Goal: Task Accomplishment & Management: Manage account settings

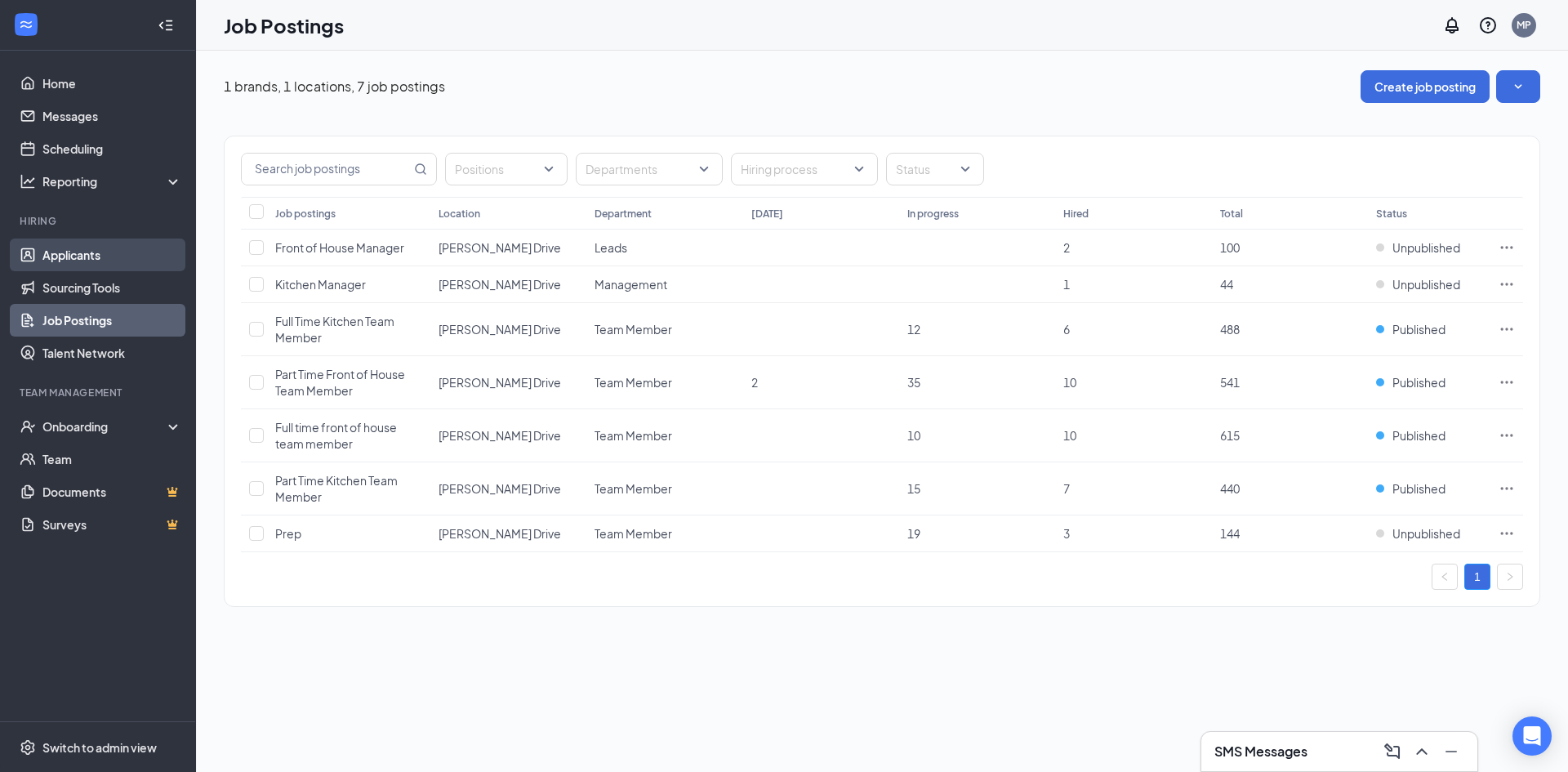
click at [75, 261] on link "Applicants" at bounding box center [112, 254] width 140 height 32
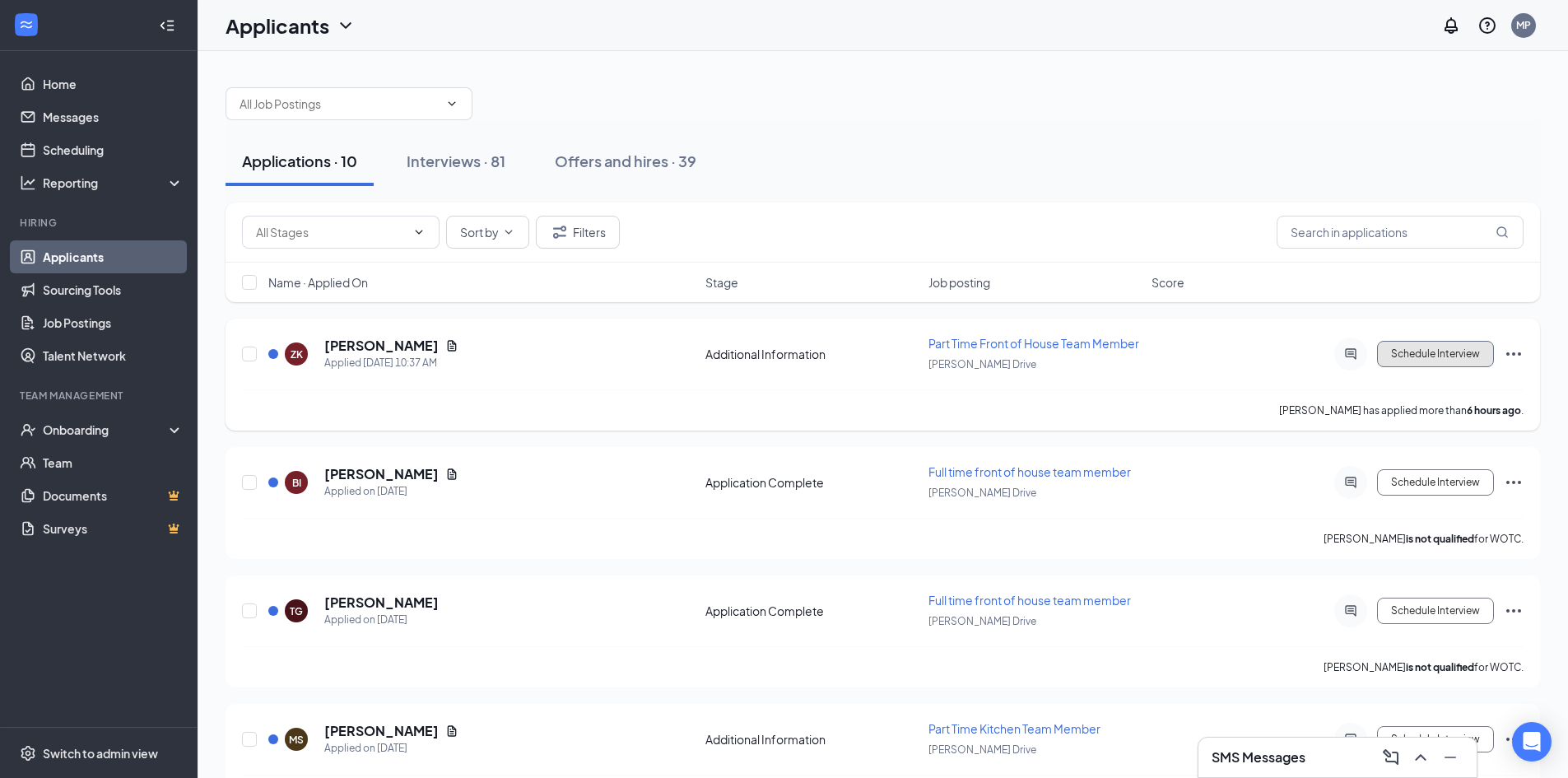
click at [1402, 359] on button "Schedule Interview" at bounding box center [1435, 354] width 117 height 27
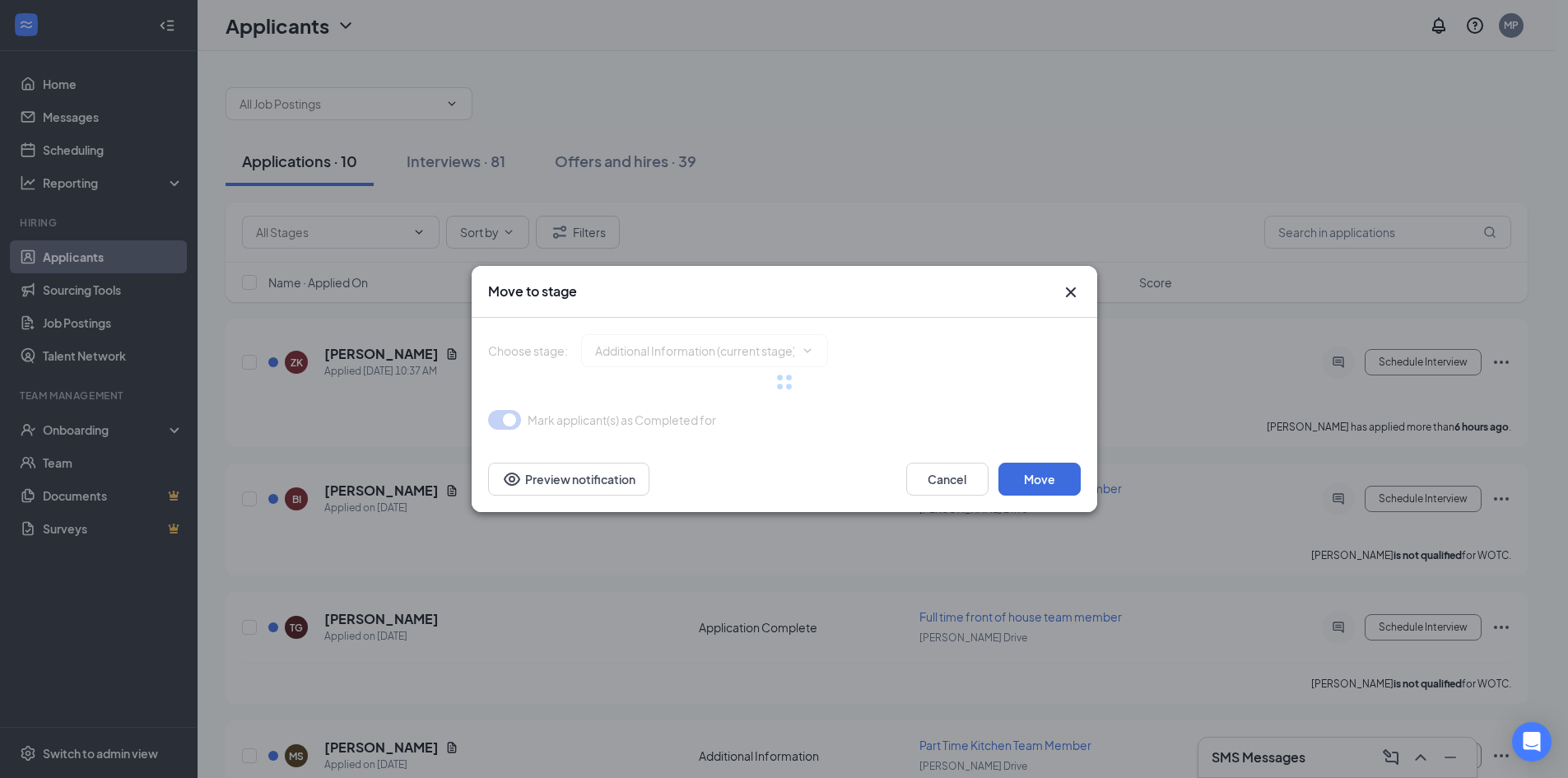
type input "Availability (next stage)"
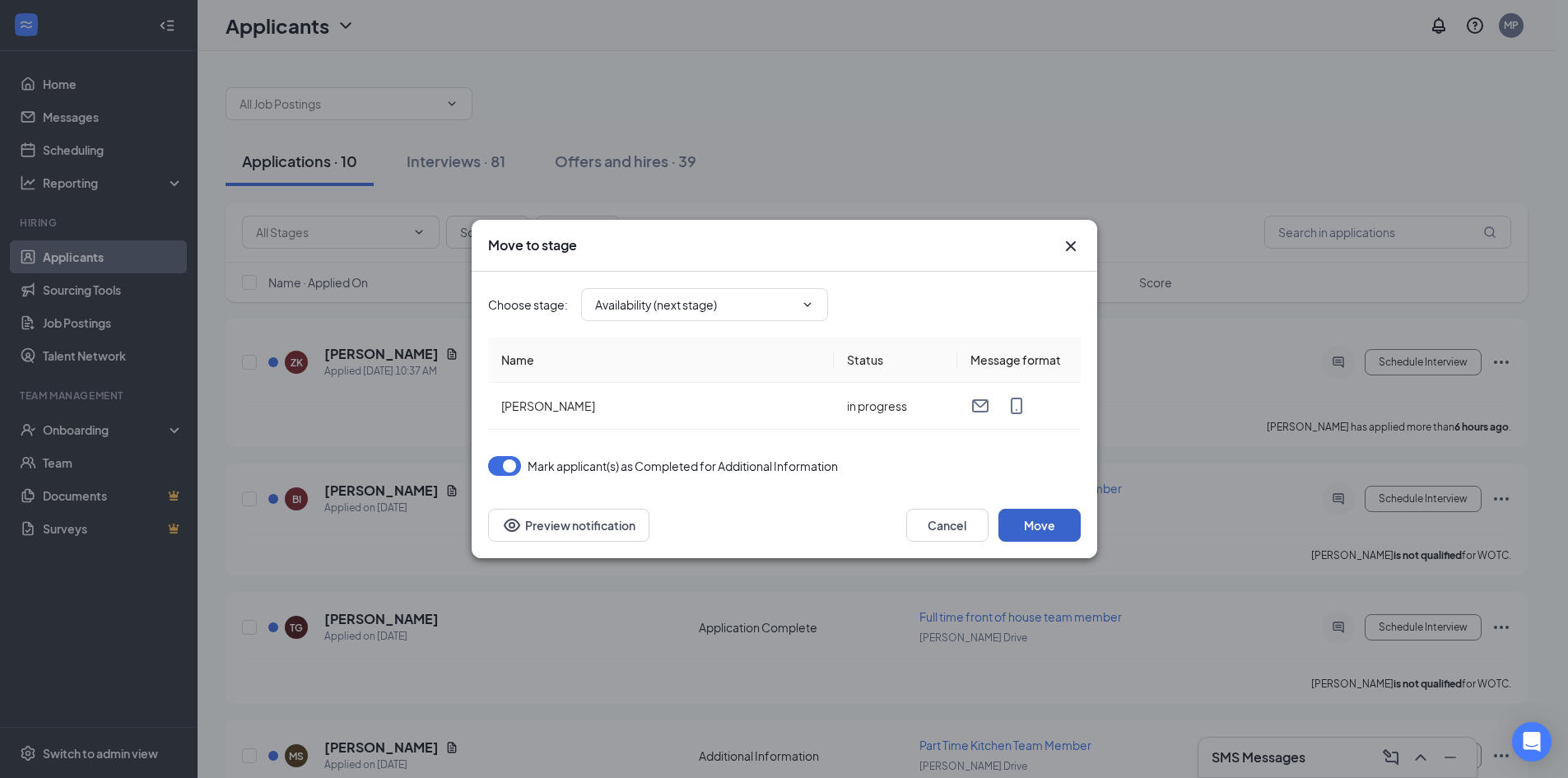
click at [1038, 529] on button "Move" at bounding box center [1039, 525] width 83 height 33
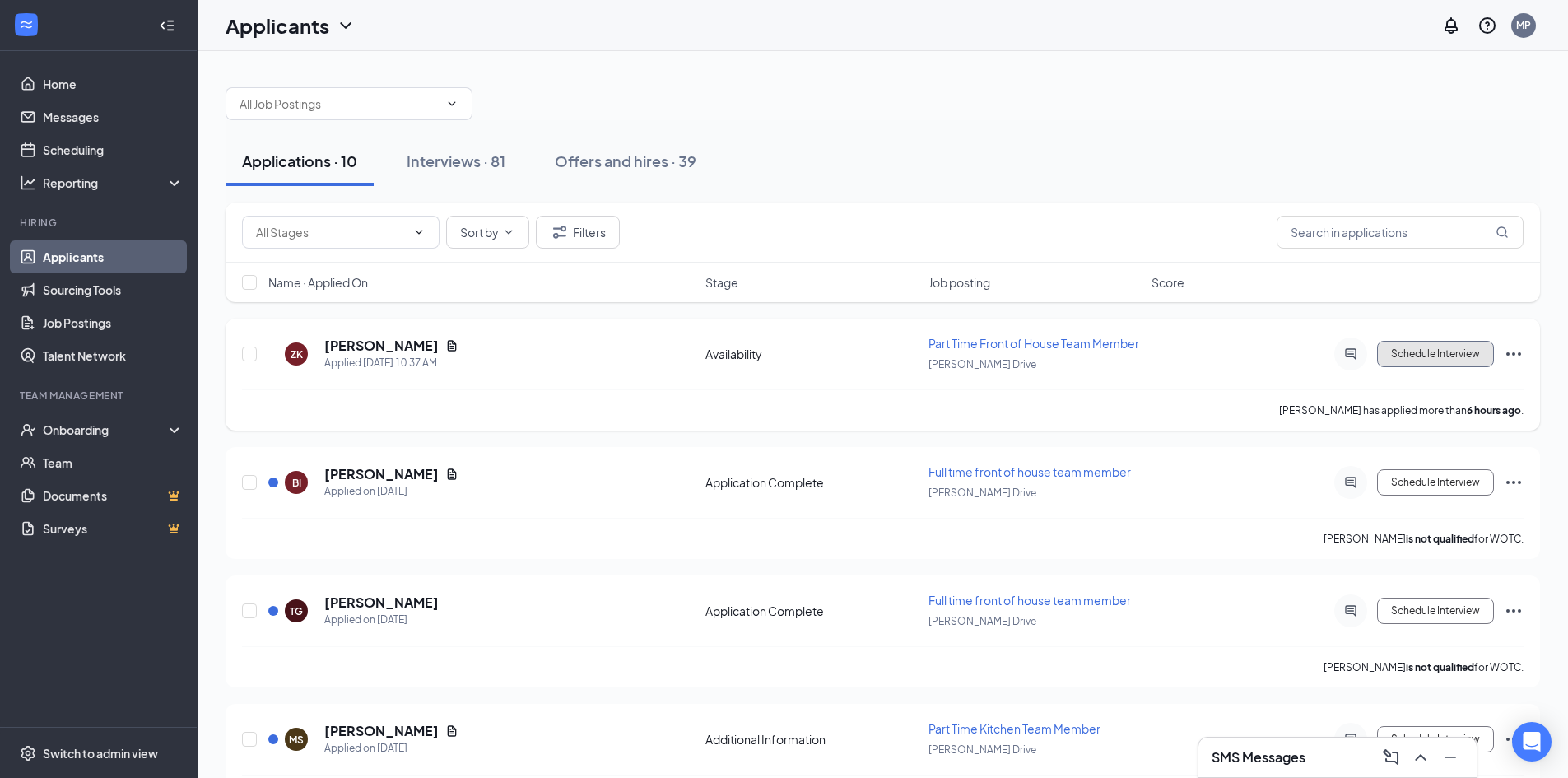
click at [1435, 358] on button "Schedule Interview" at bounding box center [1435, 354] width 117 height 27
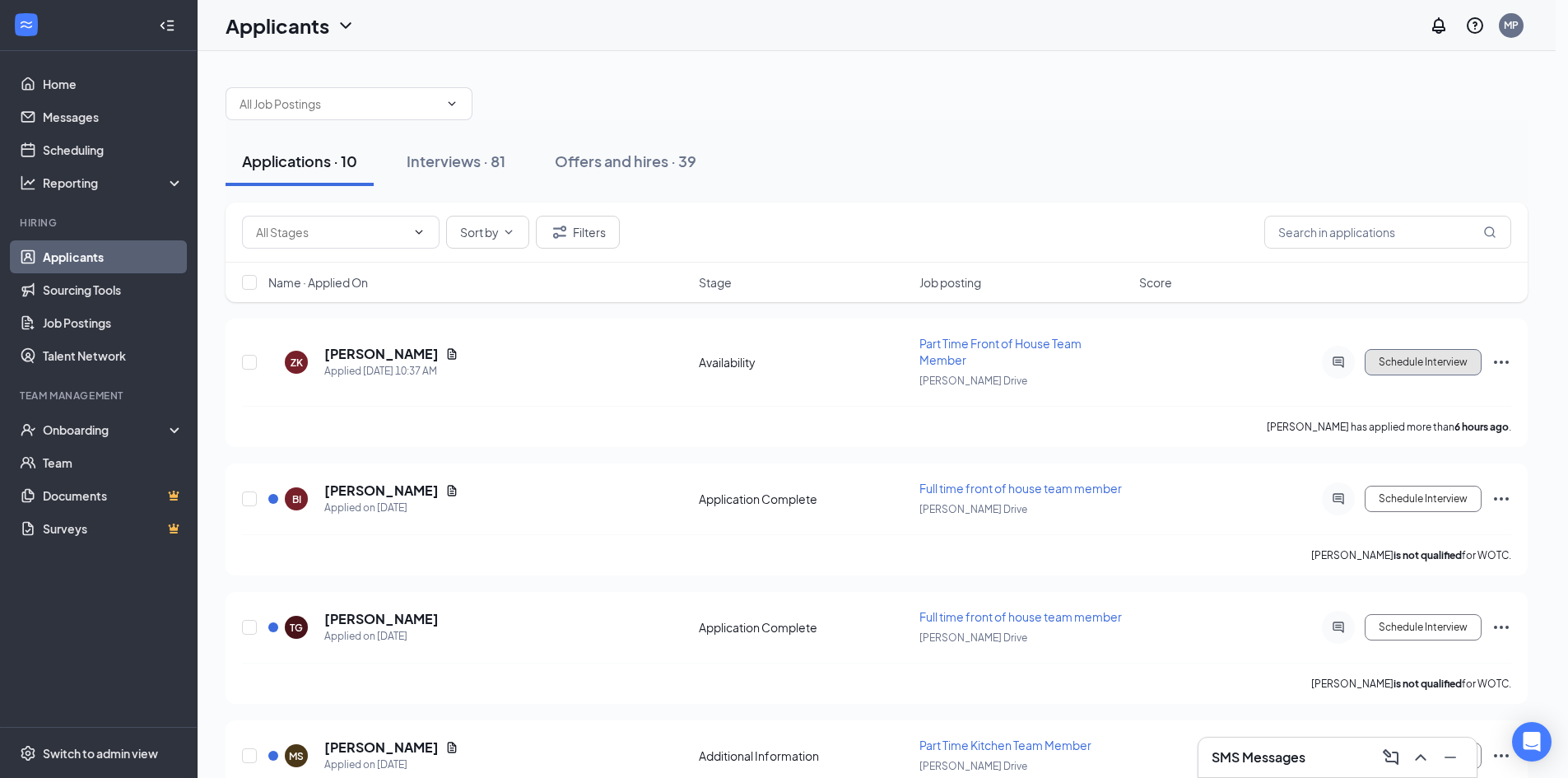
type input "Onsite Interview (next stage)"
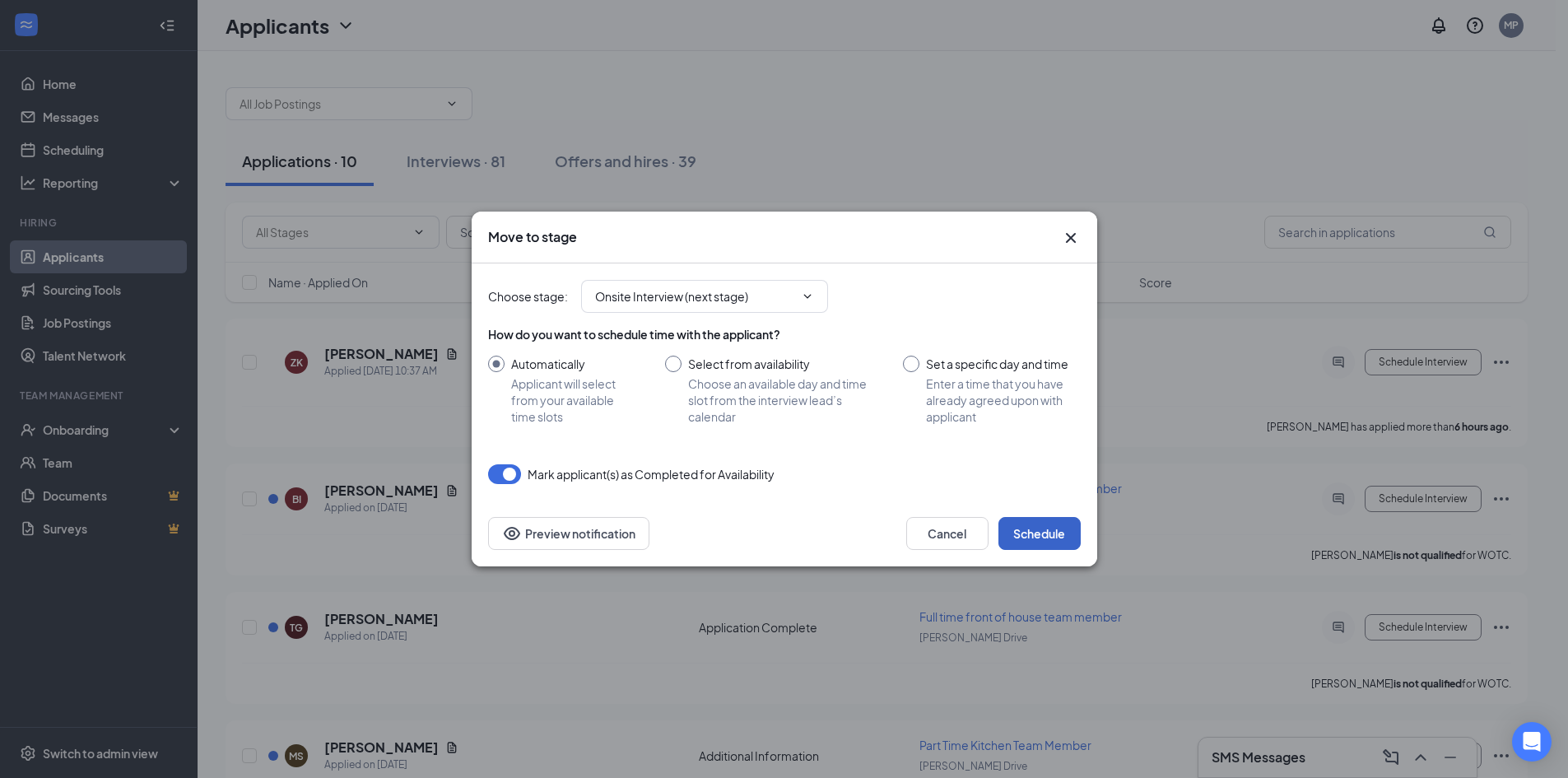
click at [1057, 531] on button "Schedule" at bounding box center [1039, 533] width 83 height 33
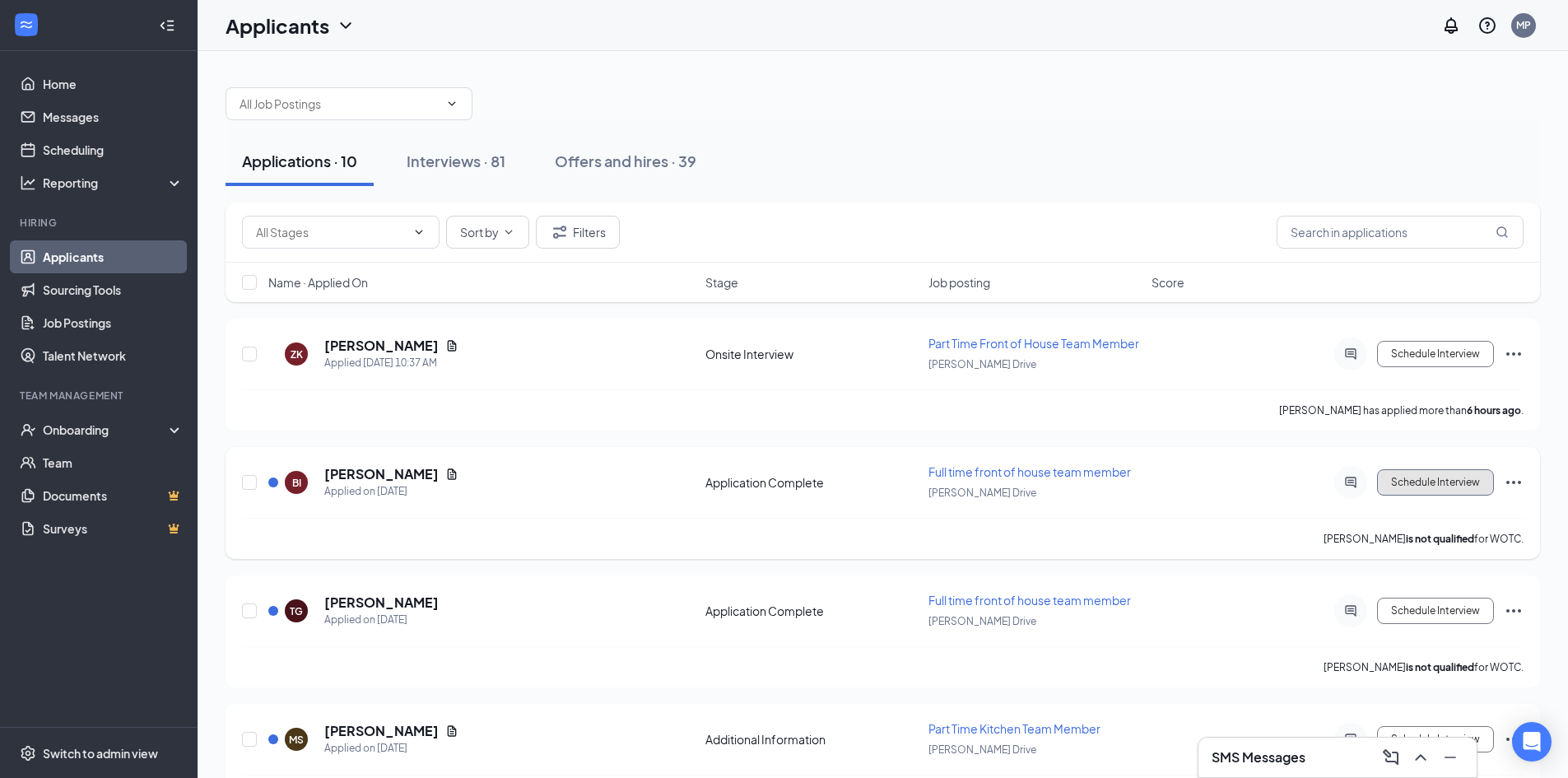
click at [1405, 482] on button "Schedule Interview" at bounding box center [1435, 482] width 117 height 27
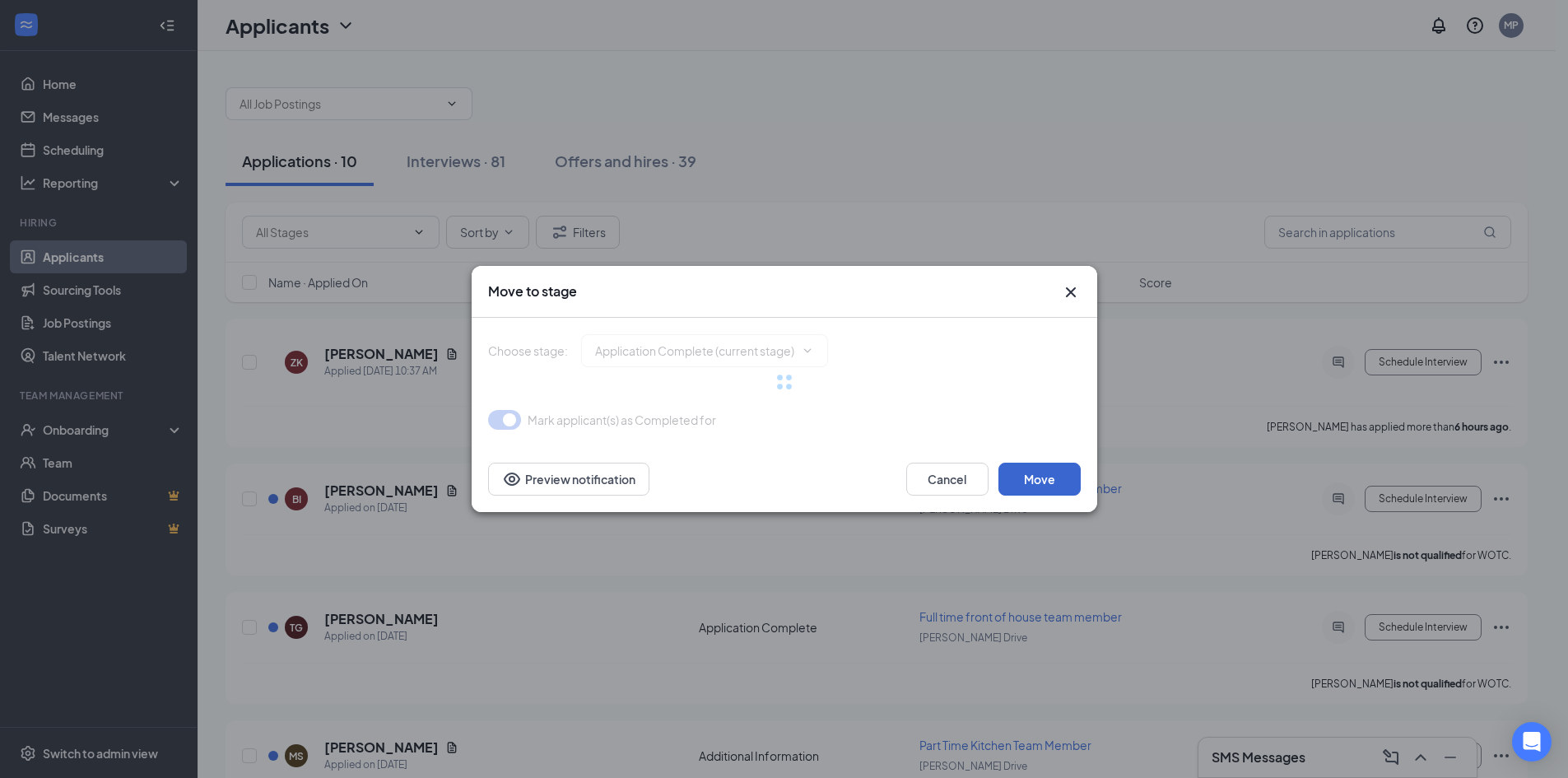
type input "Onsite Interview (next stage)"
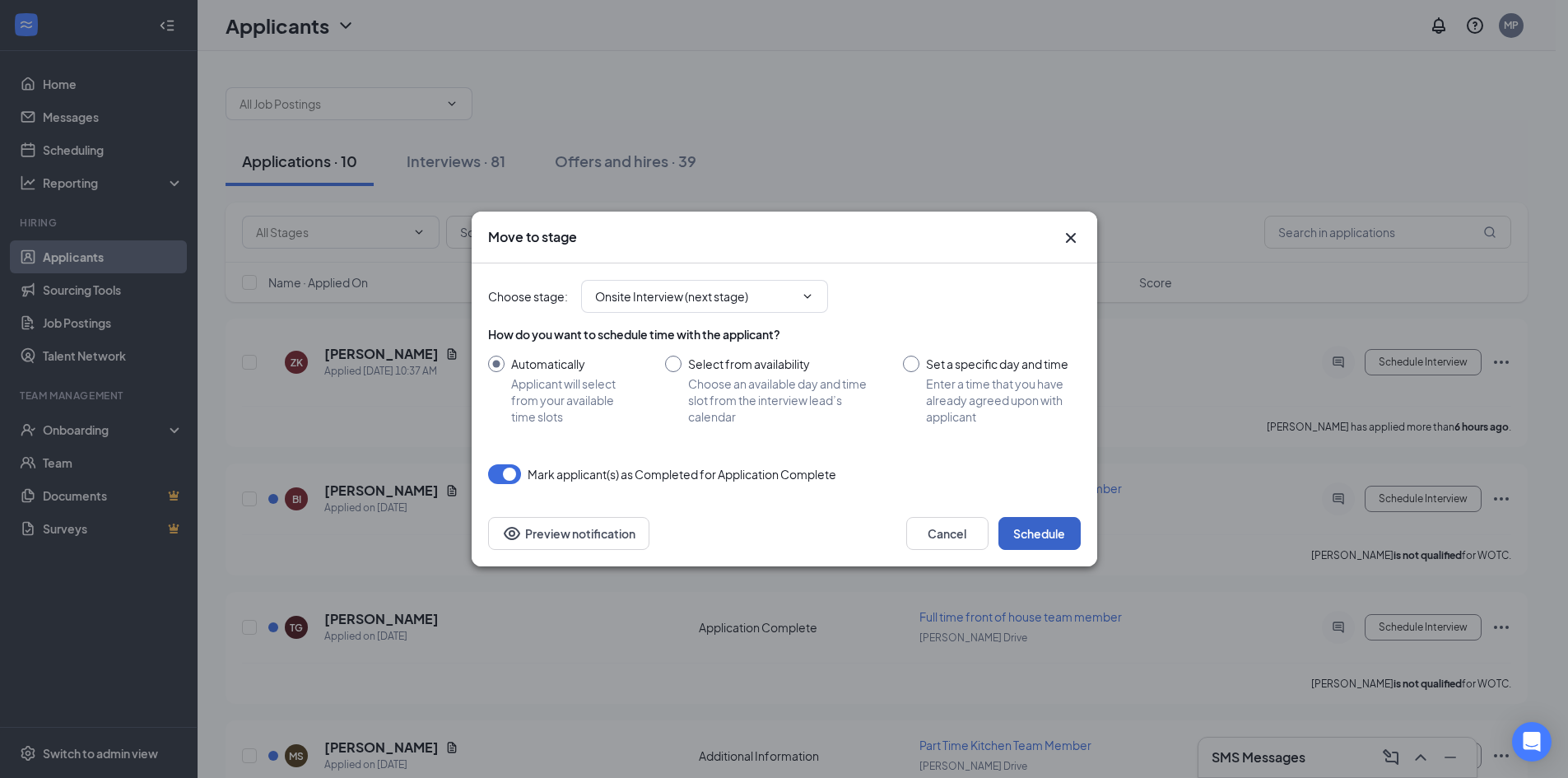
click at [1047, 528] on button "Schedule" at bounding box center [1039, 533] width 83 height 33
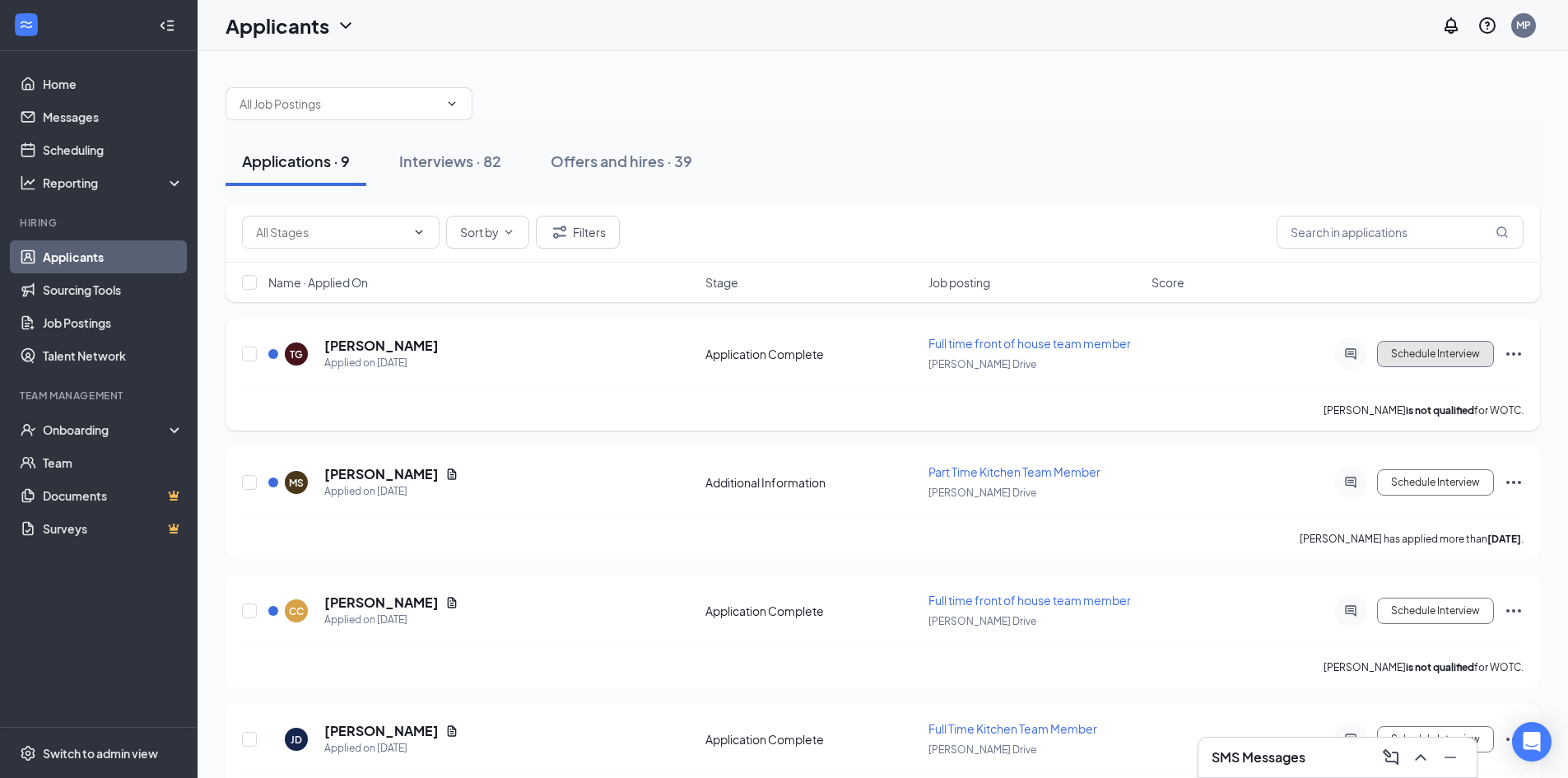
click at [1451, 345] on button "Schedule Interview" at bounding box center [1435, 354] width 117 height 27
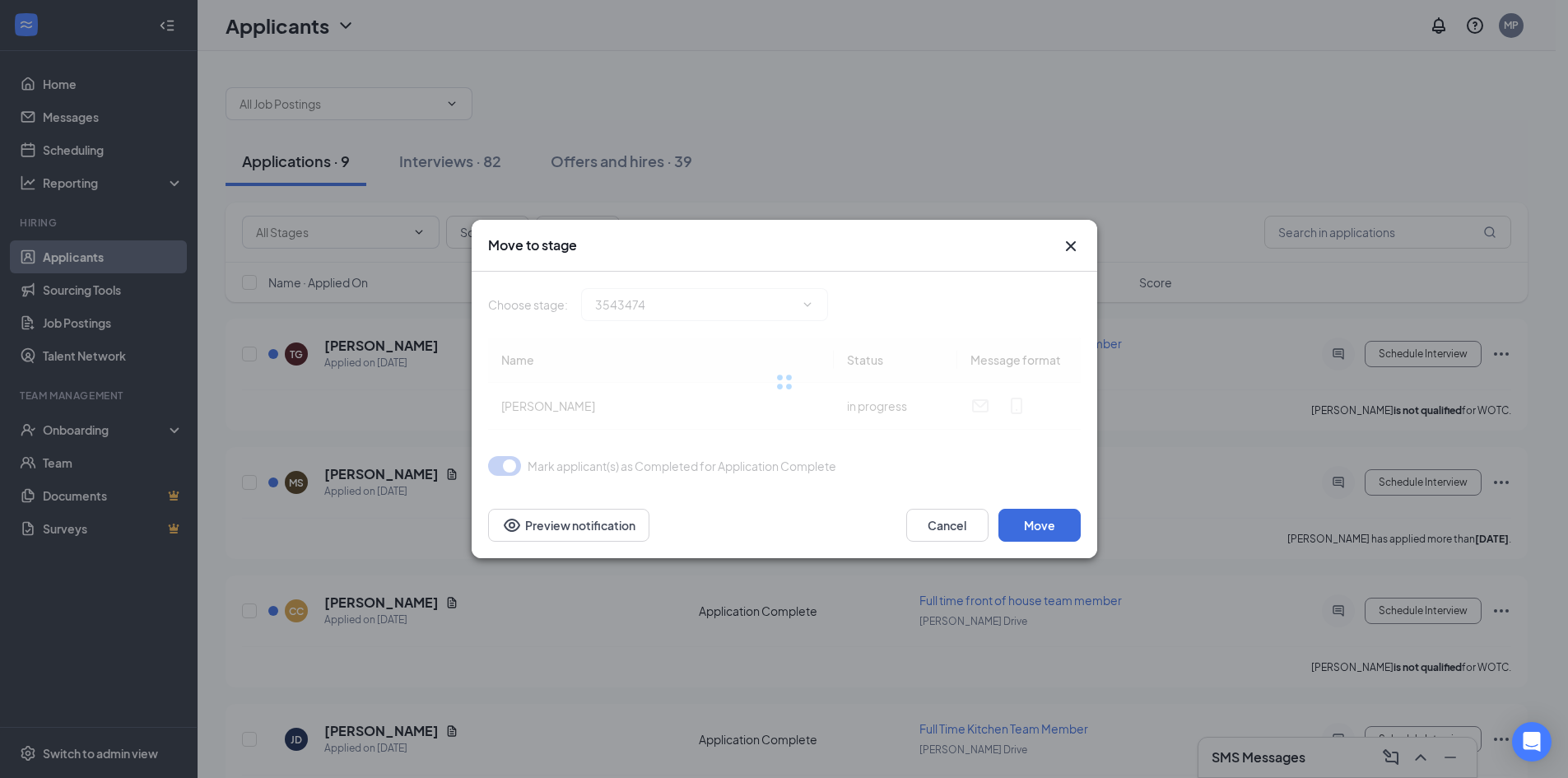
type input "Onsite Interview (next stage)"
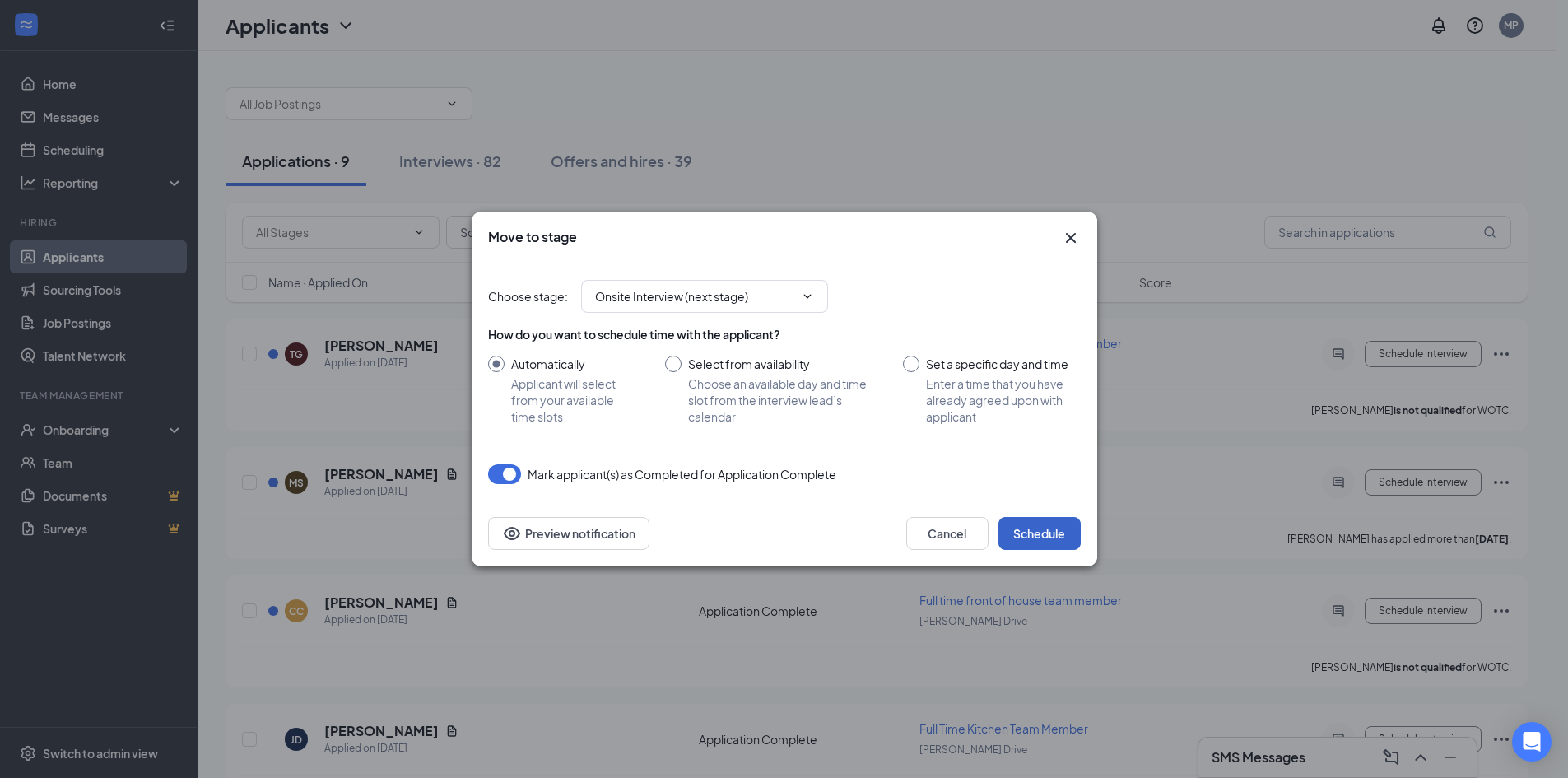
click at [1043, 531] on button "Schedule" at bounding box center [1039, 533] width 83 height 33
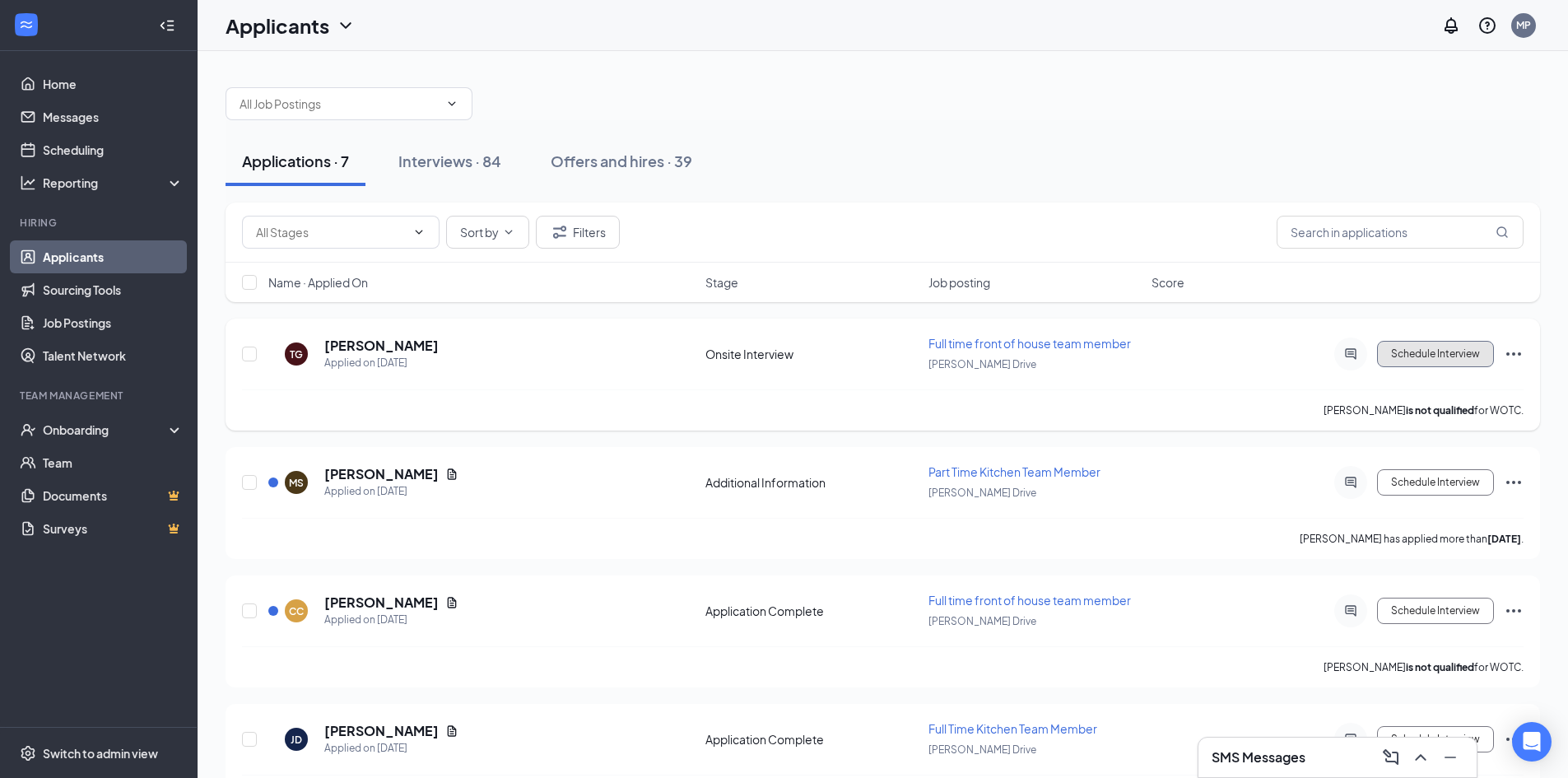
click at [1445, 356] on button "Schedule Interview" at bounding box center [1435, 354] width 117 height 27
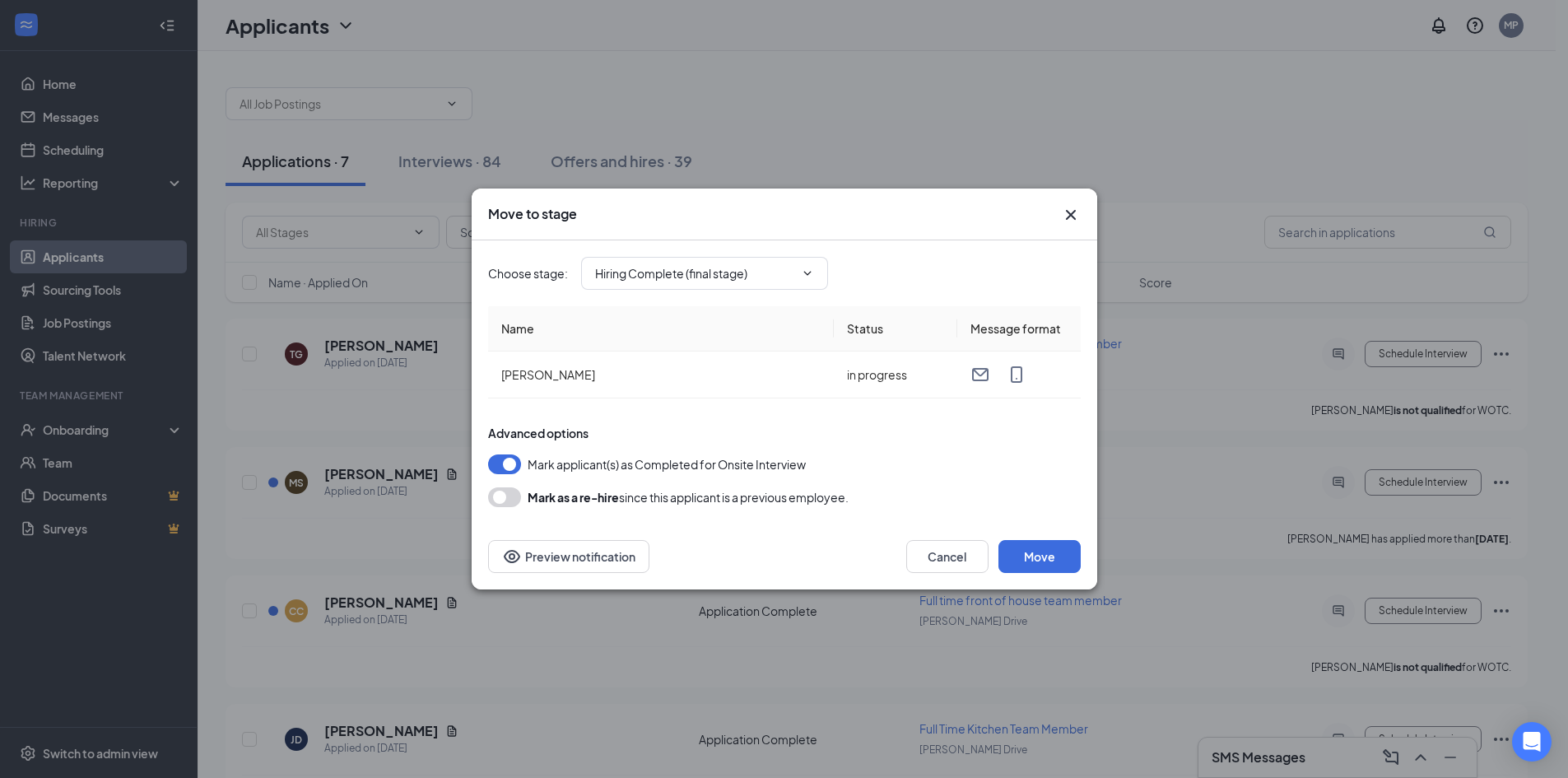
click at [513, 459] on button "button" at bounding box center [504, 464] width 33 height 20
click at [1067, 553] on button "Move" at bounding box center [1039, 555] width 83 height 33
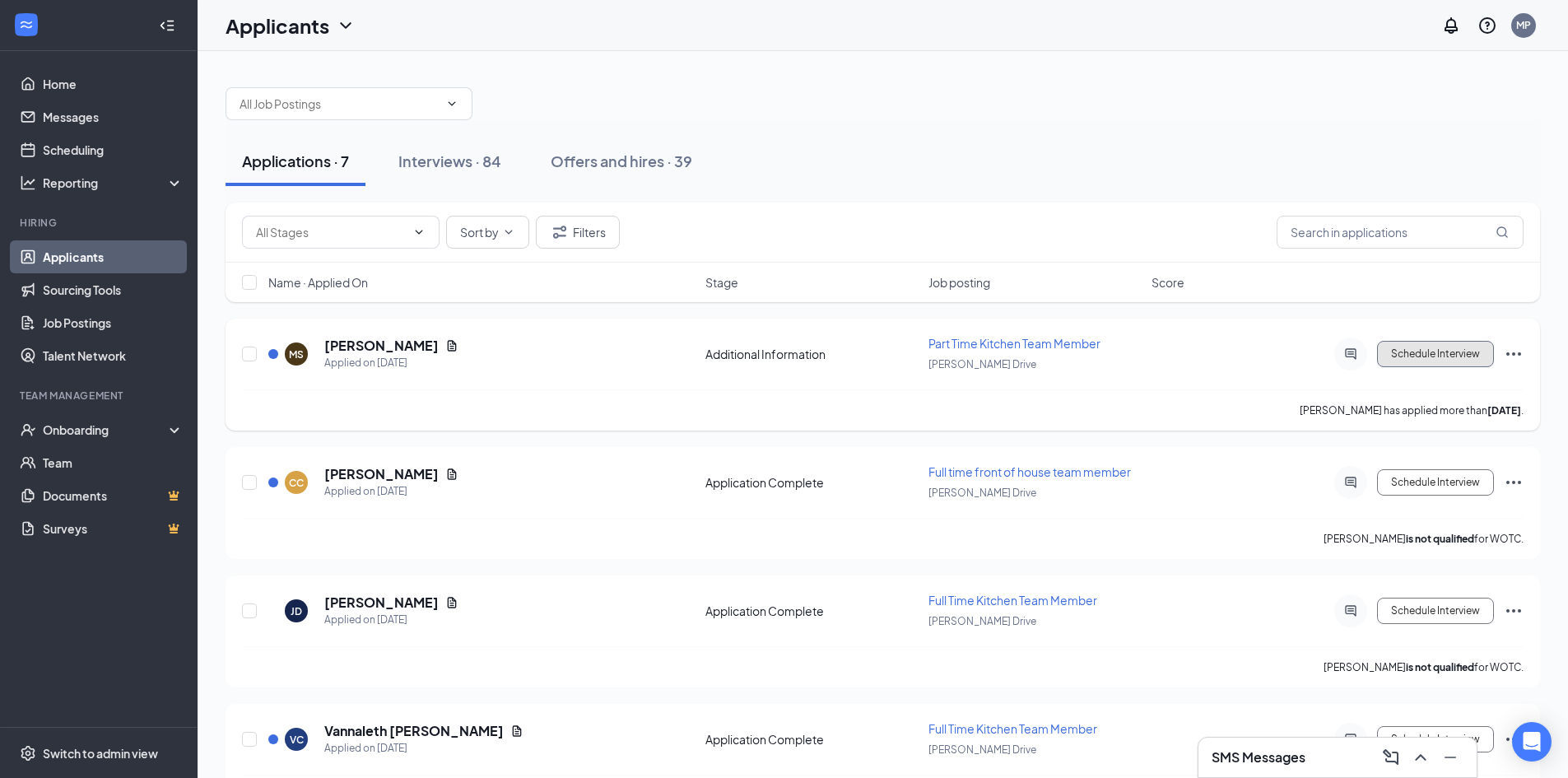
drag, startPoint x: 1437, startPoint y: 352, endPoint x: 1363, endPoint y: 385, distance: 81.0
click at [1436, 353] on button "Schedule Interview" at bounding box center [1435, 354] width 117 height 27
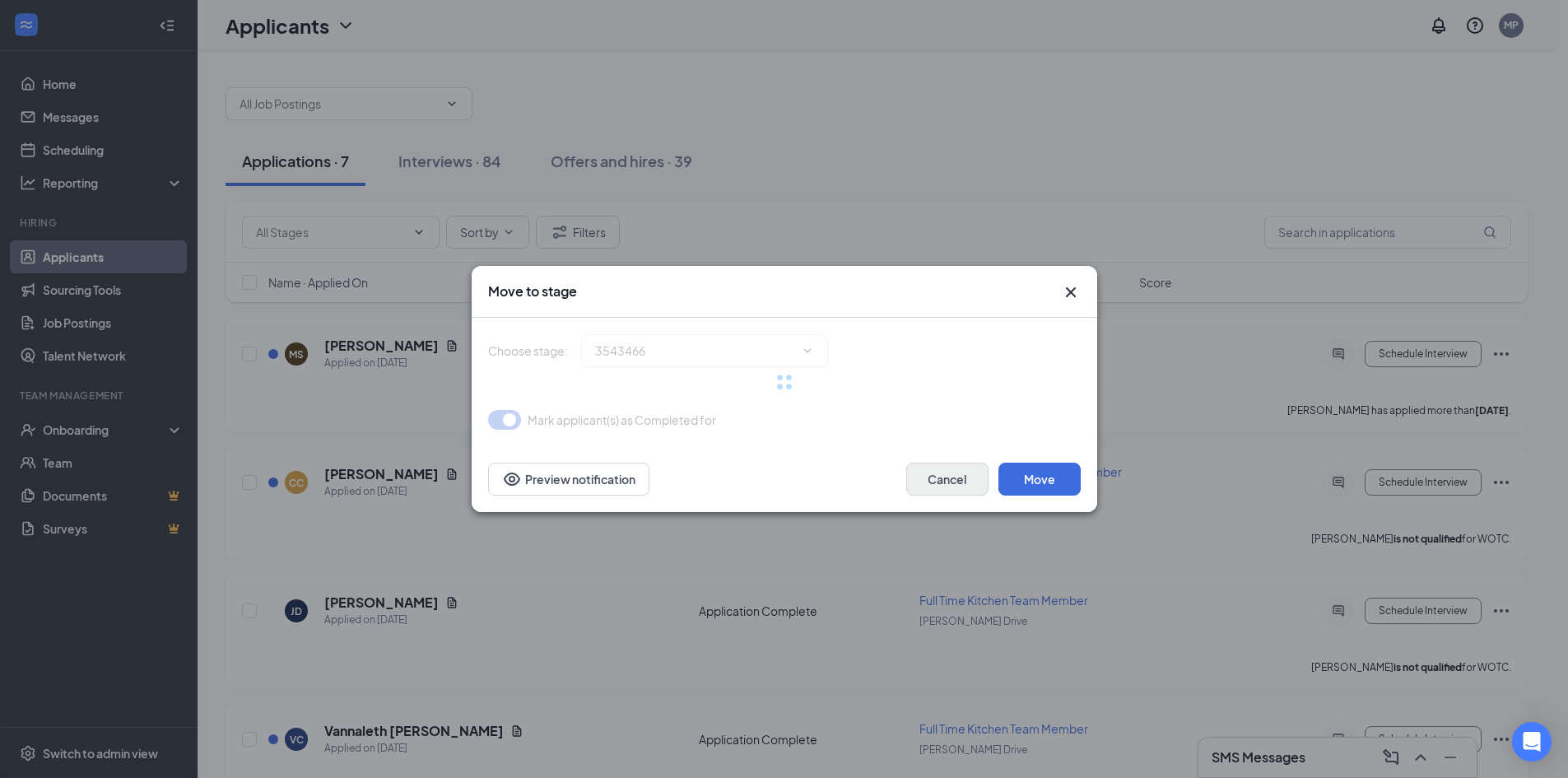
type input "Onsite Interview (next stage)"
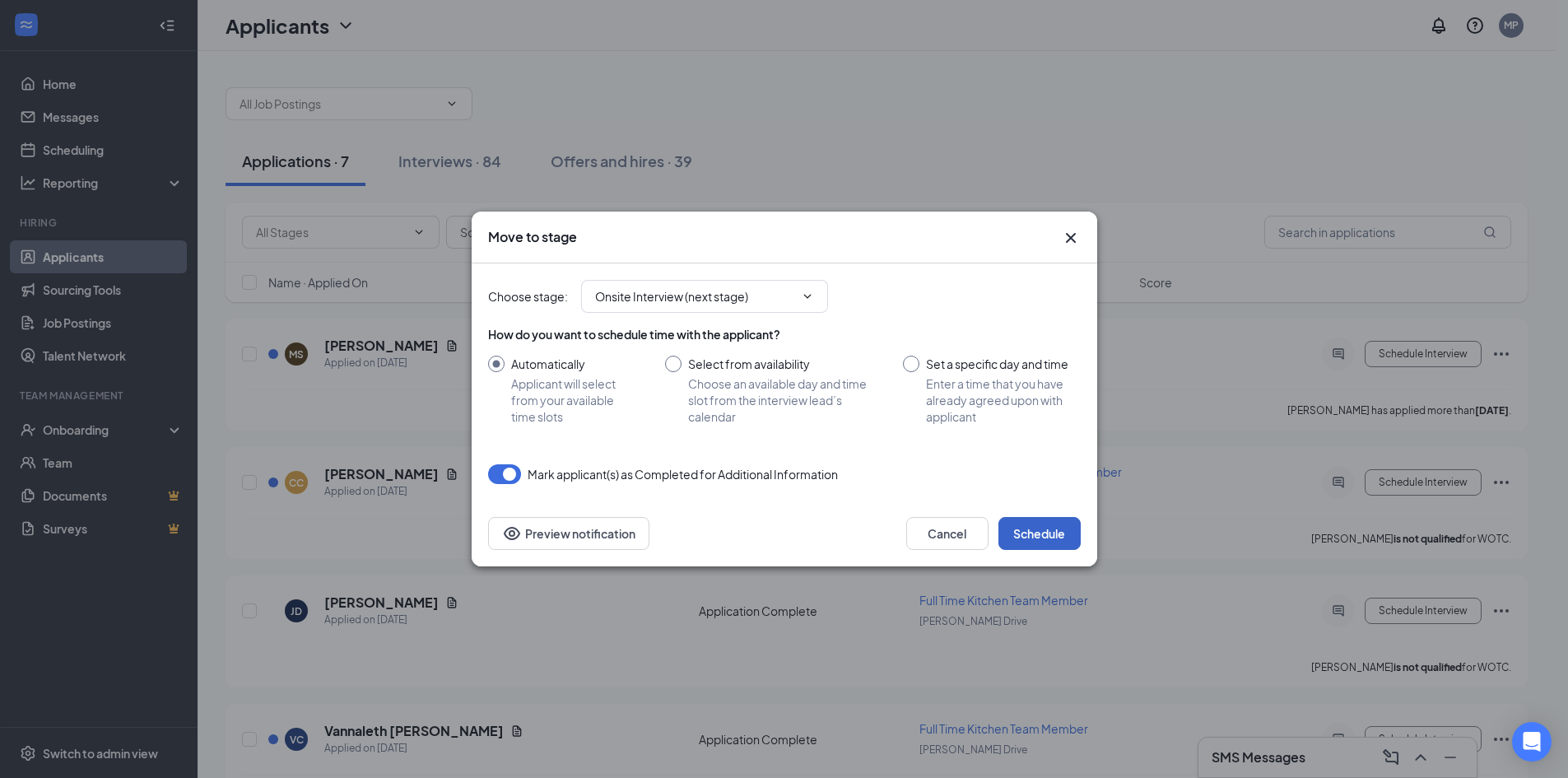
click at [1033, 528] on button "Schedule" at bounding box center [1039, 533] width 83 height 33
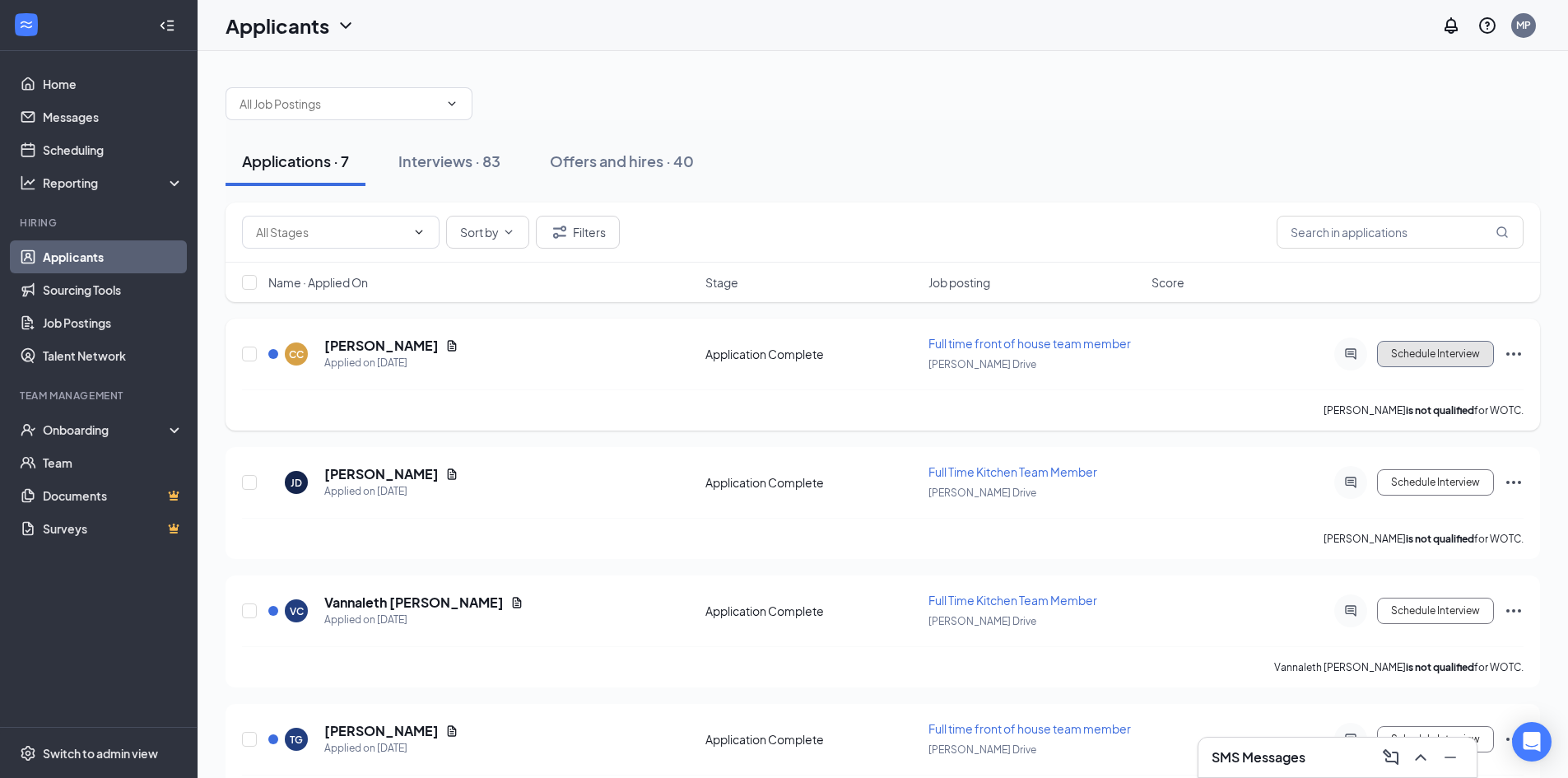
click at [1416, 358] on button "Schedule Interview" at bounding box center [1435, 354] width 117 height 27
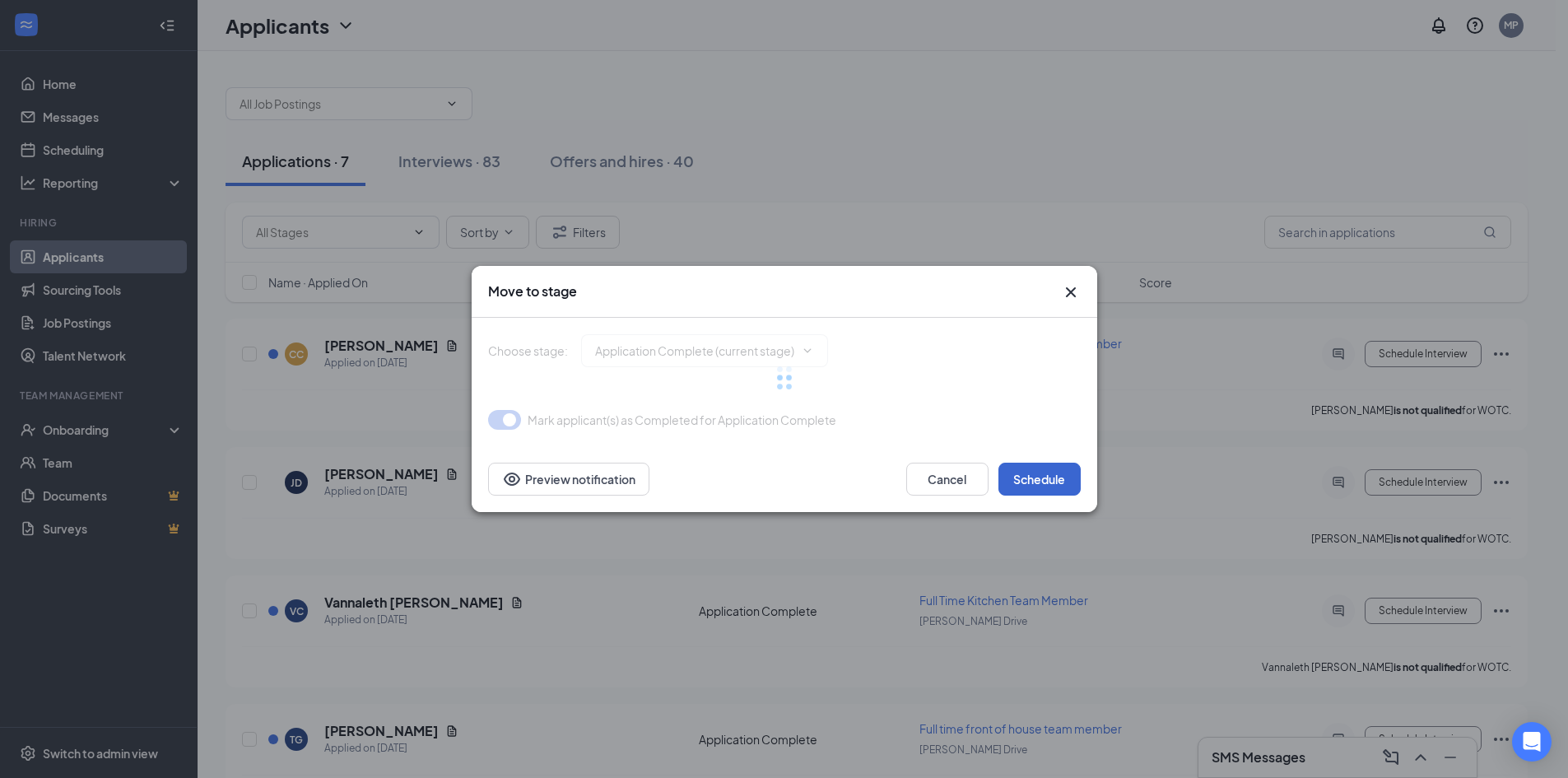
type input "Onsite Interview (next stage)"
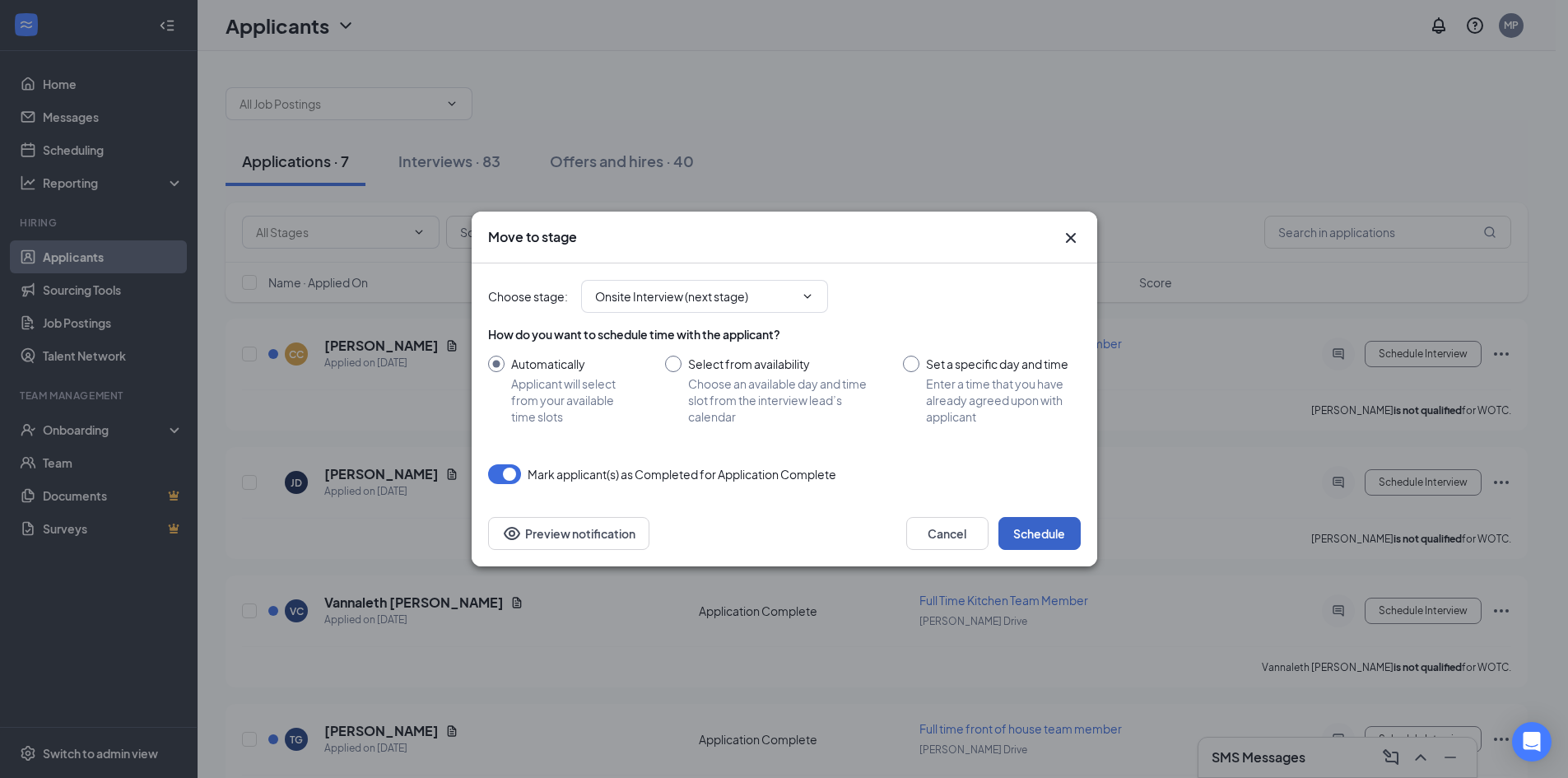
drag, startPoint x: 1053, startPoint y: 531, endPoint x: 1064, endPoint y: 525, distance: 12.5
click at [1053, 531] on button "Schedule" at bounding box center [1039, 533] width 83 height 33
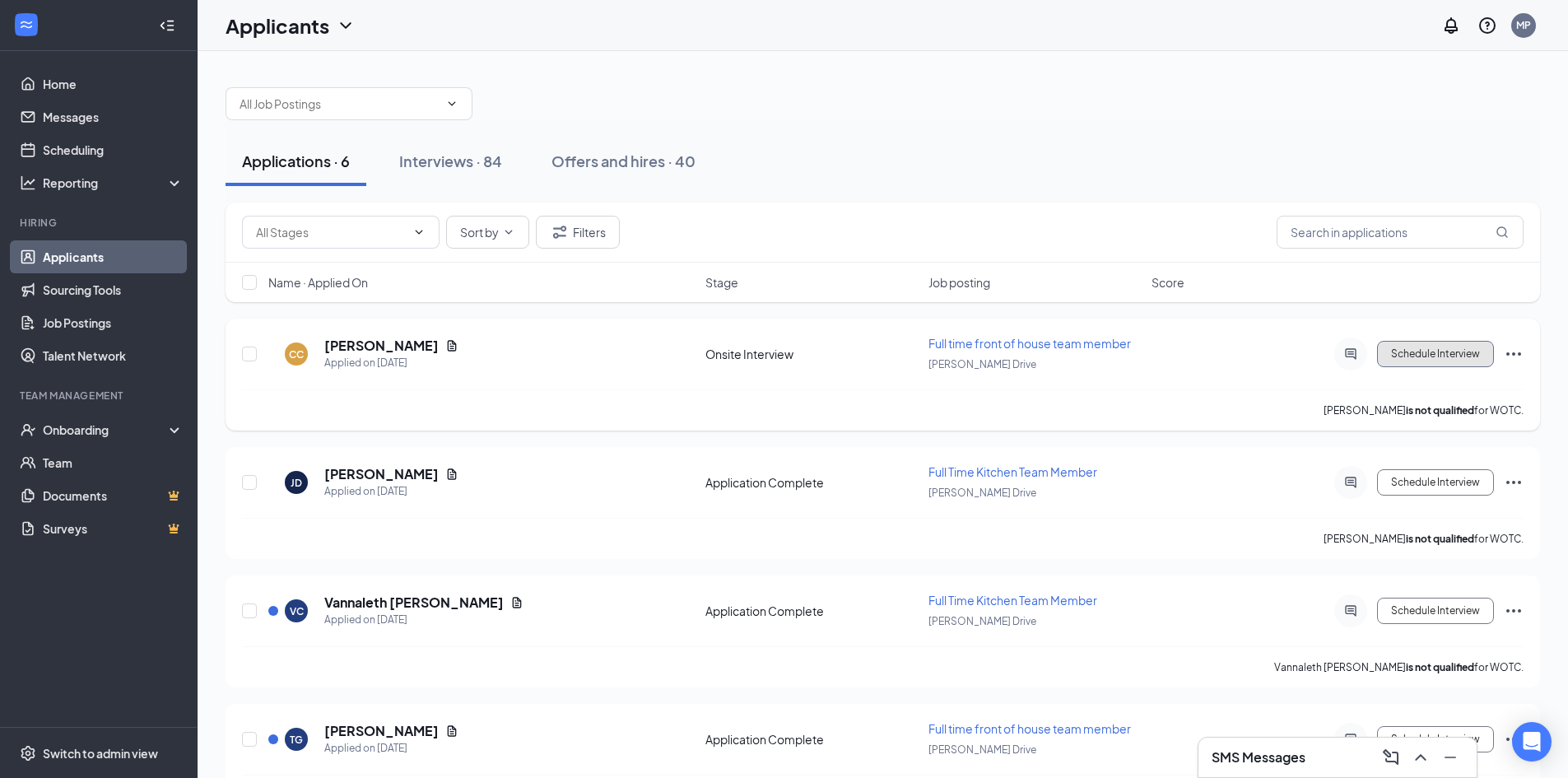
click at [1468, 359] on button "Schedule Interview" at bounding box center [1435, 354] width 117 height 27
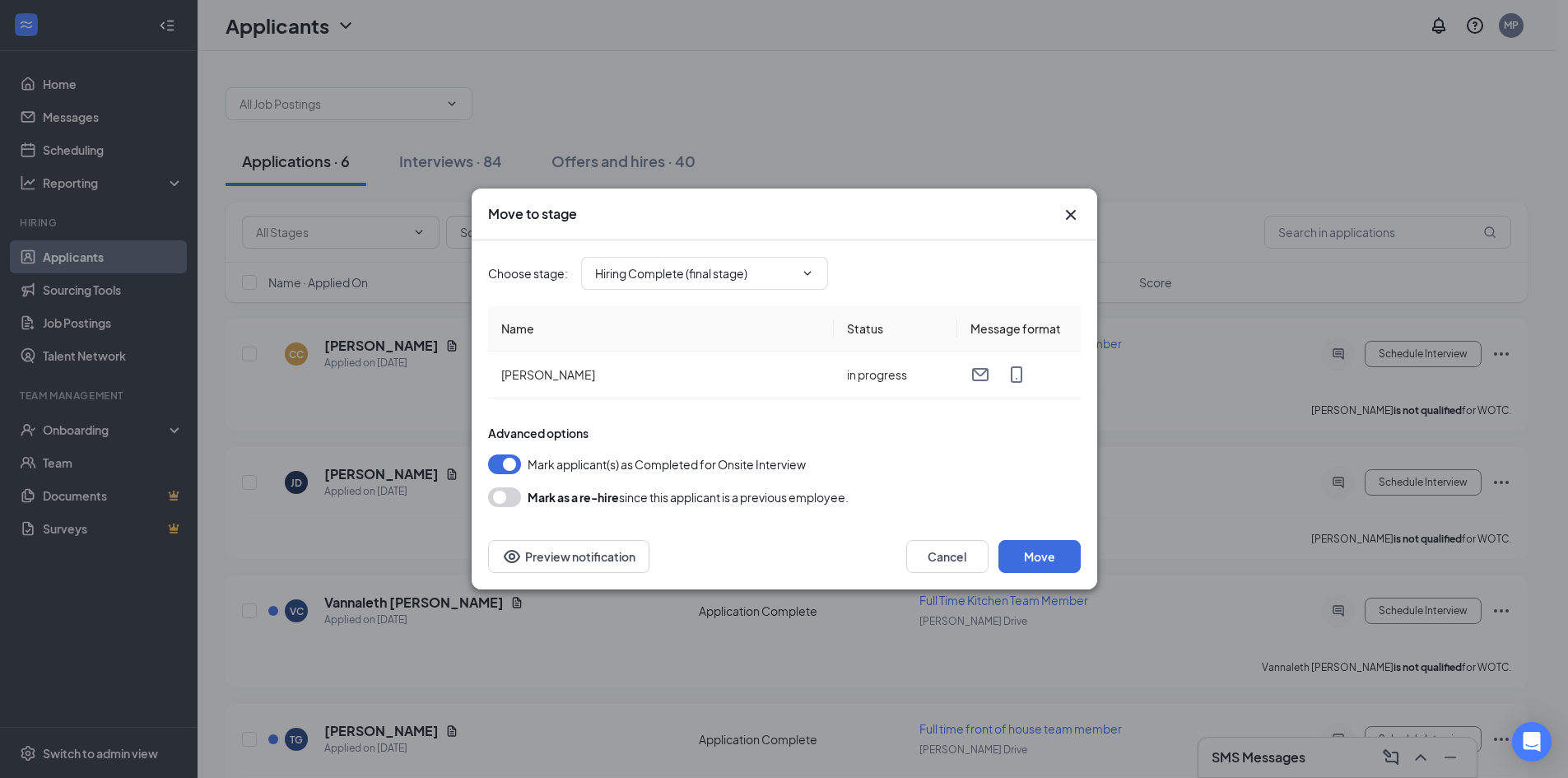
click at [508, 463] on button "button" at bounding box center [504, 464] width 33 height 20
click at [1052, 570] on button "Move" at bounding box center [1039, 555] width 83 height 33
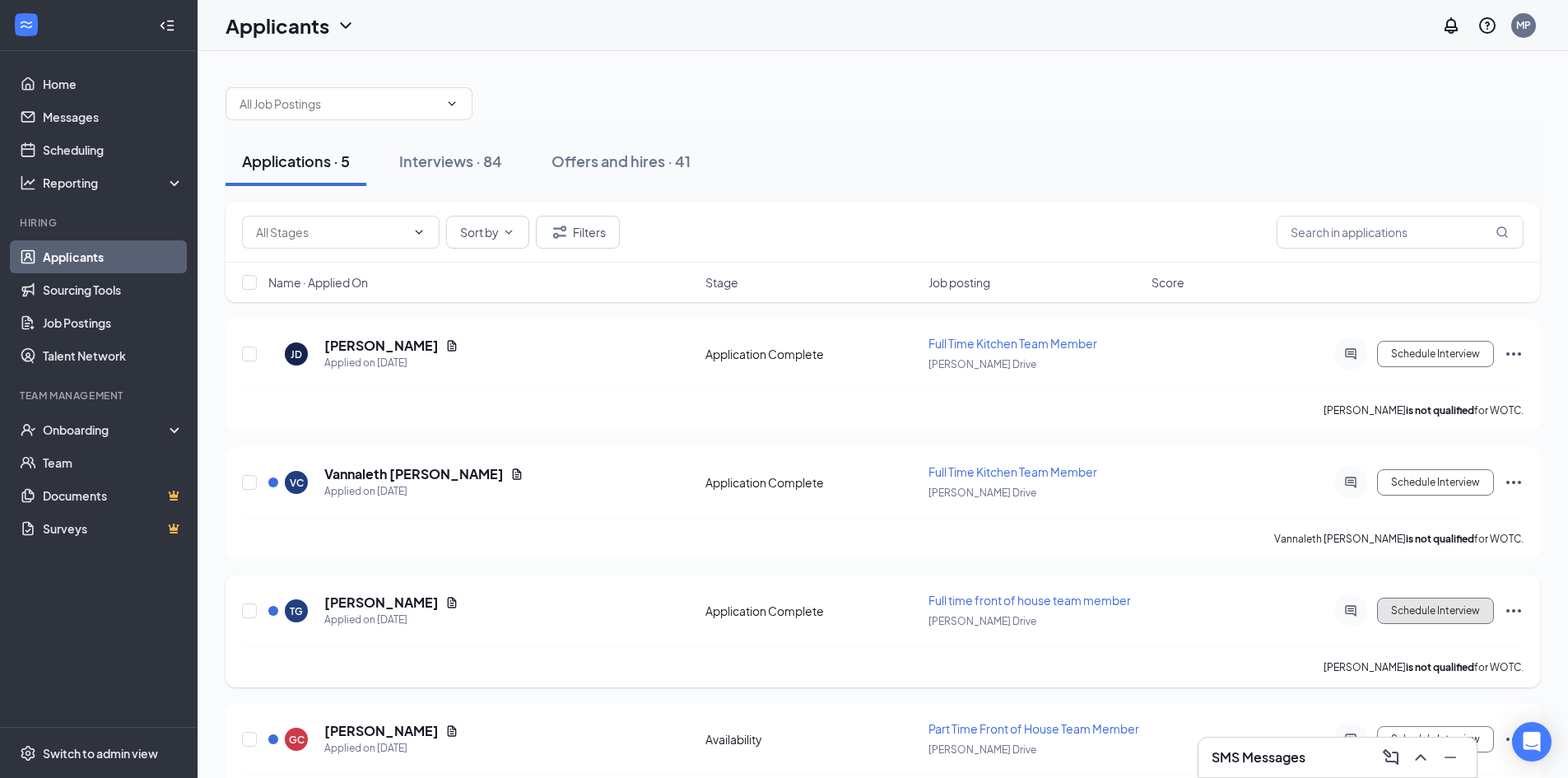
click at [1441, 618] on button "Schedule Interview" at bounding box center [1435, 610] width 117 height 27
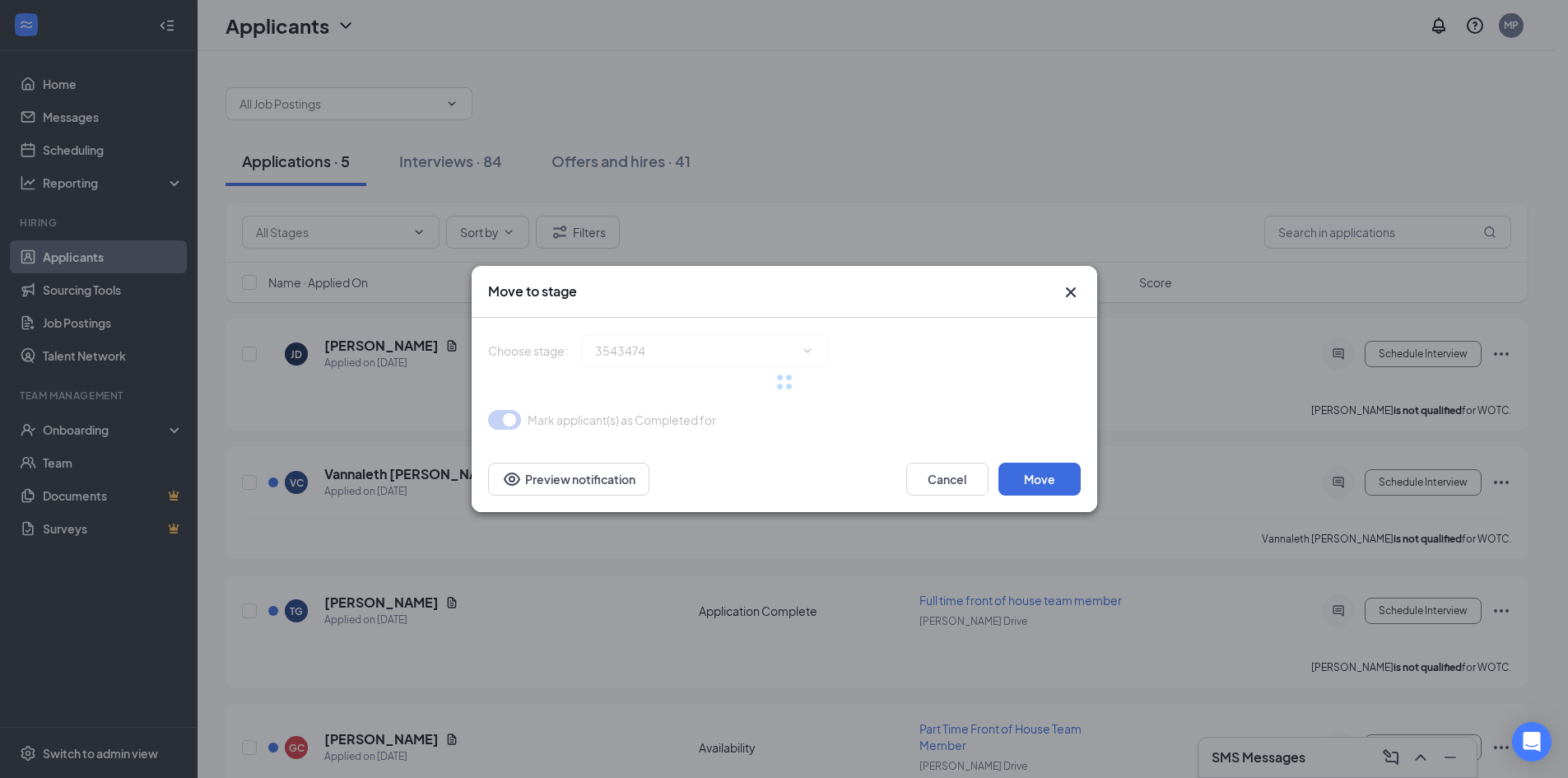
type input "Onsite Interview (next stage)"
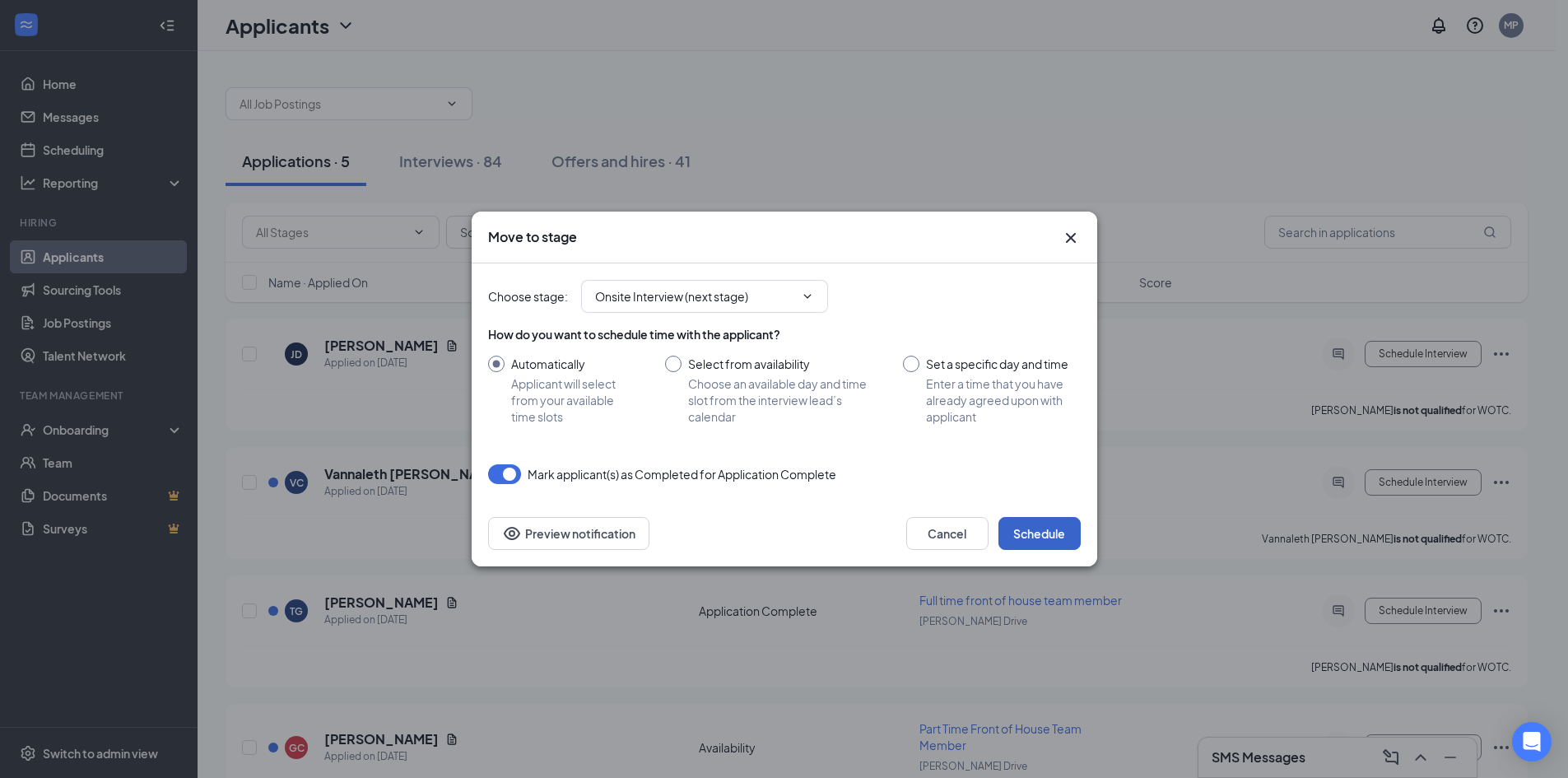
click at [1032, 540] on button "Schedule" at bounding box center [1039, 533] width 83 height 33
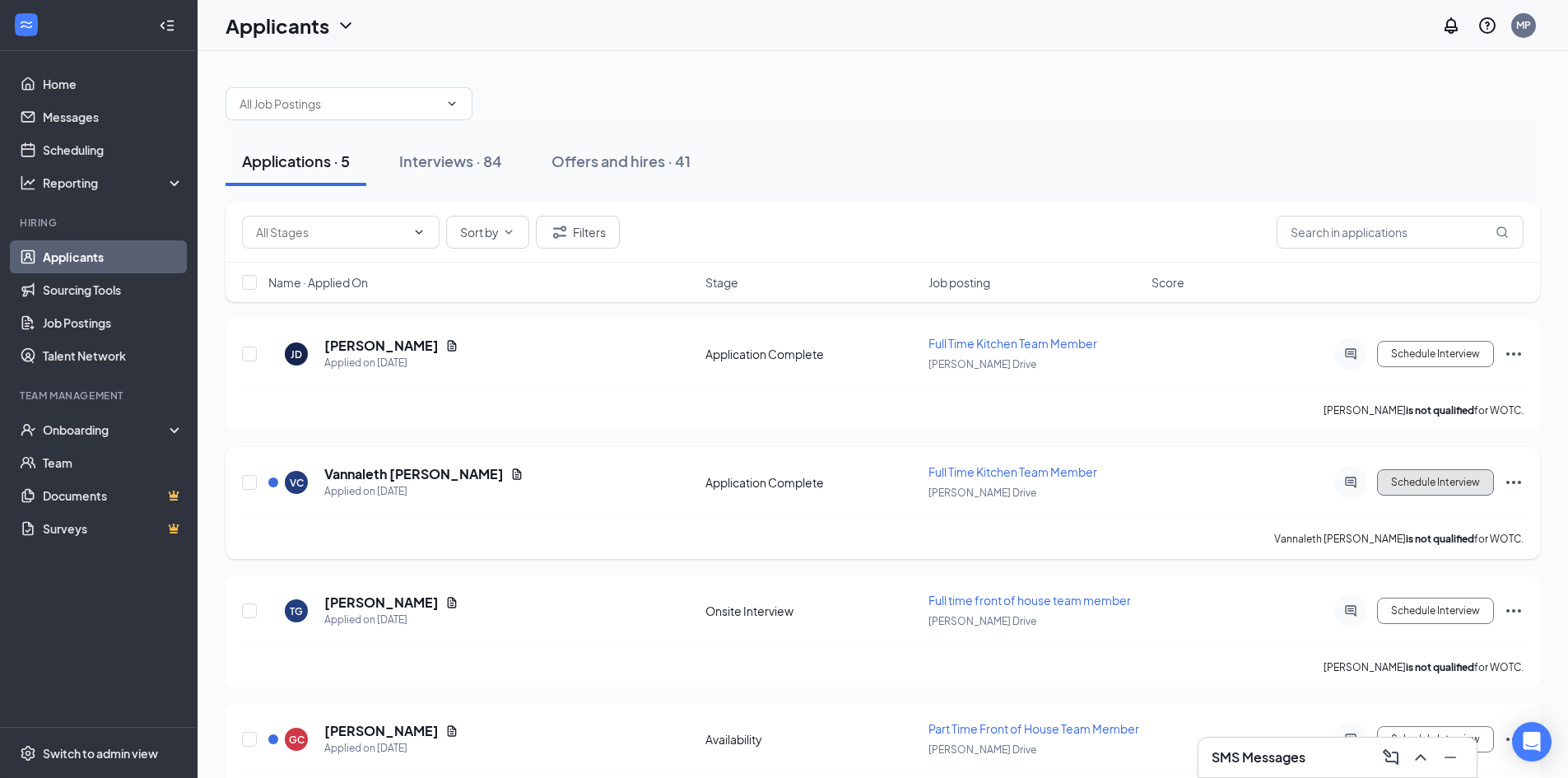
click at [1407, 484] on button "Schedule Interview" at bounding box center [1435, 482] width 117 height 27
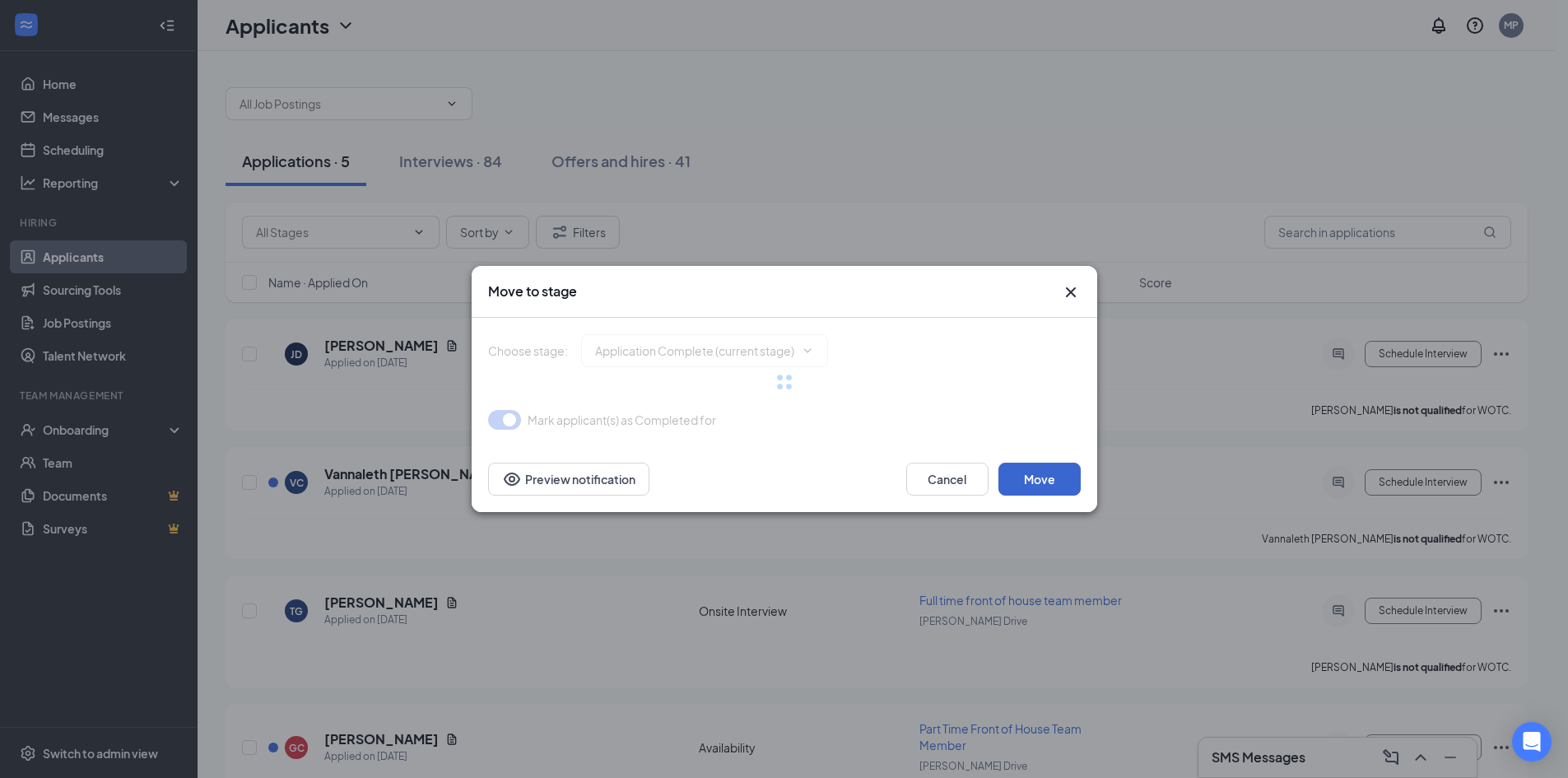
type input "Onsite Interview (next stage)"
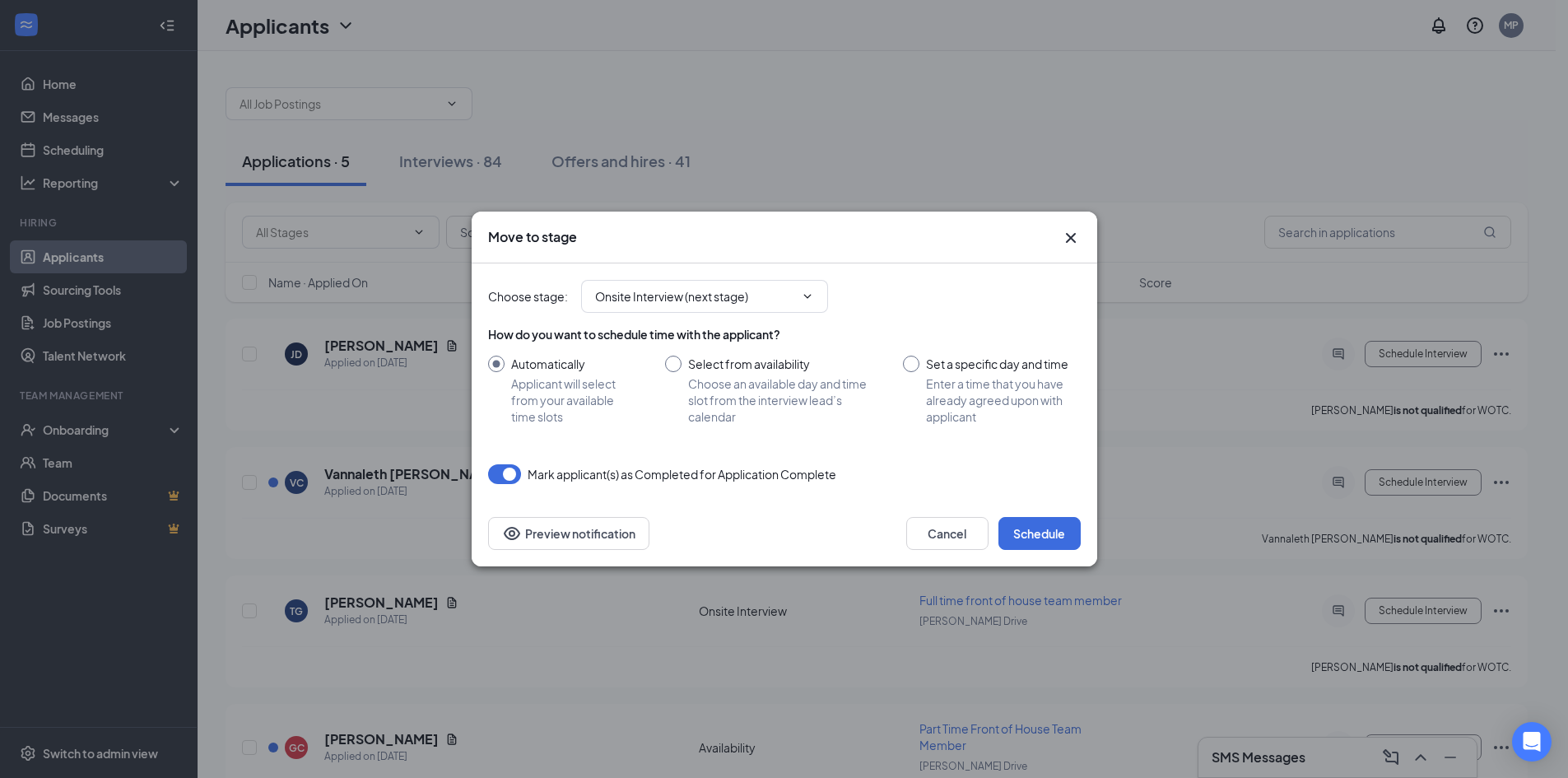
click at [1020, 482] on div "Mark applicant(s) as Completed for Application Complete" at bounding box center [784, 474] width 593 height 20
click at [1061, 540] on button "Schedule" at bounding box center [1039, 533] width 83 height 33
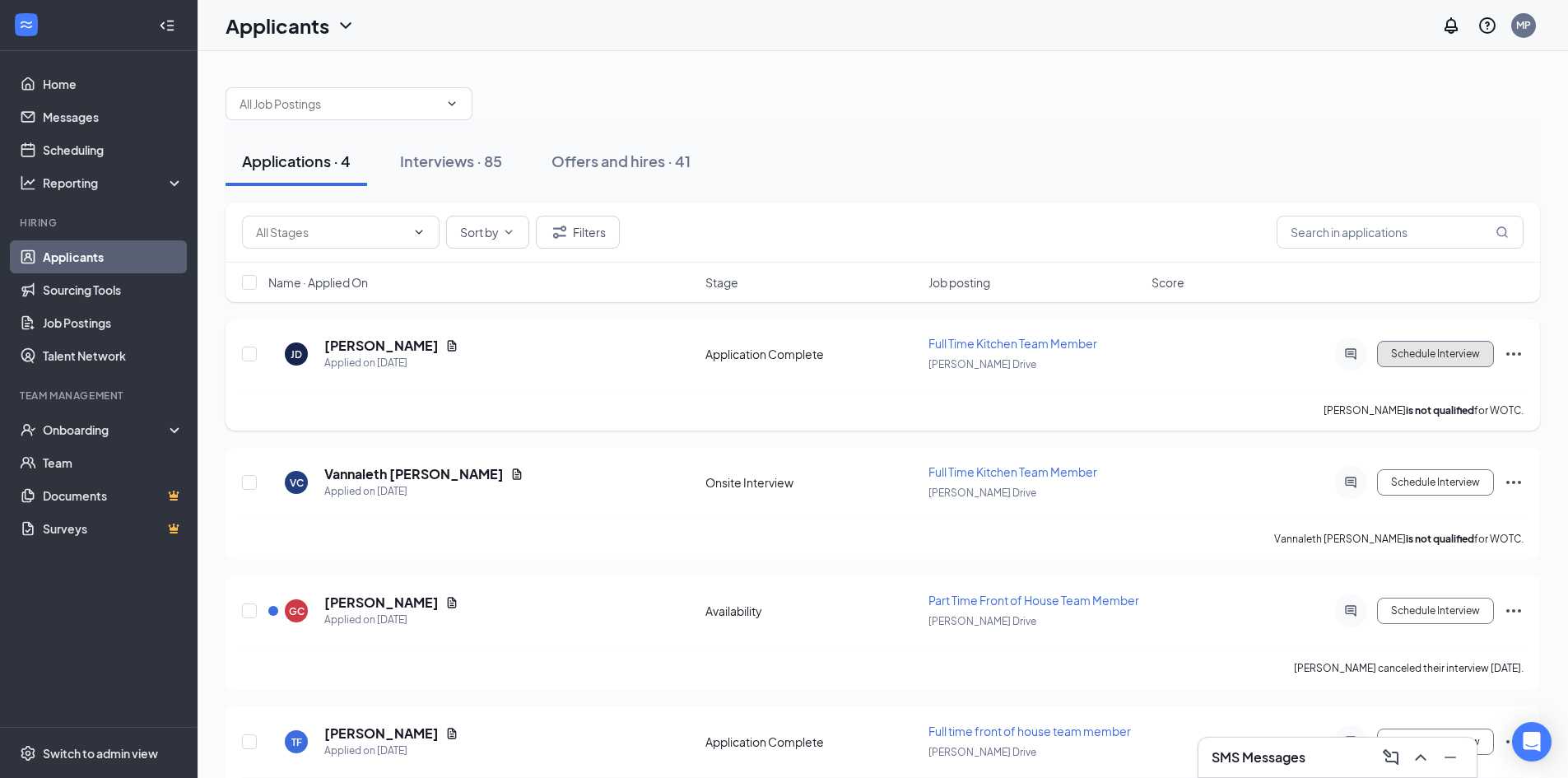
click at [1431, 354] on button "Schedule Interview" at bounding box center [1435, 354] width 117 height 27
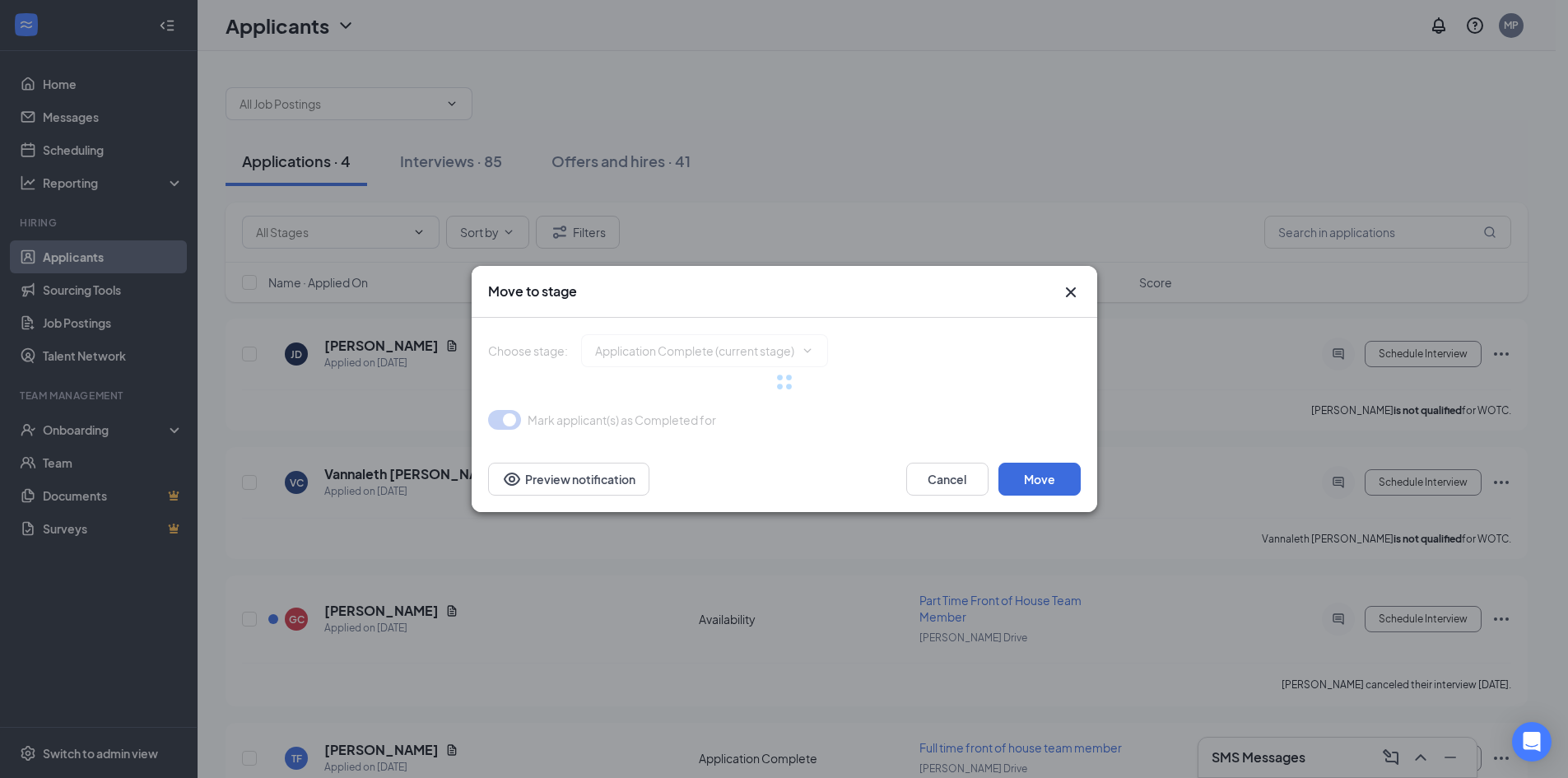
type input "Onsite Interview (next stage)"
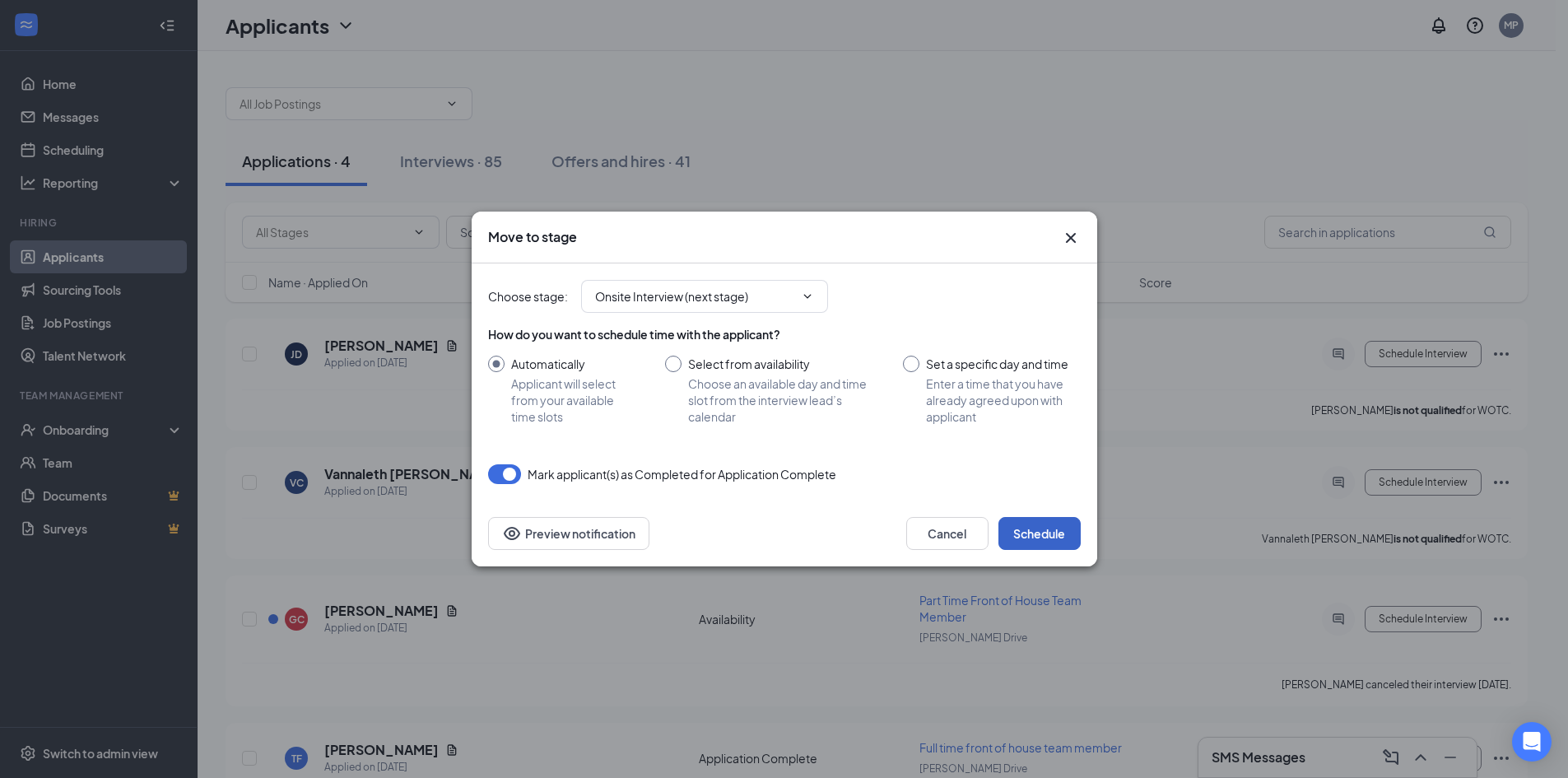
click at [1018, 526] on button "Schedule" at bounding box center [1039, 533] width 83 height 33
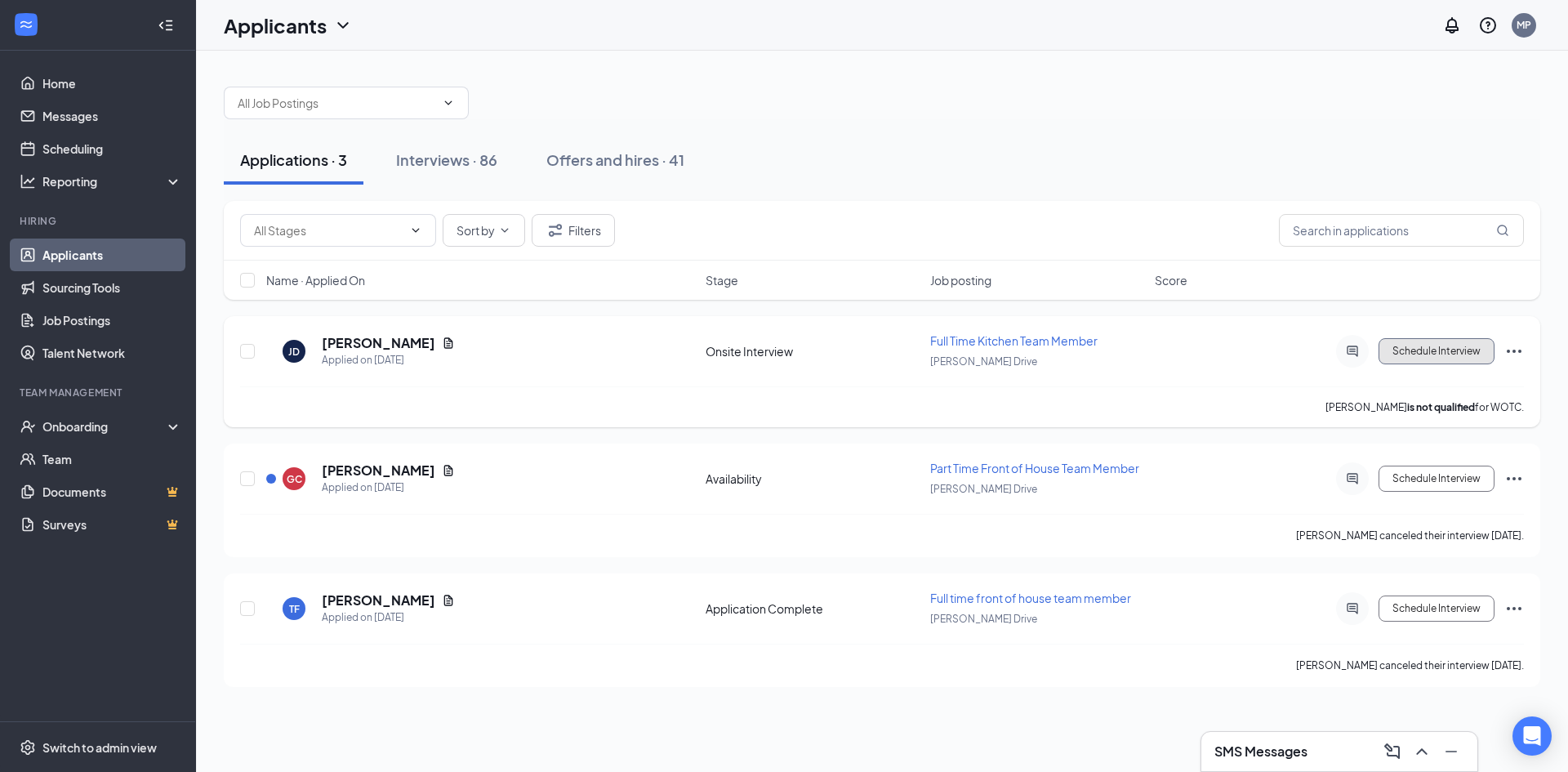
click at [1450, 357] on button "Schedule Interview" at bounding box center [1436, 352] width 116 height 26
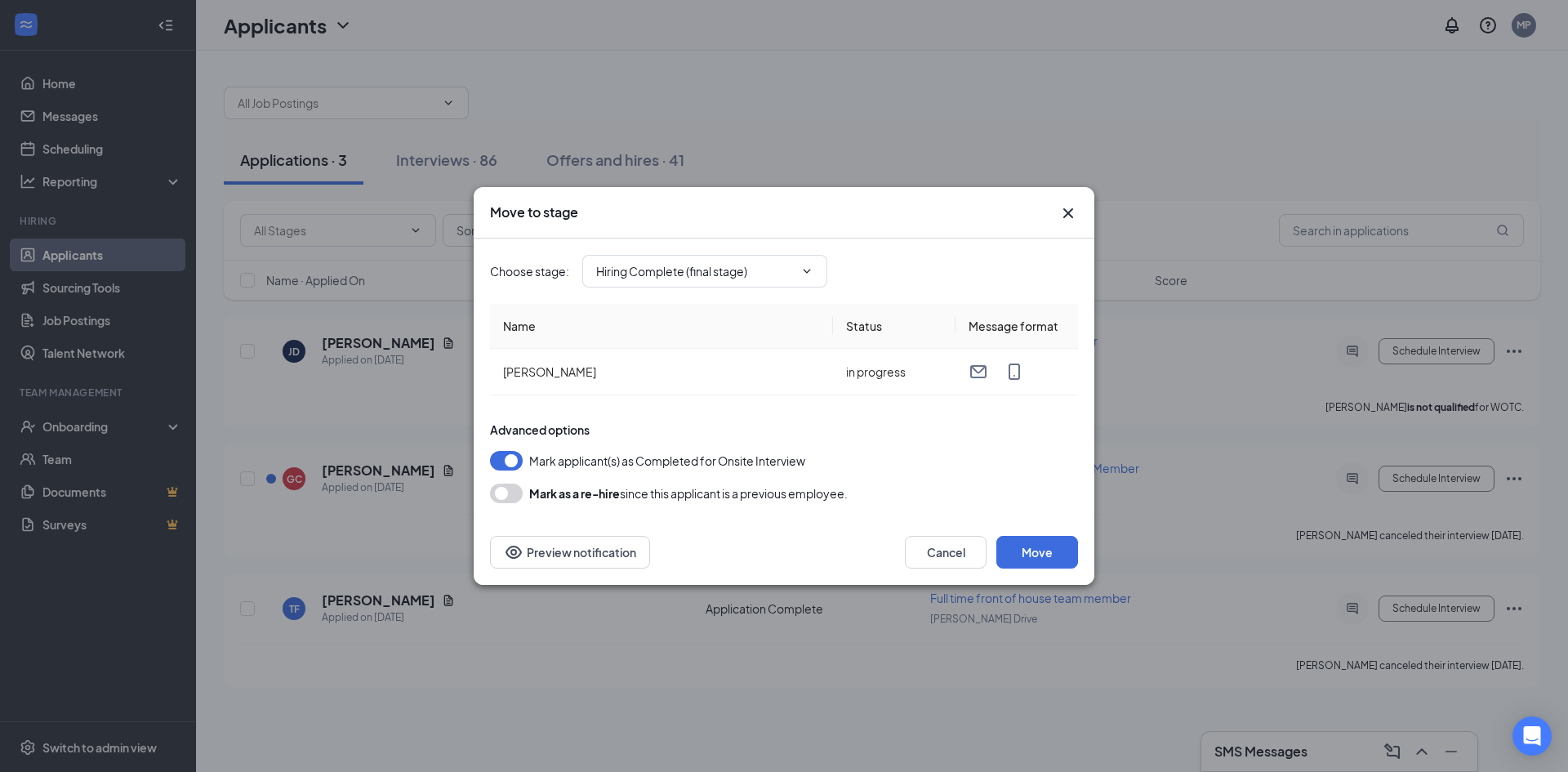
click at [520, 464] on button "button" at bounding box center [506, 461] width 32 height 20
click at [1072, 544] on button "Move" at bounding box center [1037, 551] width 82 height 32
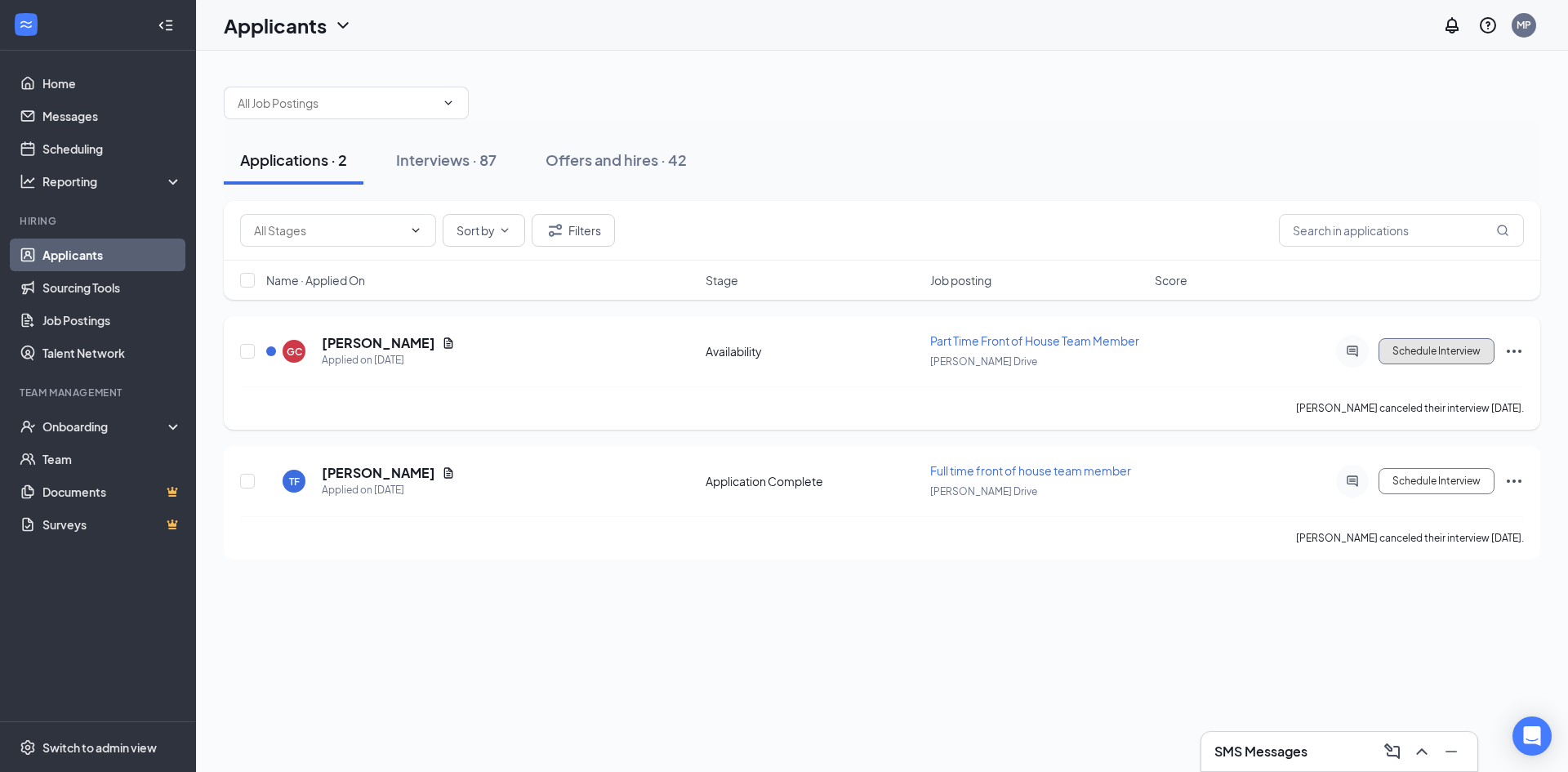
click at [1475, 352] on button "Schedule Interview" at bounding box center [1436, 352] width 116 height 26
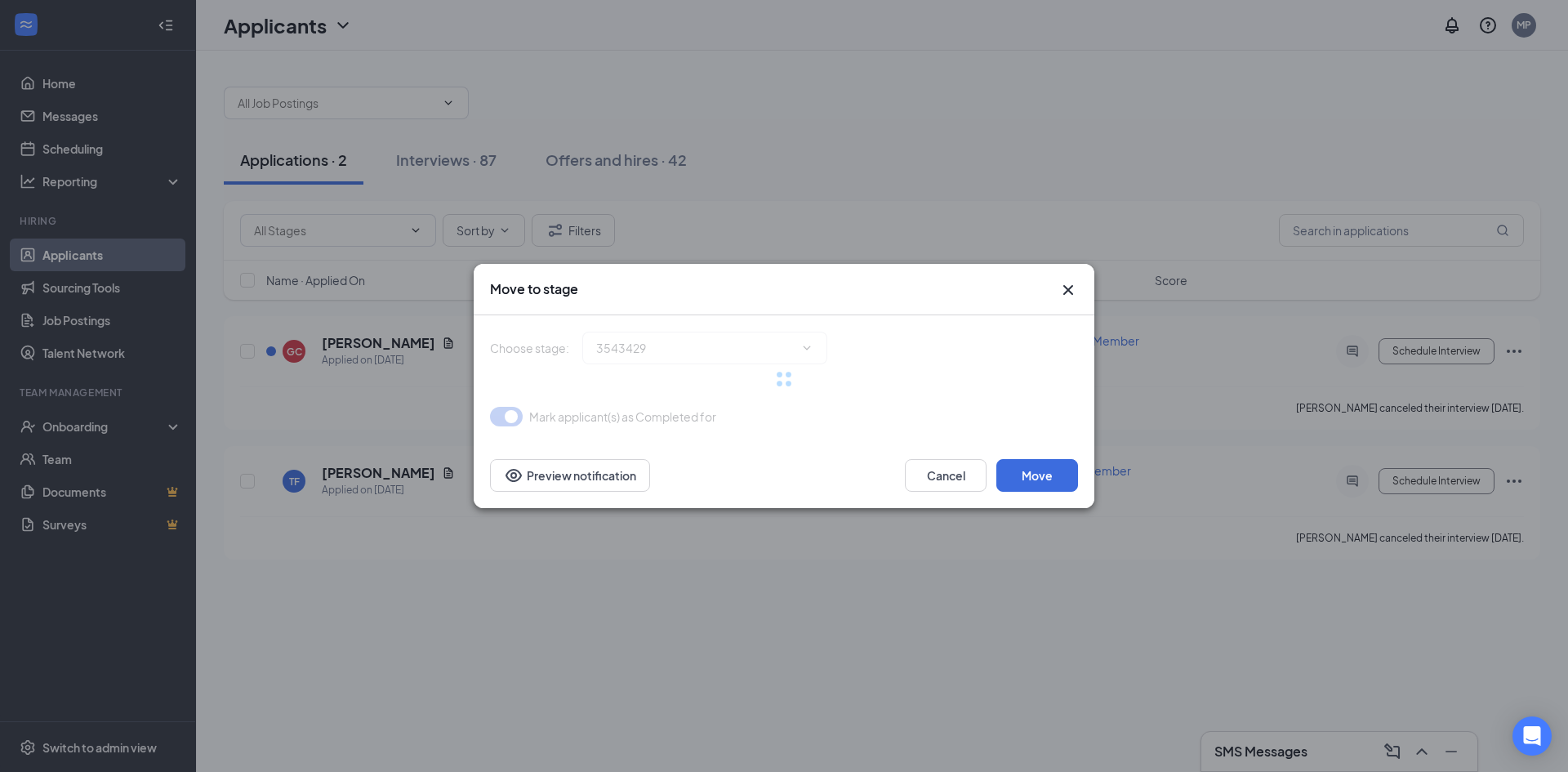
type input "Onsite Interview (next stage)"
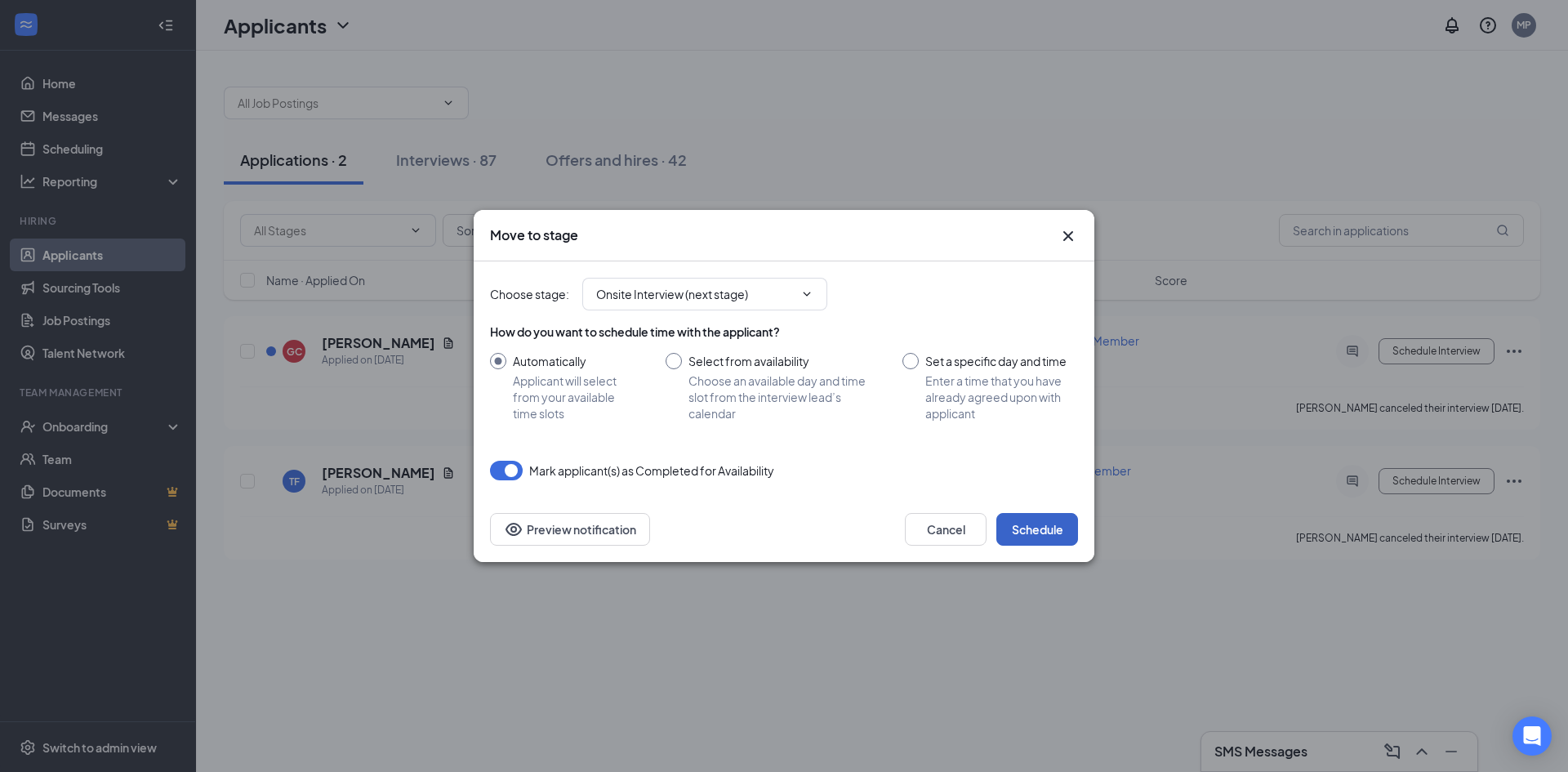
click at [1049, 537] on button "Schedule" at bounding box center [1037, 529] width 82 height 32
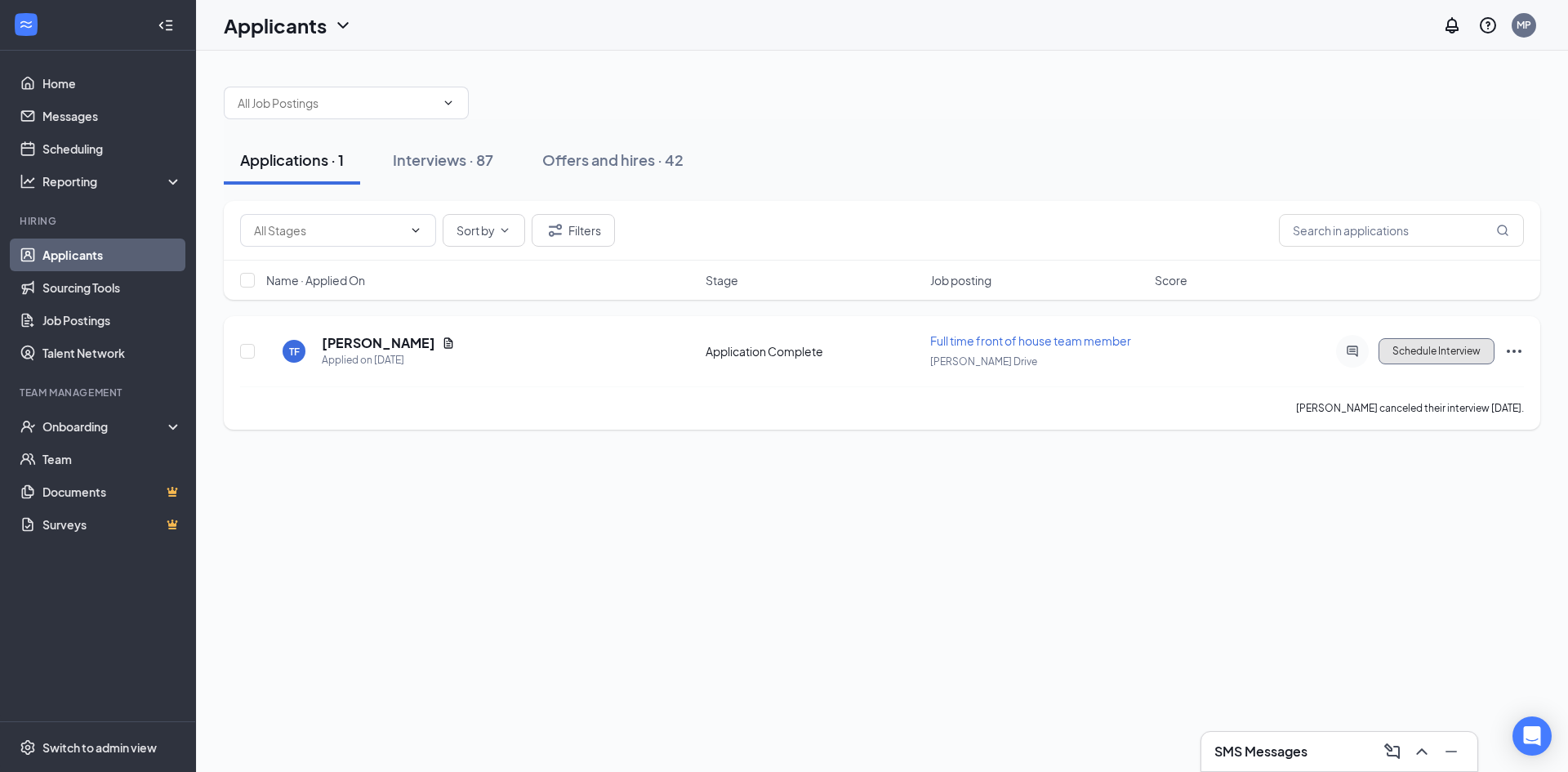
click at [1446, 354] on button "Schedule Interview" at bounding box center [1436, 352] width 116 height 26
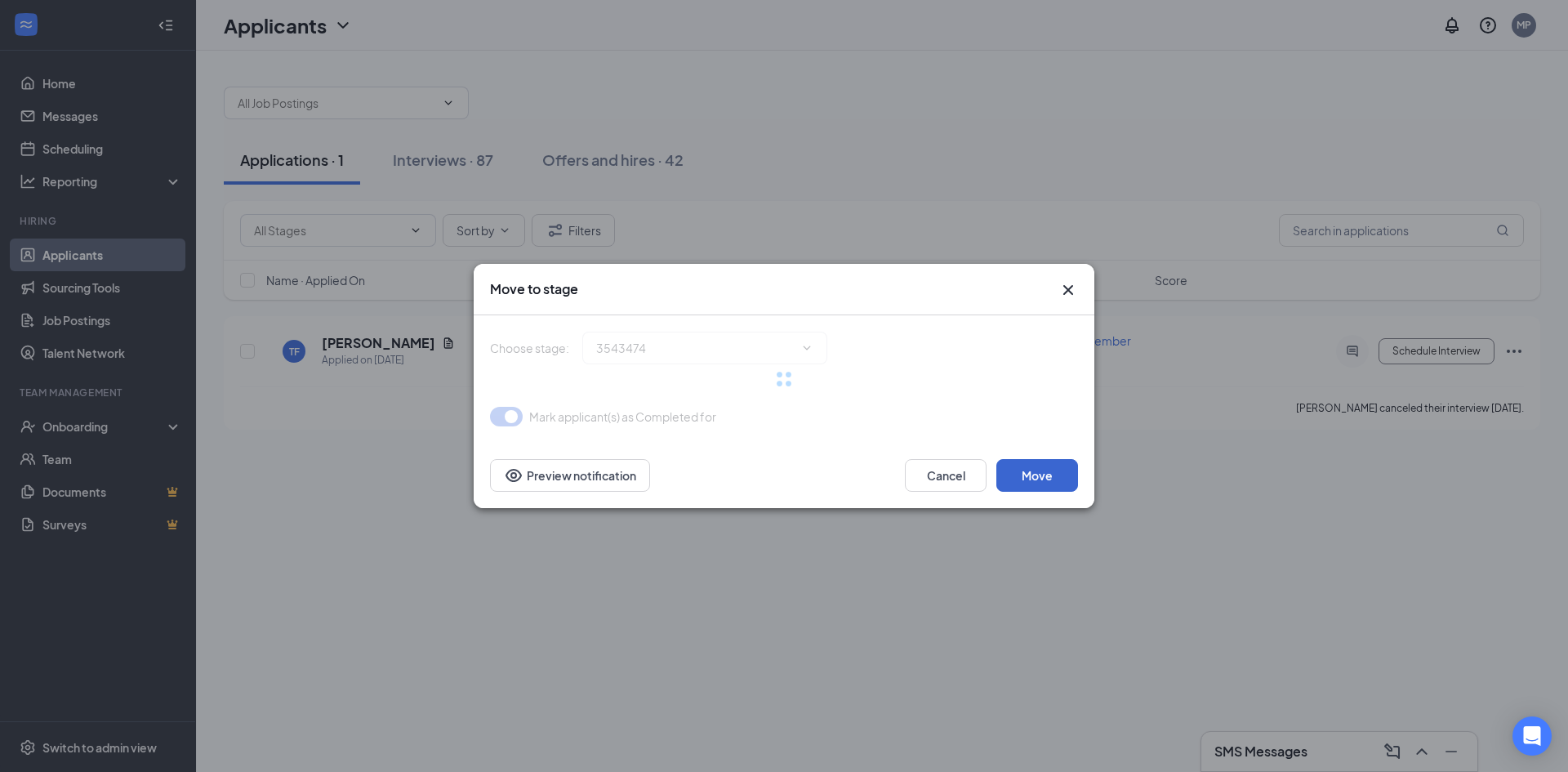
type input "Onsite Interview (next stage)"
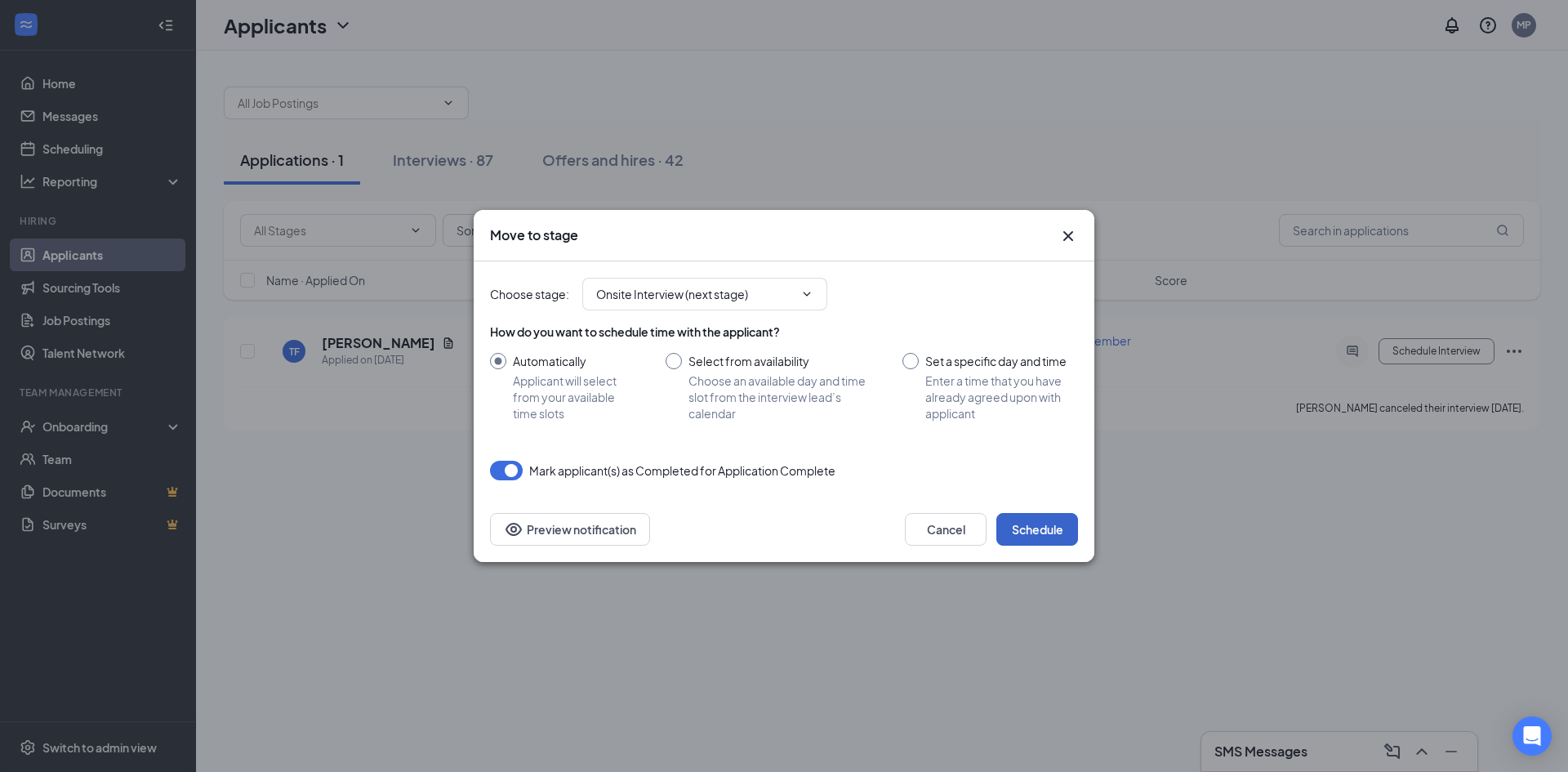
click at [1029, 526] on button "Schedule" at bounding box center [1037, 529] width 82 height 32
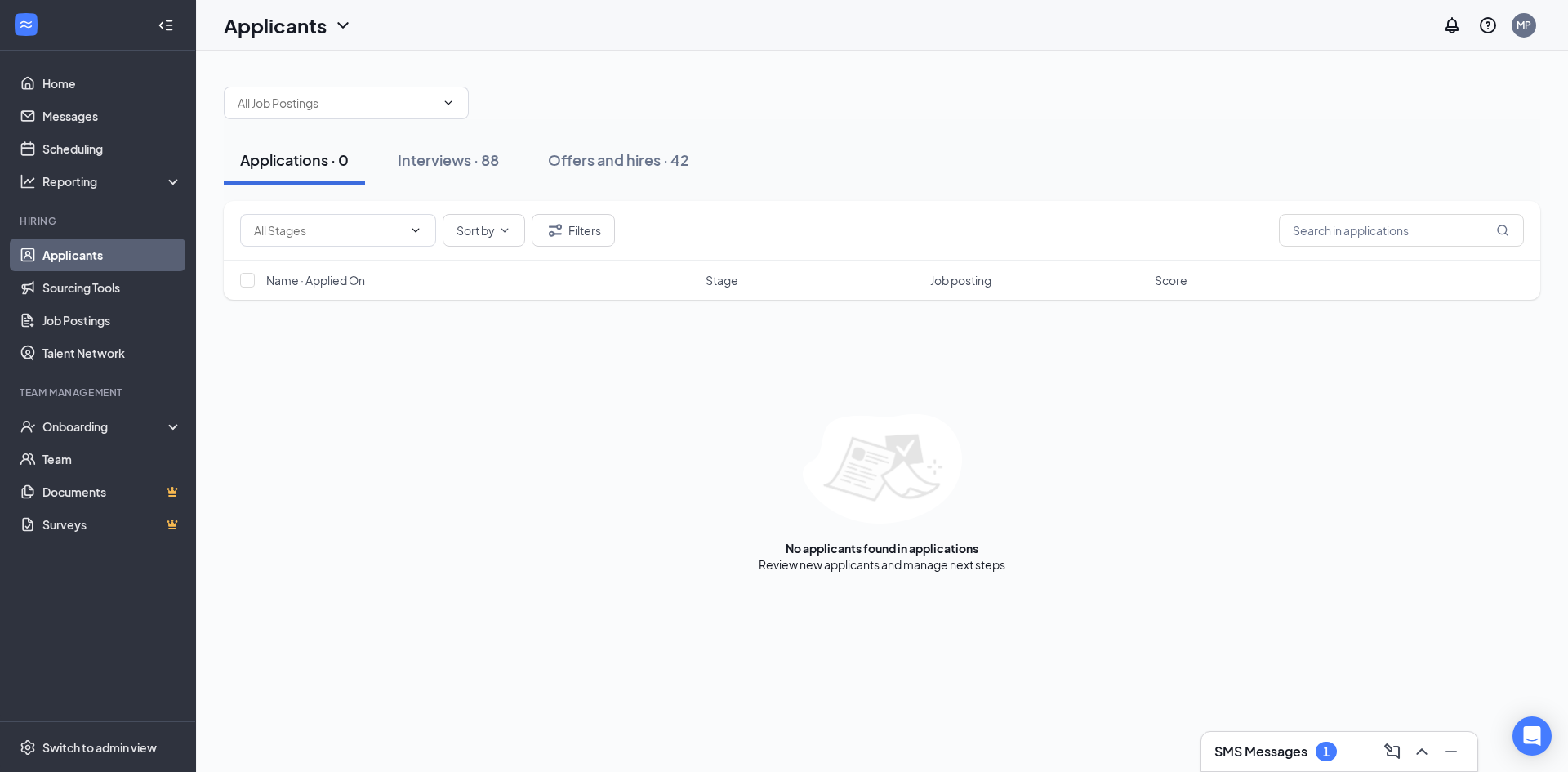
click at [1283, 770] on div "SMS Messages 1" at bounding box center [1340, 750] width 276 height 39
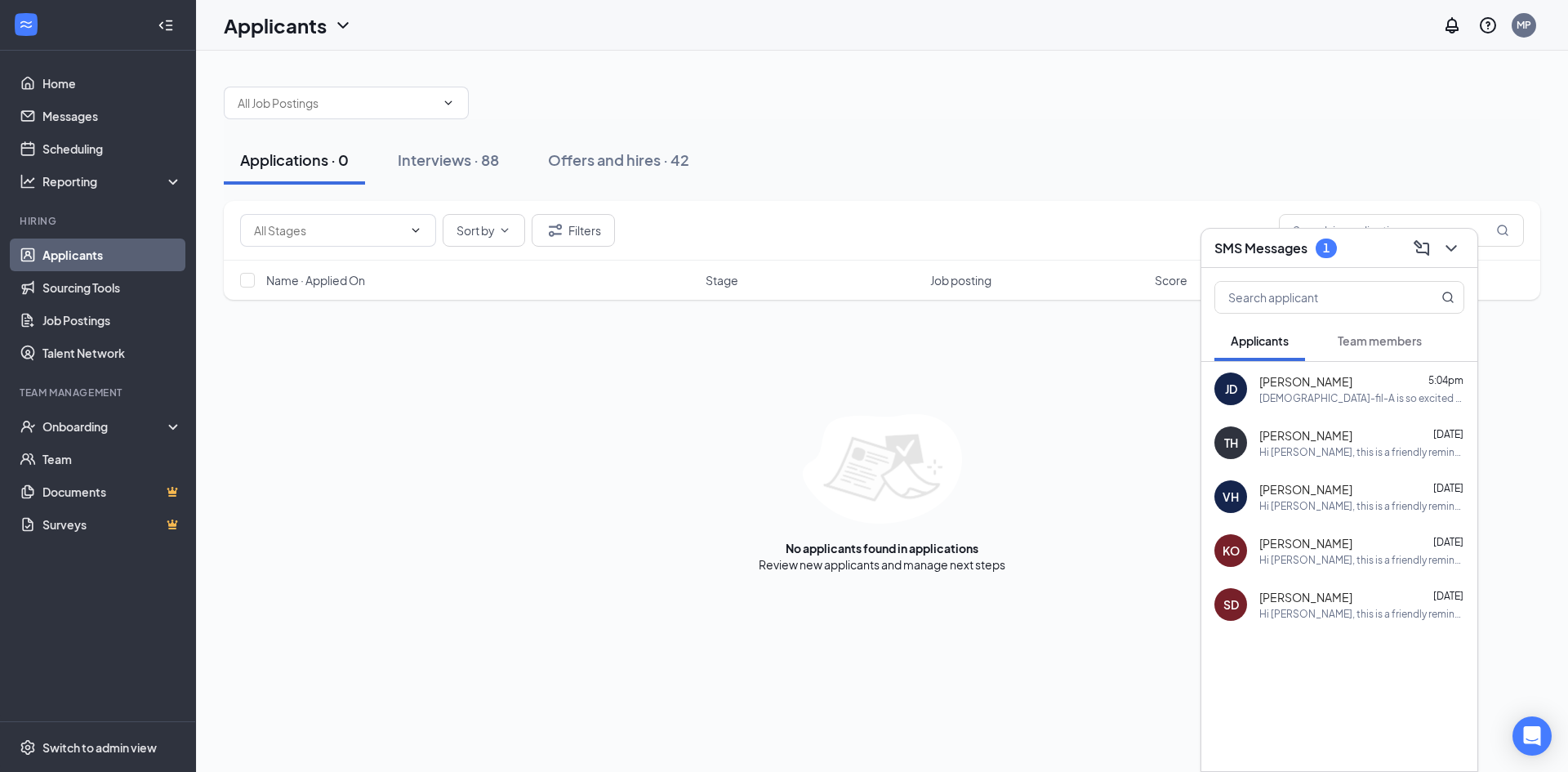
click at [1378, 405] on div "[PERSON_NAME] 5:04pm [DEMOGRAPHIC_DATA]-fil-A is so excited for you to join our…" at bounding box center [1340, 388] width 276 height 54
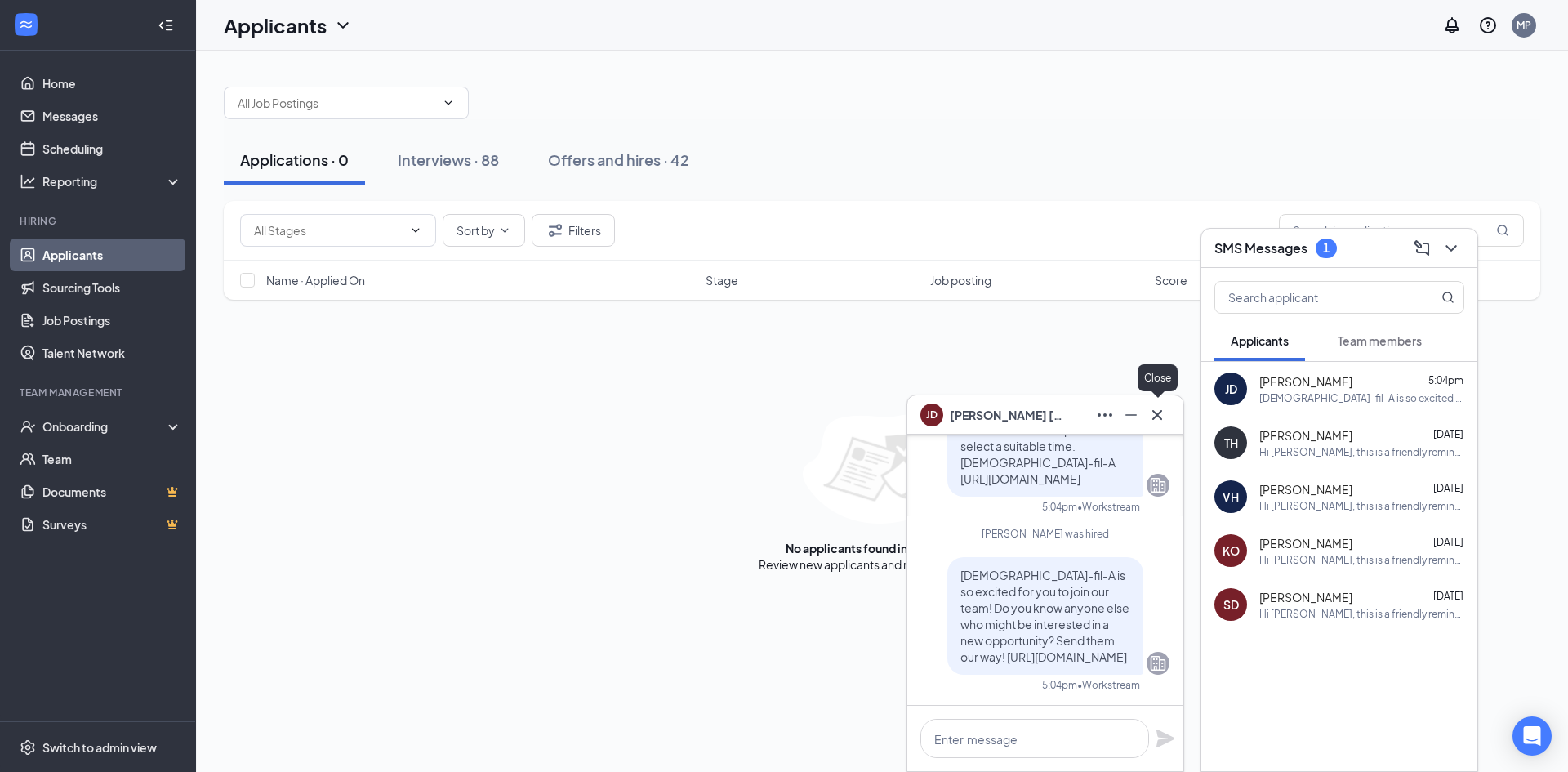
click at [1166, 411] on icon "Cross" at bounding box center [1157, 415] width 20 height 20
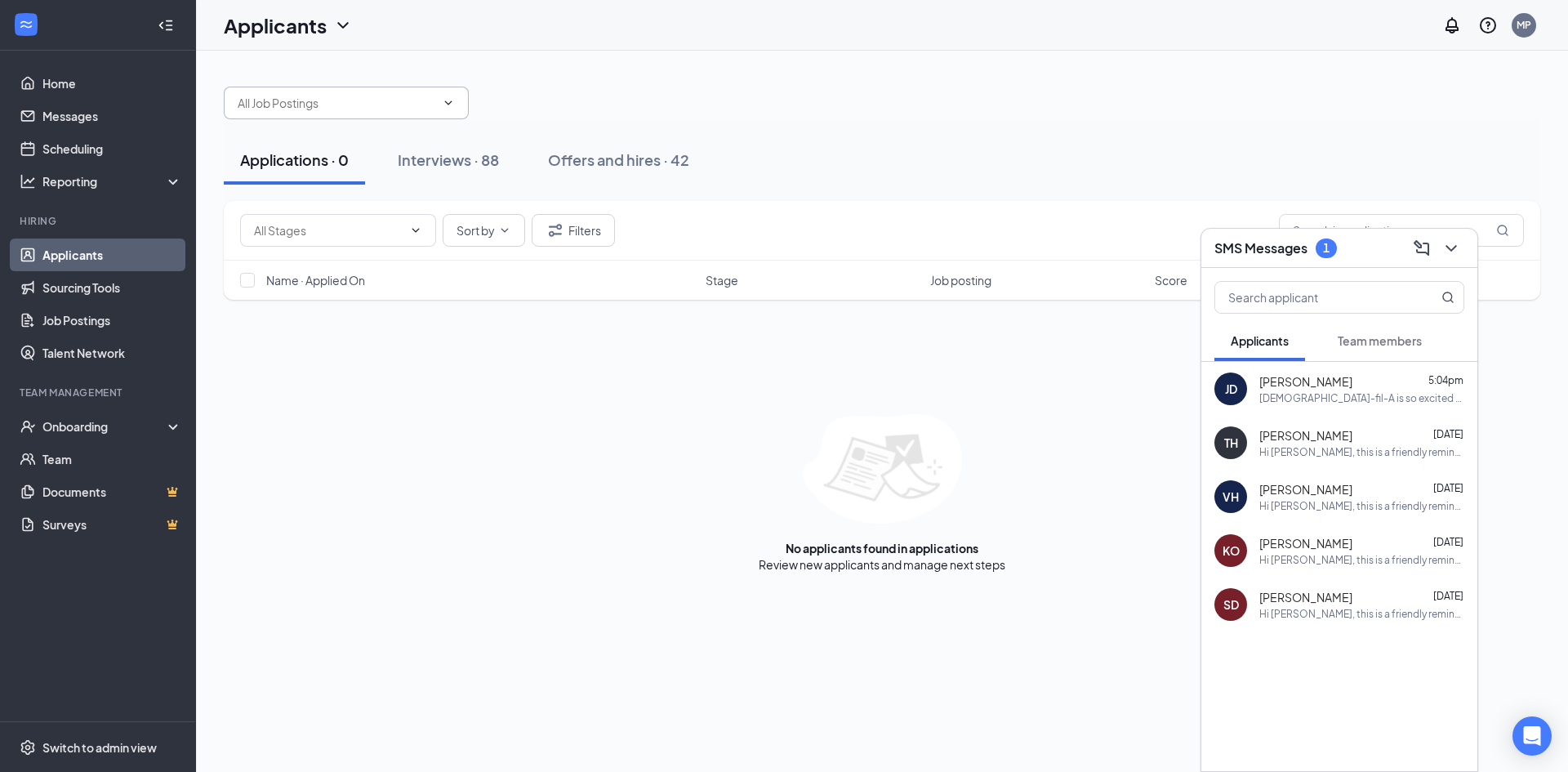
click at [291, 96] on input "text" at bounding box center [336, 103] width 198 height 18
click at [108, 250] on link "Applicants" at bounding box center [112, 254] width 140 height 32
click at [404, 228] on span at bounding box center [338, 230] width 196 height 32
click at [415, 222] on span at bounding box center [338, 230] width 196 height 32
click at [415, 229] on icon "ChevronDown" at bounding box center [415, 230] width 13 height 13
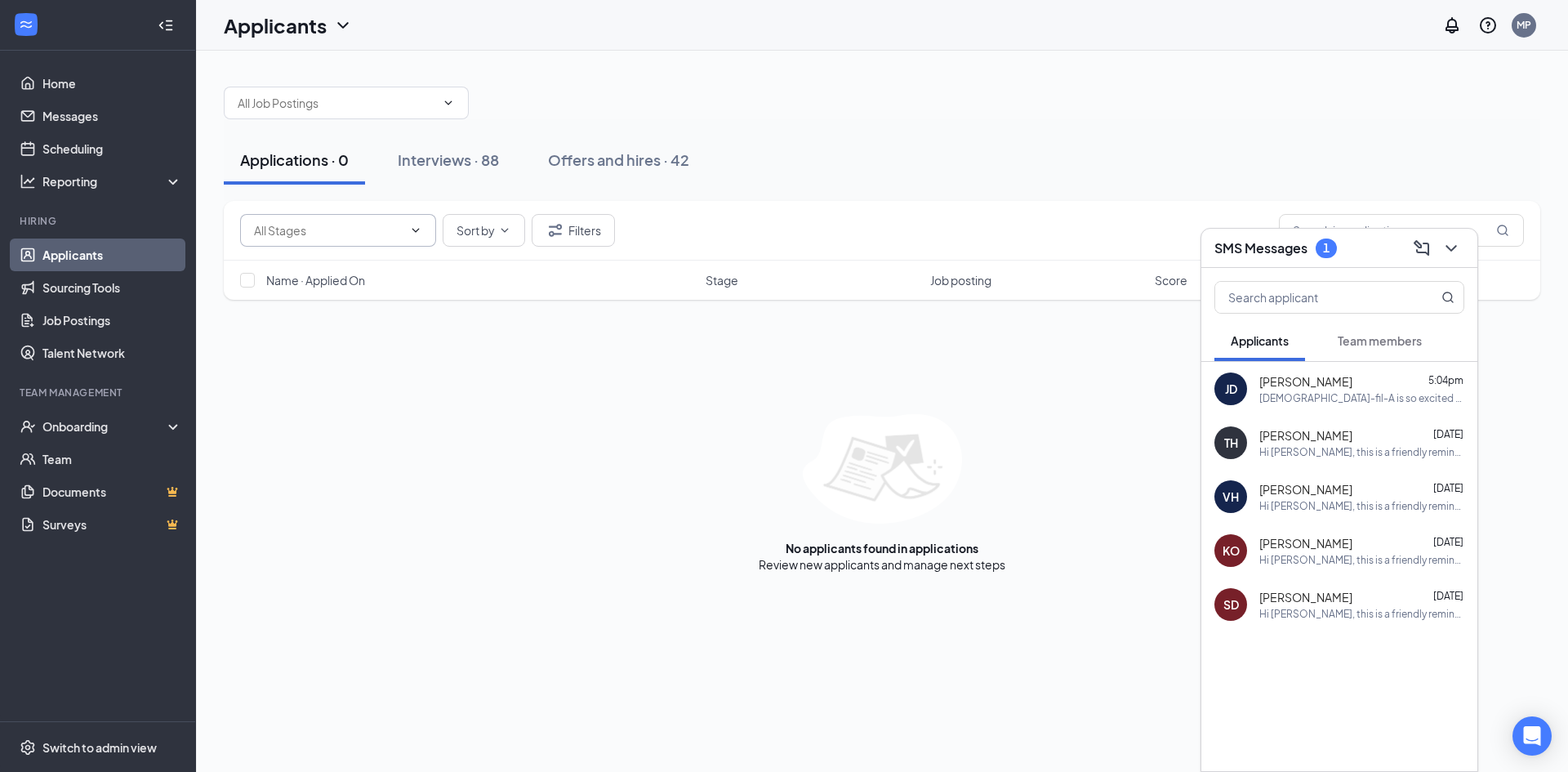
click at [1333, 56] on div "Front of House Manager ([PERSON_NAME] Drive) Kitchen Manager ([PERSON_NAME] Dri…" at bounding box center [882, 321] width 1372 height 541
click at [1299, 111] on div "Front of House Manager ([PERSON_NAME] Drive) Kitchen Manager ([PERSON_NAME][GEO…" at bounding box center [881, 94] width 1316 height 49
click at [1304, 391] on div "[DEMOGRAPHIC_DATA]-fil-A is so excited for you to join our team! Do you know an…" at bounding box center [1362, 398] width 205 height 14
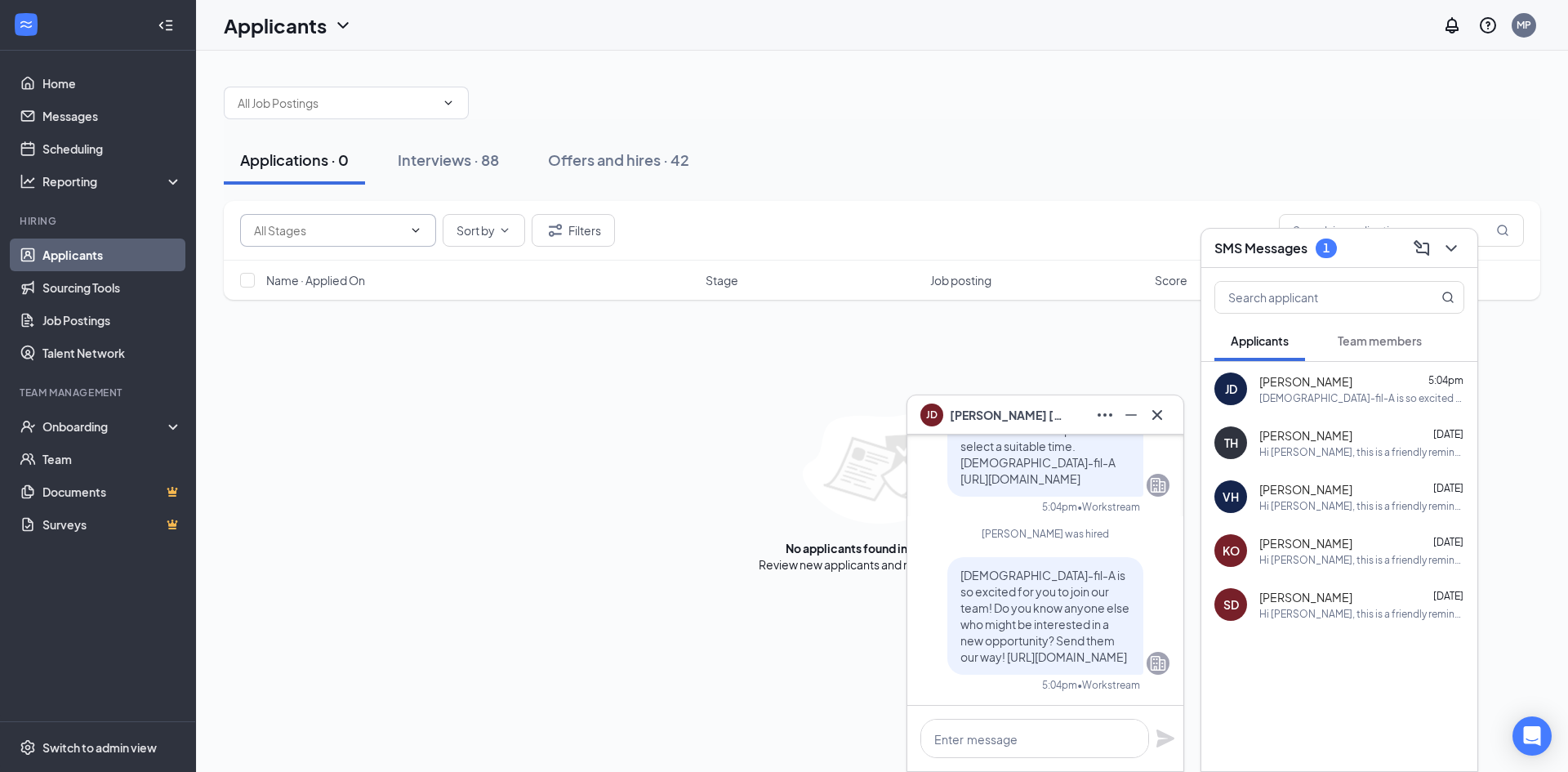
click at [1043, 568] on span "[DEMOGRAPHIC_DATA]-fil-A is so excited for you to join our team! Do you know an…" at bounding box center [1045, 616] width 169 height 96
click at [1159, 422] on icon "Cross" at bounding box center [1157, 415] width 20 height 20
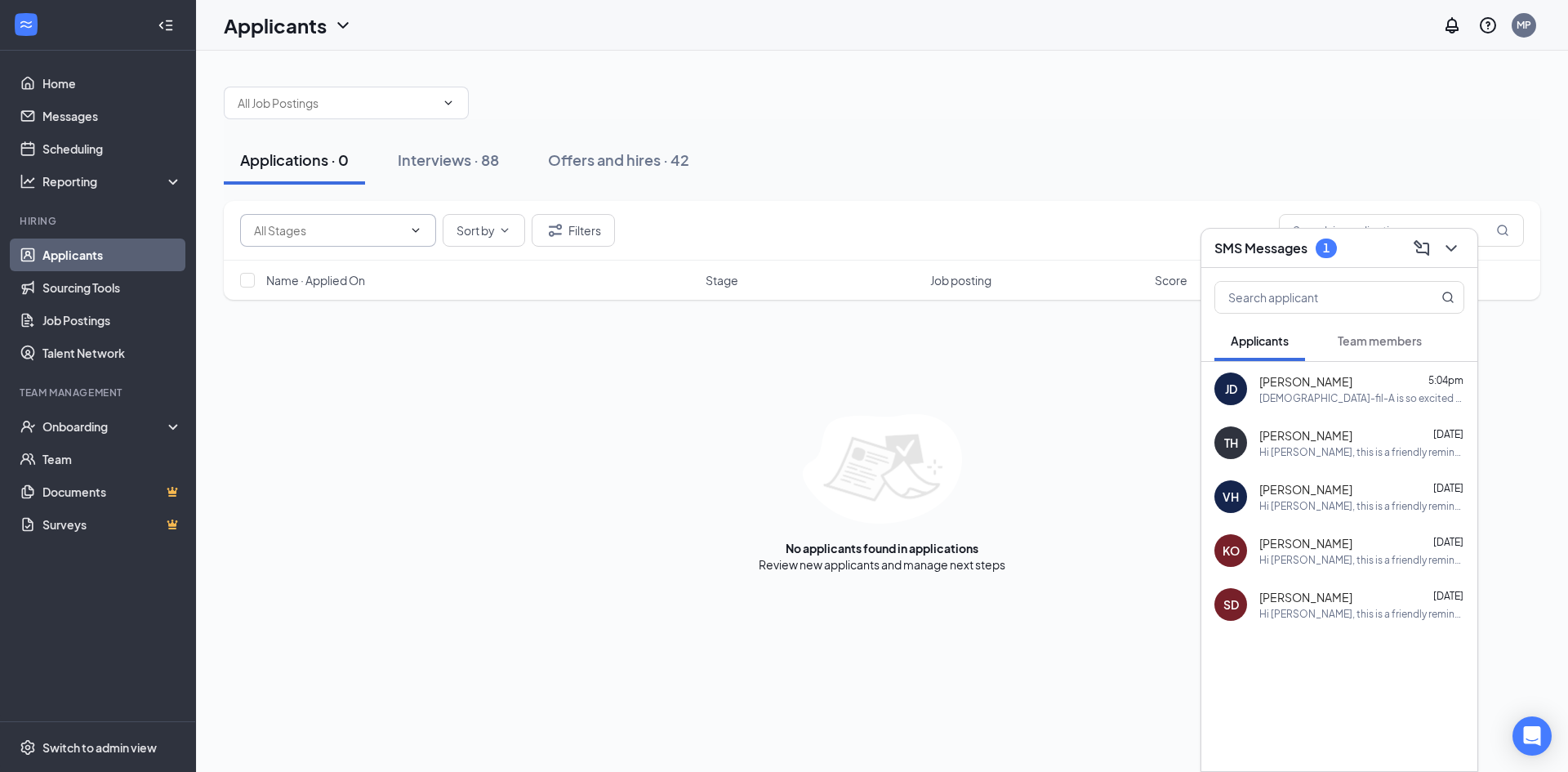
click at [382, 453] on div "No applicants found in applications Review new applicants and manage next steps" at bounding box center [881, 492] width 1316 height 158
click at [99, 439] on div "Onboarding" at bounding box center [98, 425] width 196 height 32
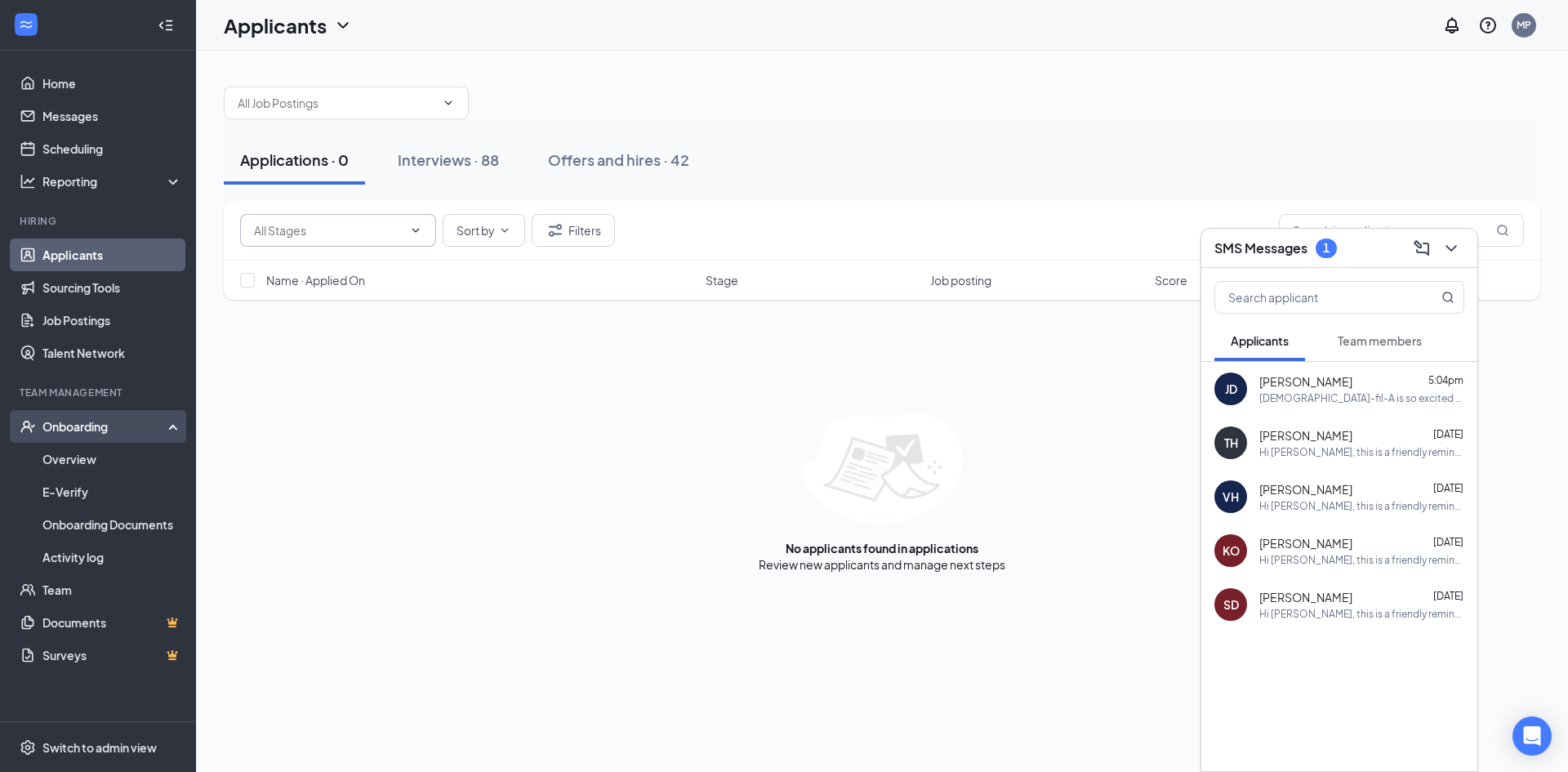
click at [122, 422] on div "Onboarding" at bounding box center [105, 426] width 126 height 17
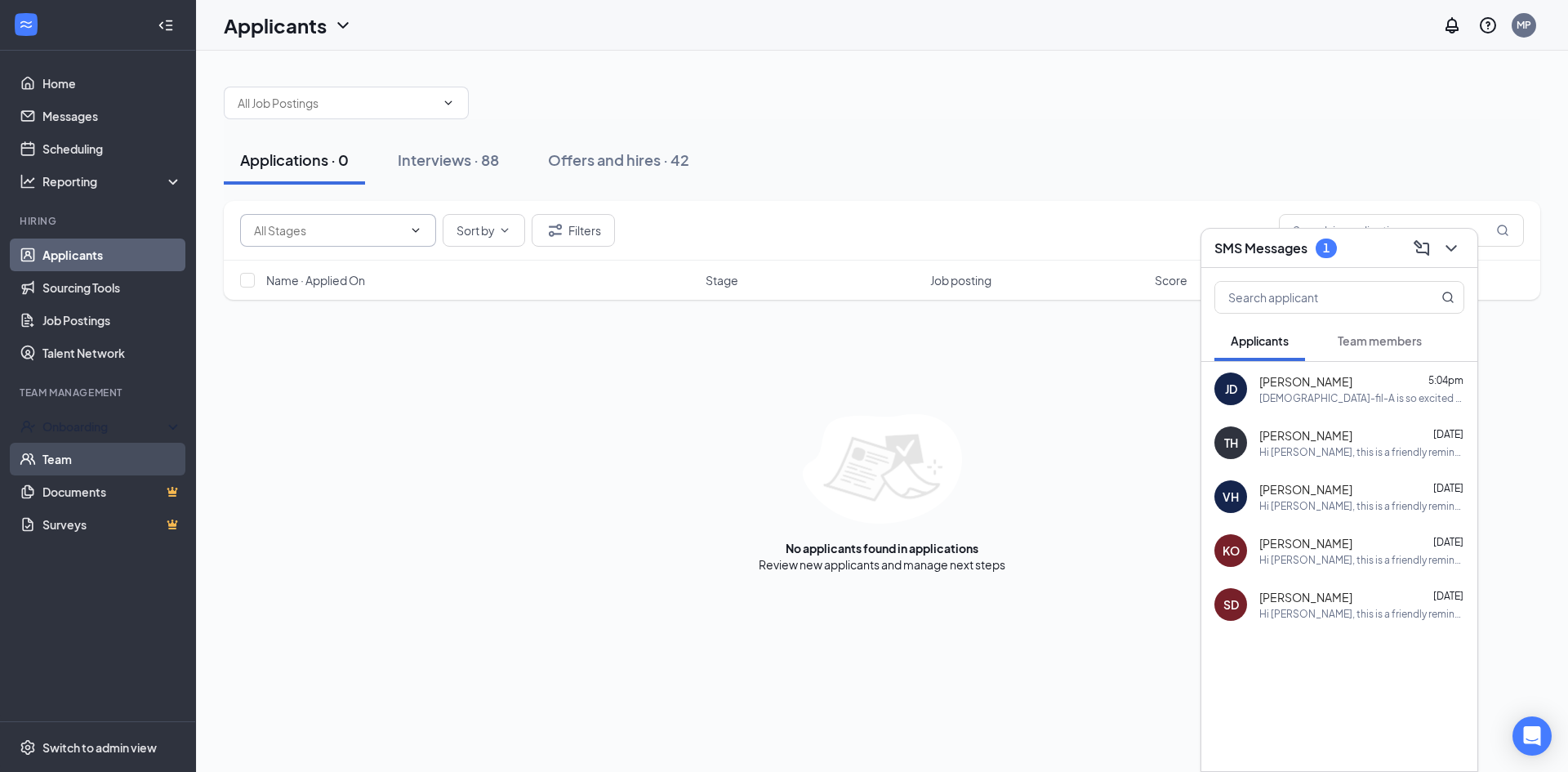
drag, startPoint x: 123, startPoint y: 422, endPoint x: 120, endPoint y: 450, distance: 28.2
click at [120, 449] on ul "Onboarding Overview E-Verify Onboarding Documents Activity log Team Documents S…" at bounding box center [98, 475] width 195 height 131
click at [117, 471] on link "Team" at bounding box center [112, 458] width 140 height 32
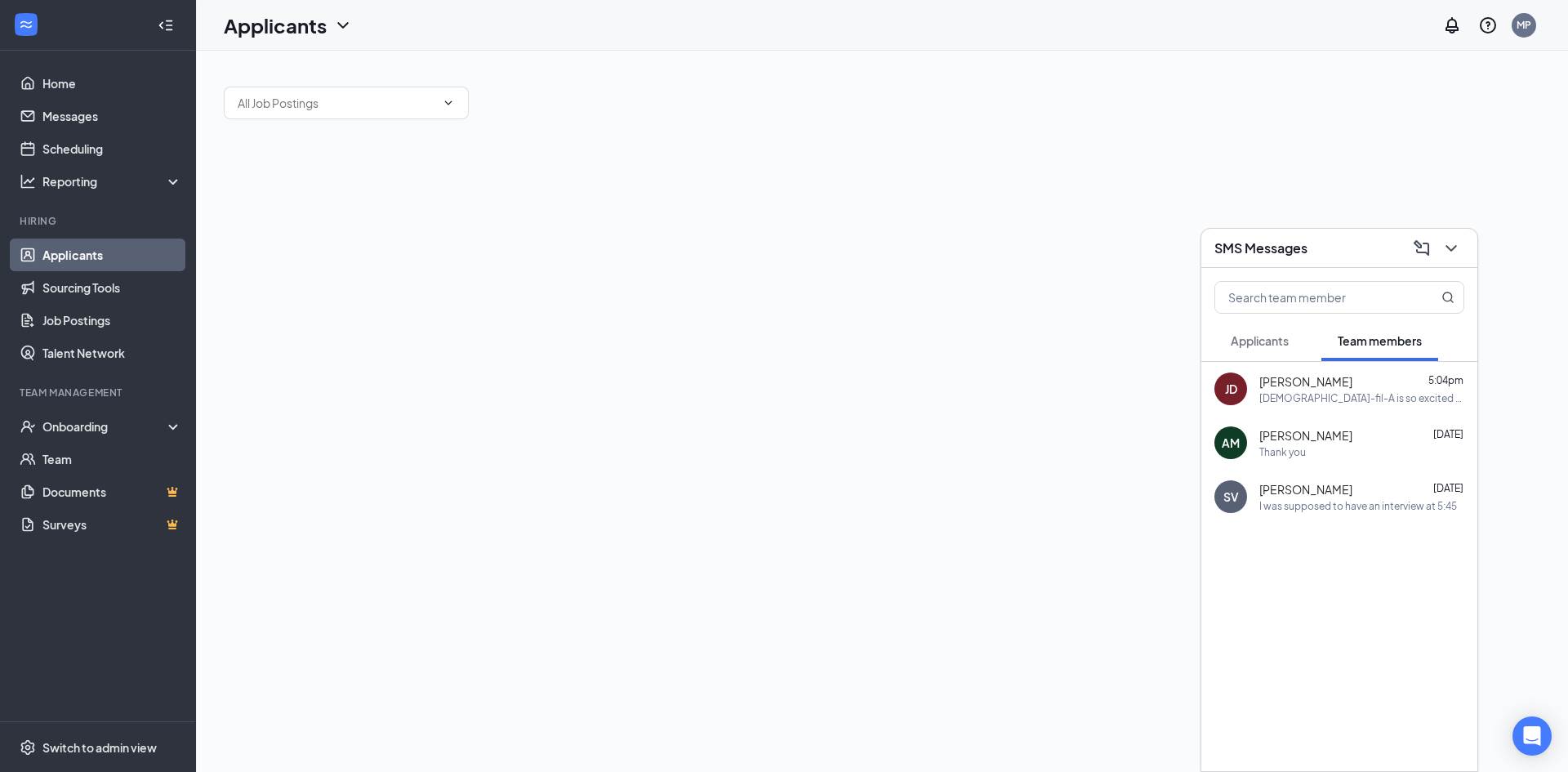
click at [343, 26] on icon "ChevronDown" at bounding box center [343, 26] width 20 height 20
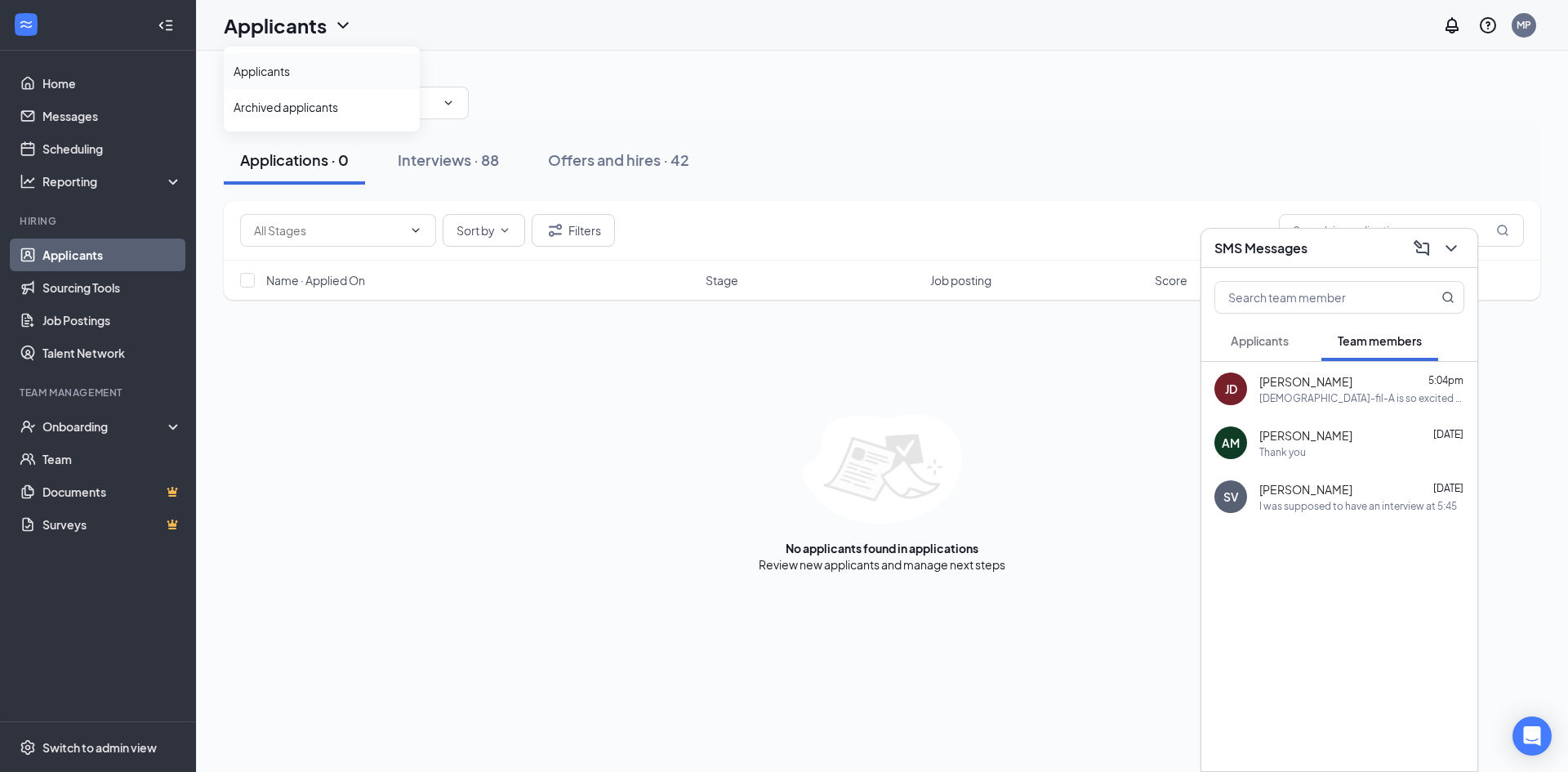
click at [283, 76] on link "Applicants" at bounding box center [321, 71] width 176 height 17
click at [386, 35] on div "Applicants" at bounding box center [321, 26] width 129 height 28
click at [510, 231] on icon "ChevronDown" at bounding box center [505, 230] width 13 height 13
click at [515, 306] on div "Stage" at bounding box center [540, 310] width 176 height 17
click at [340, 230] on input "text" at bounding box center [328, 230] width 149 height 18
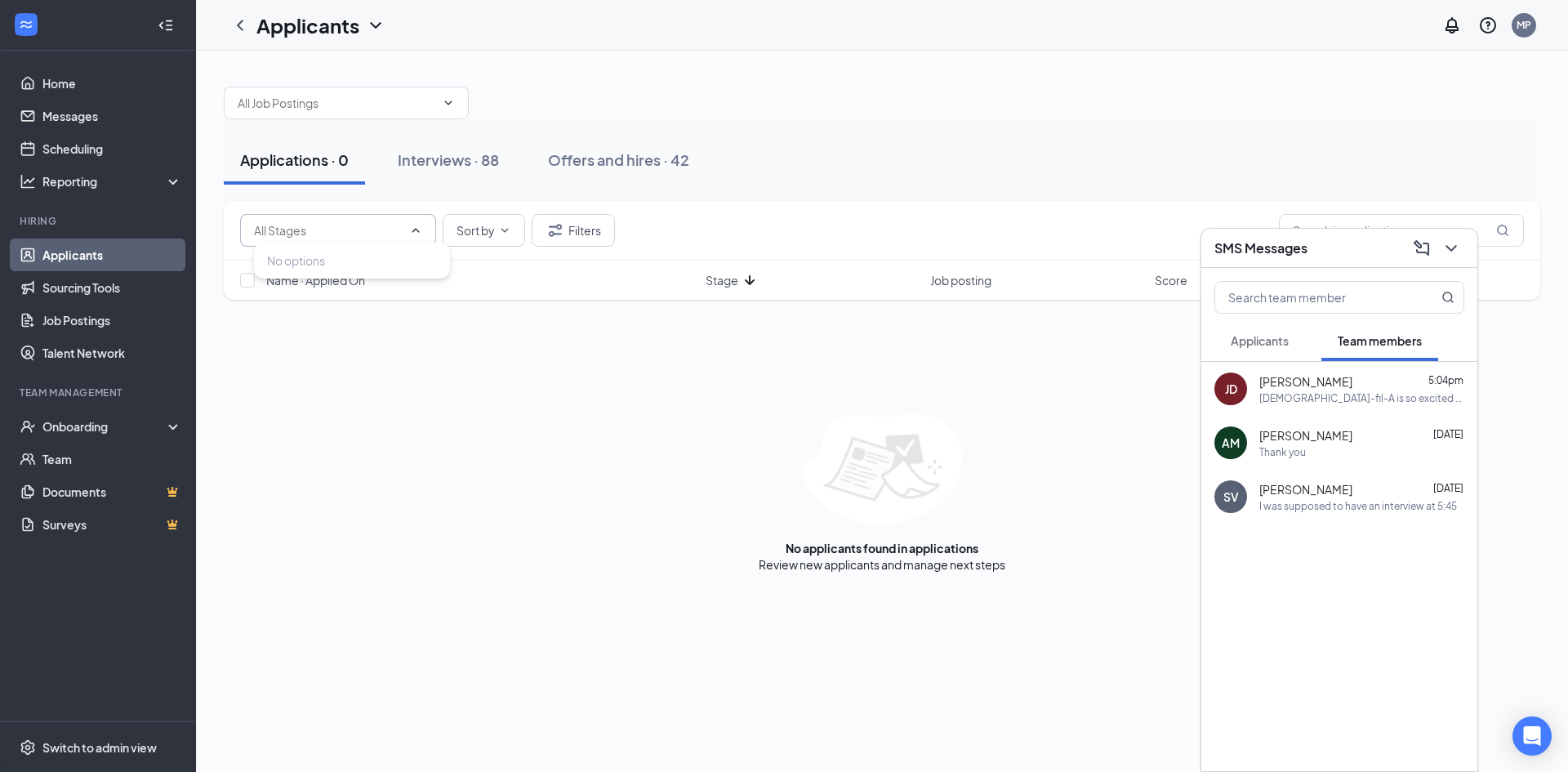
click at [340, 230] on input "text" at bounding box center [328, 230] width 149 height 18
click at [1447, 247] on icon "ChevronDown" at bounding box center [1451, 248] width 20 height 20
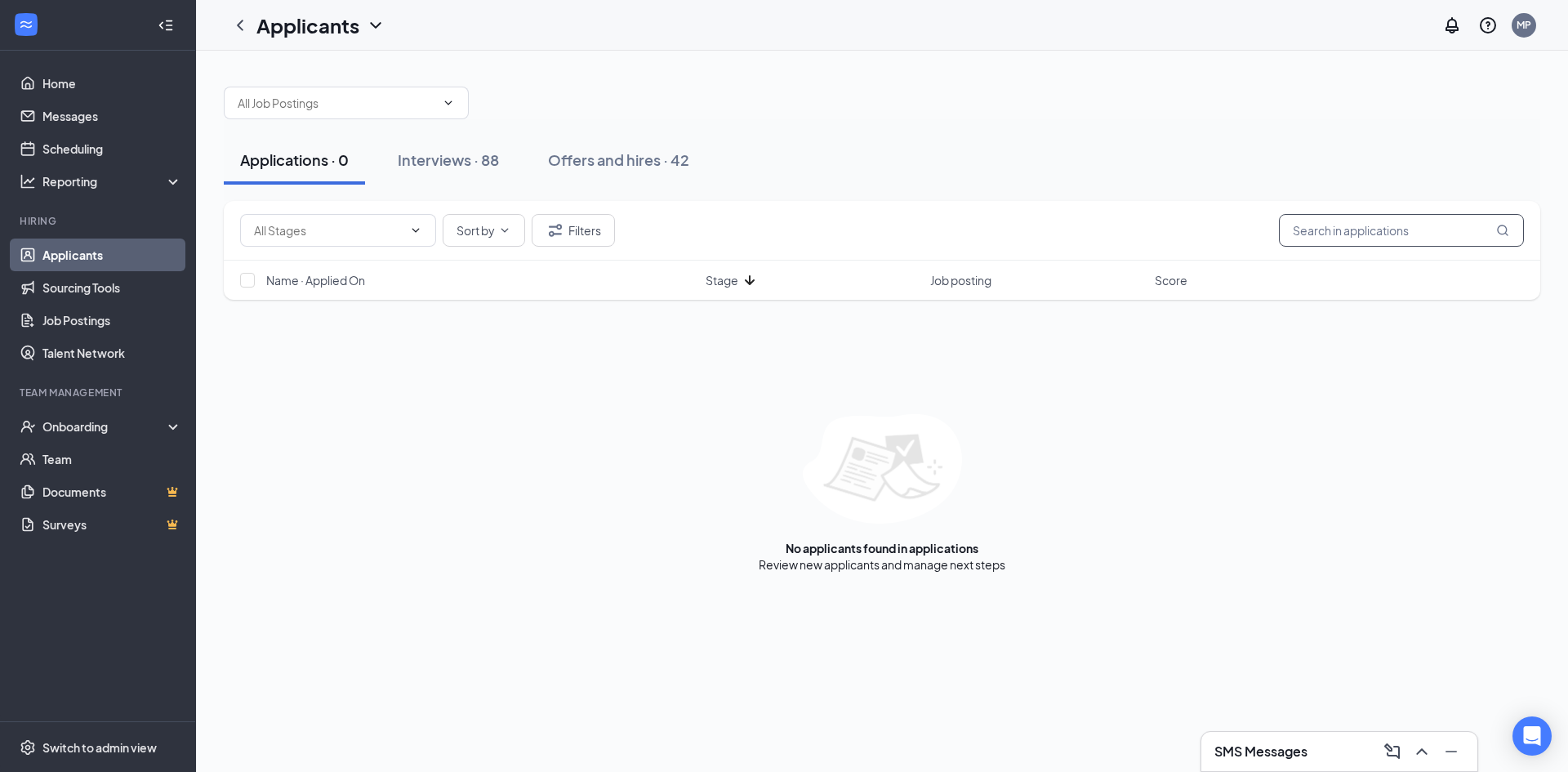
click at [1457, 238] on input "text" at bounding box center [1401, 230] width 245 height 32
type input "[PERSON_NAME]"
click at [468, 230] on span "Sort by" at bounding box center [476, 230] width 38 height 12
click at [543, 340] on div "Job posting" at bounding box center [540, 347] width 176 height 17
click at [510, 232] on icon "ChevronDown" at bounding box center [505, 230] width 13 height 13
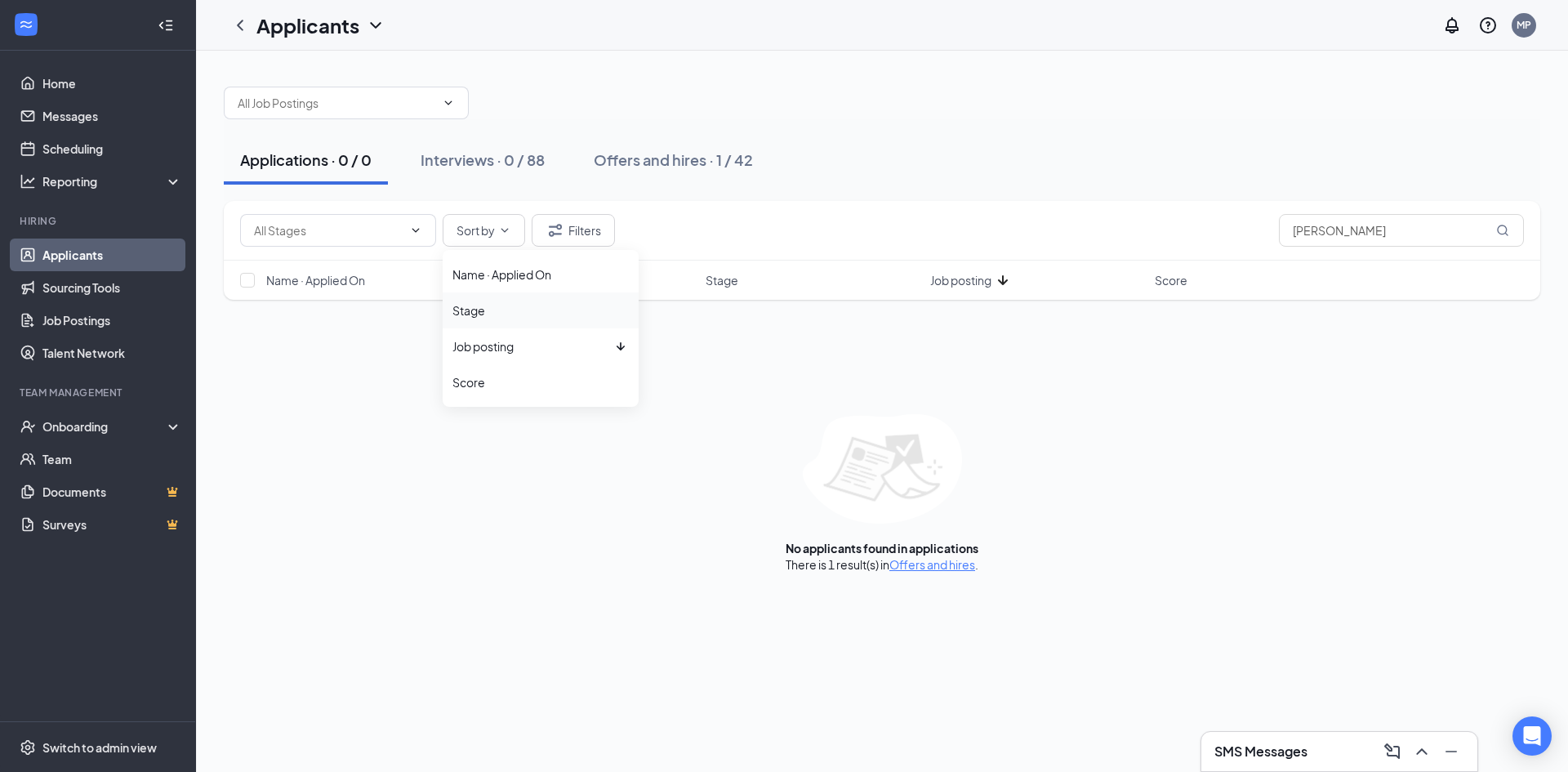
click at [511, 299] on li "Stage" at bounding box center [540, 309] width 196 height 36
click at [544, 231] on button "Filters" at bounding box center [573, 230] width 84 height 32
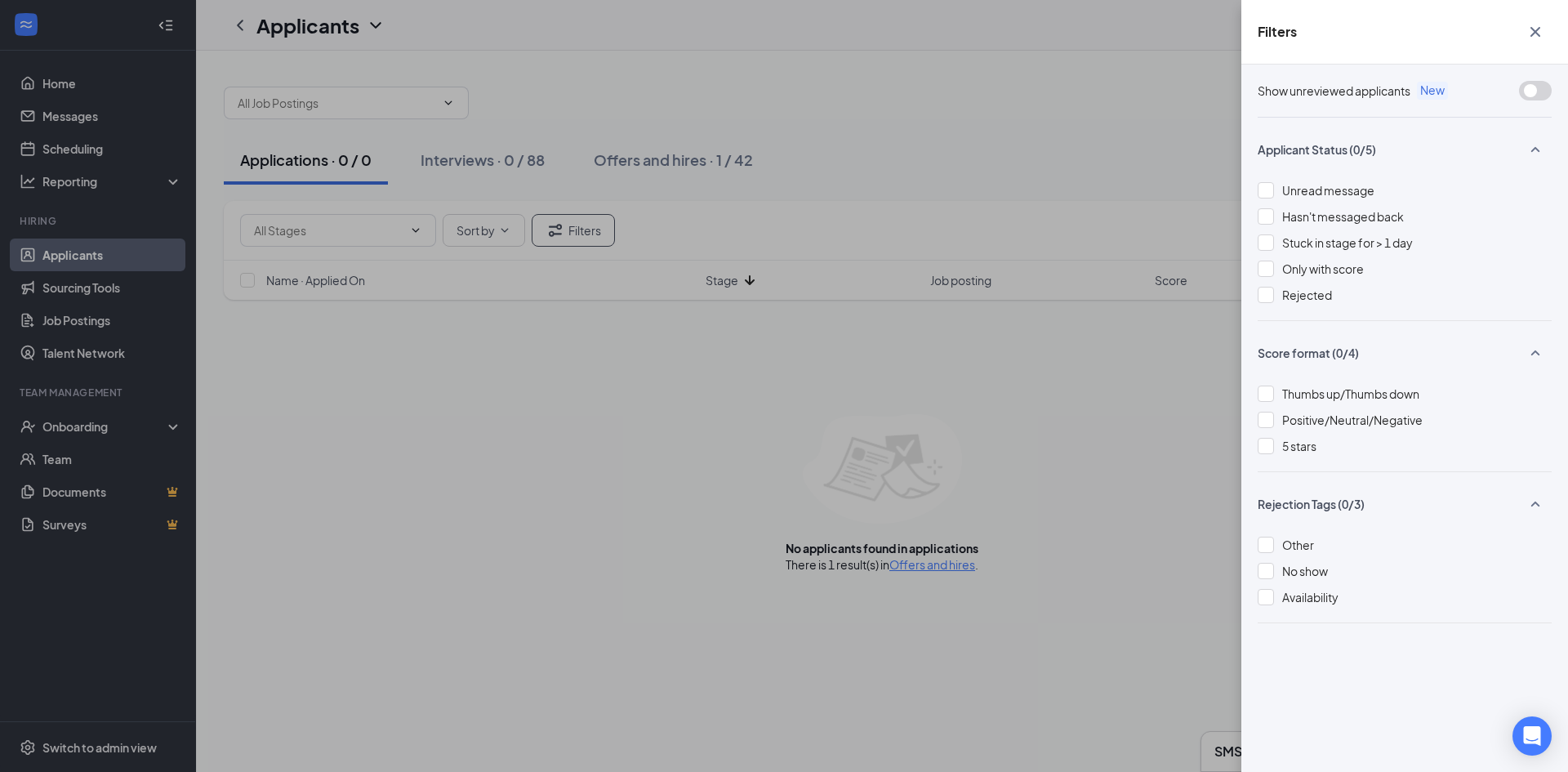
drag, startPoint x: 1192, startPoint y: 491, endPoint x: 1110, endPoint y: 445, distance: 94.0
click at [1191, 491] on div "Filters Show unreviewed applicants New Applicant Status (0/5) Unread message Ha…" at bounding box center [784, 386] width 1568 height 772
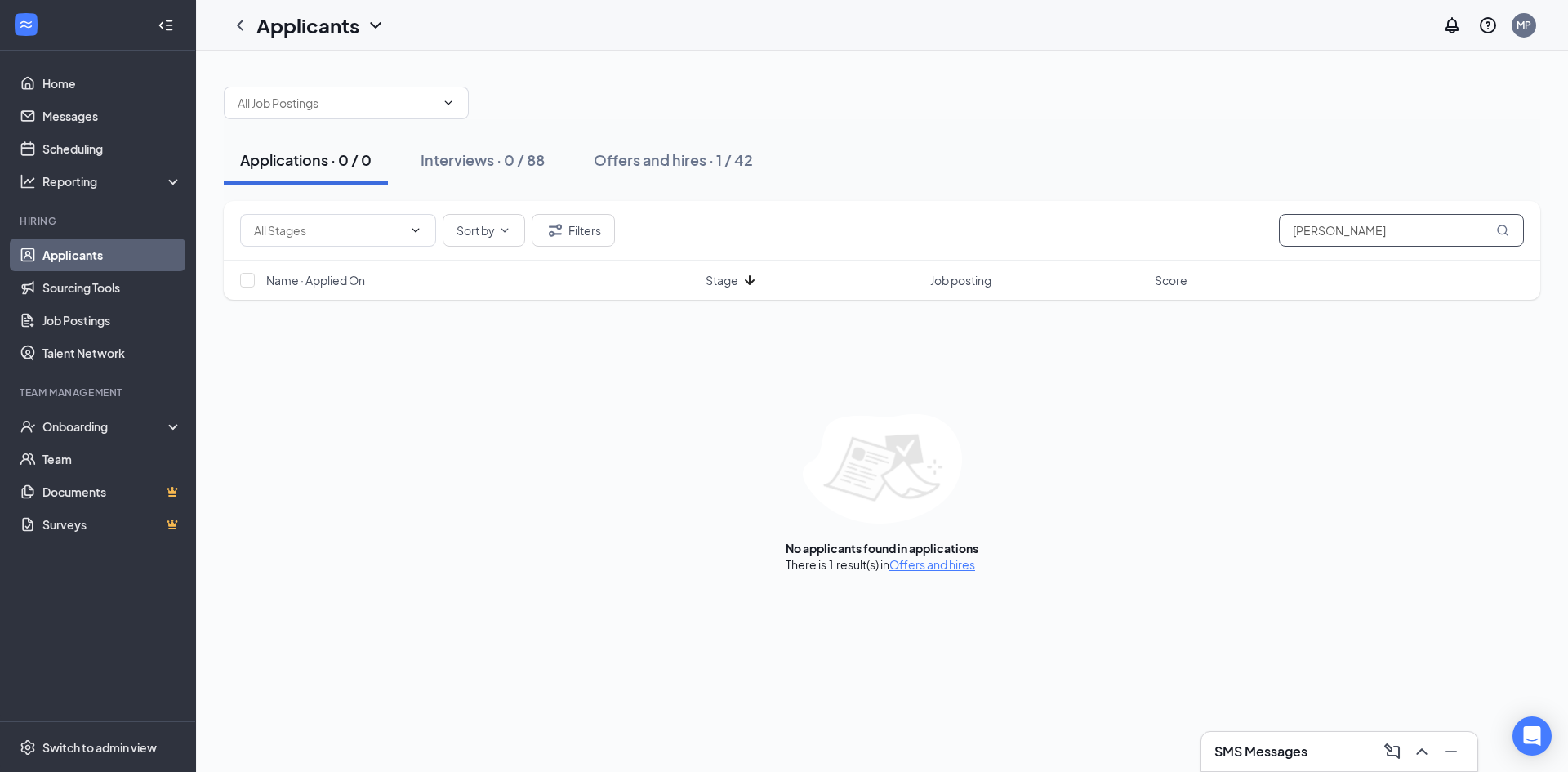
click at [1379, 238] on input "[PERSON_NAME]" at bounding box center [1401, 230] width 245 height 32
drag, startPoint x: 1379, startPoint y: 238, endPoint x: 1254, endPoint y: 236, distance: 125.0
click at [1254, 236] on div "No options Sort by Filters Jamar" at bounding box center [881, 230] width 1283 height 32
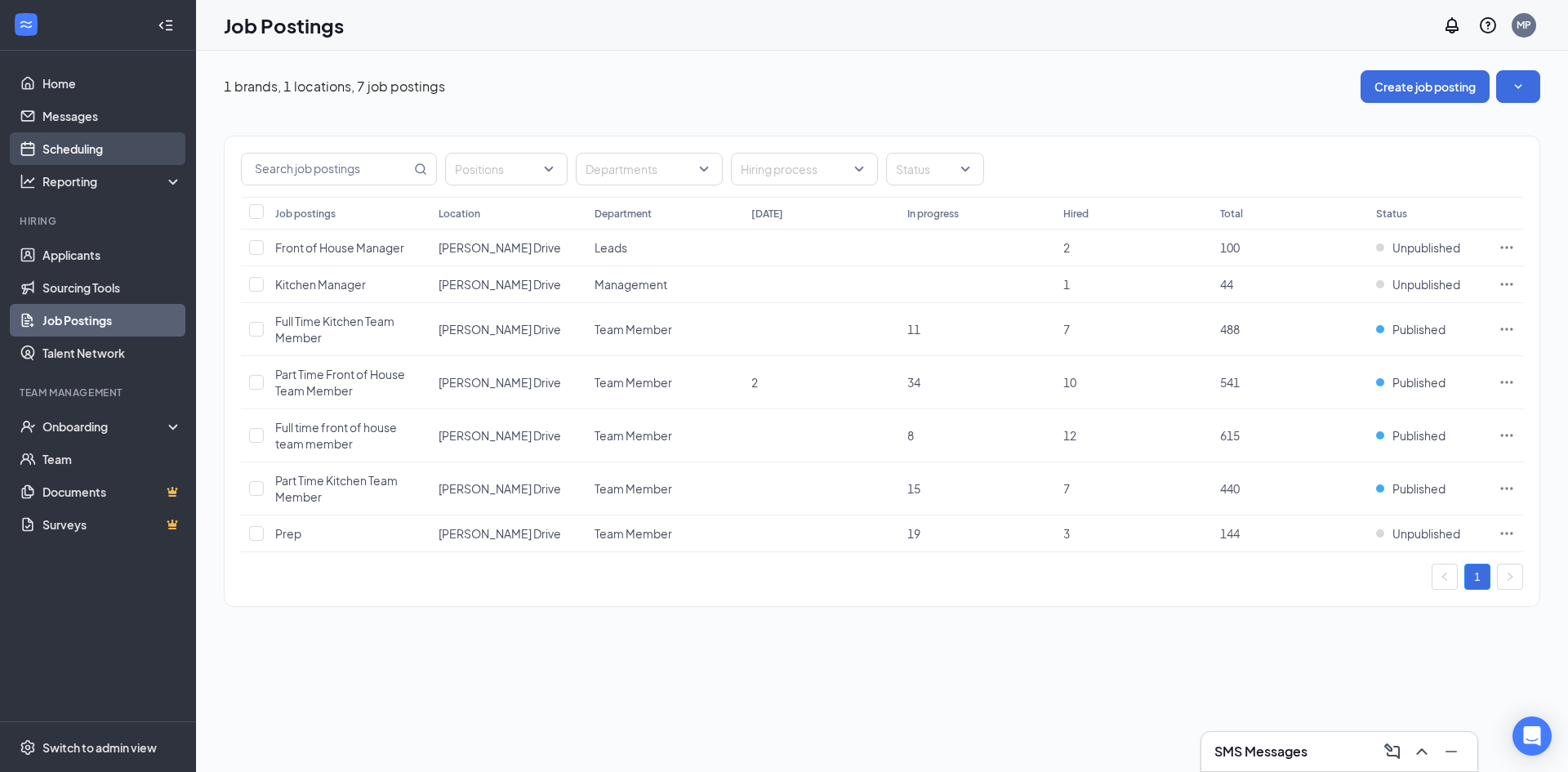
click at [70, 151] on link "Scheduling" at bounding box center [112, 148] width 140 height 32
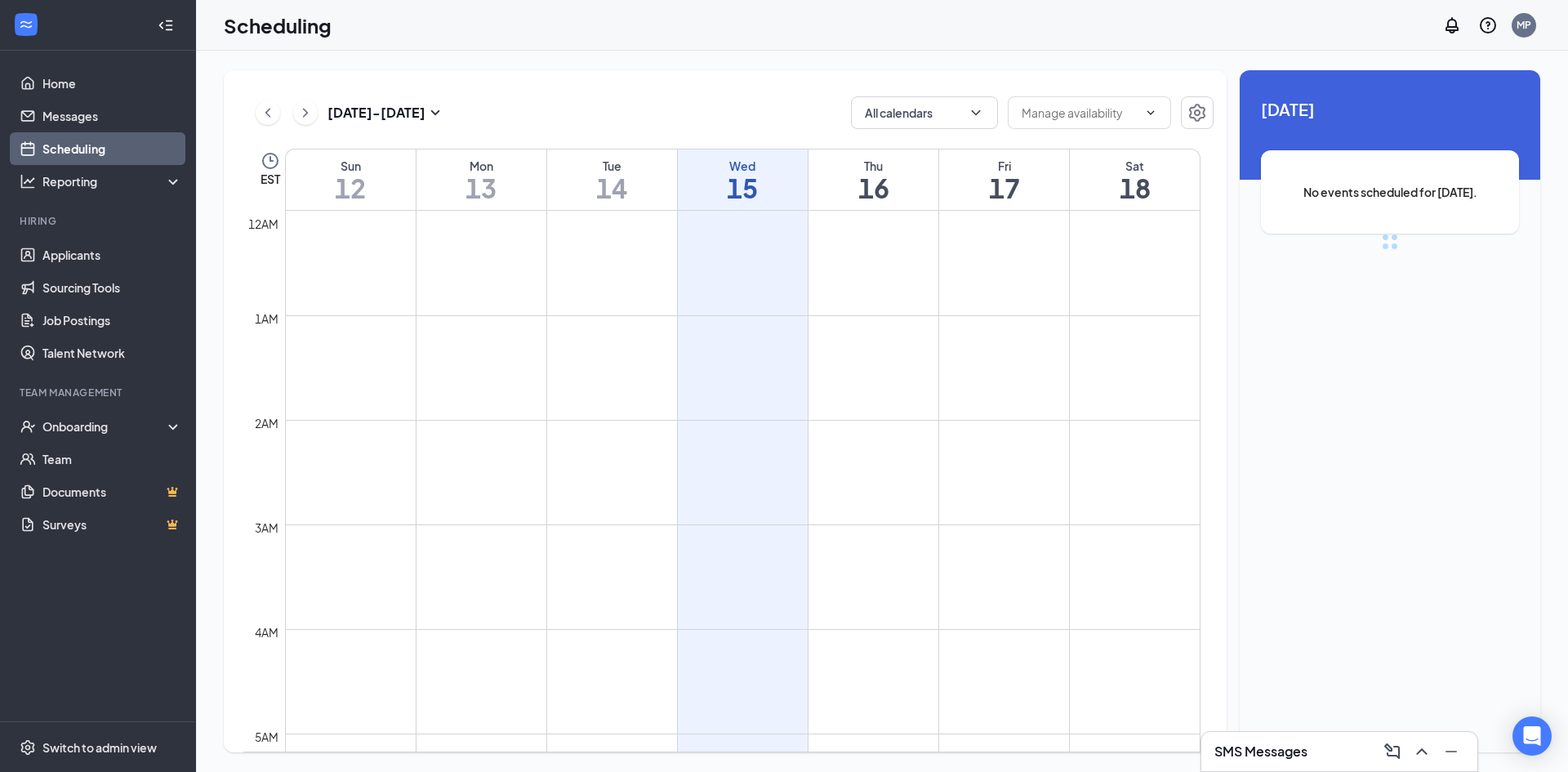
scroll to position [803, 0]
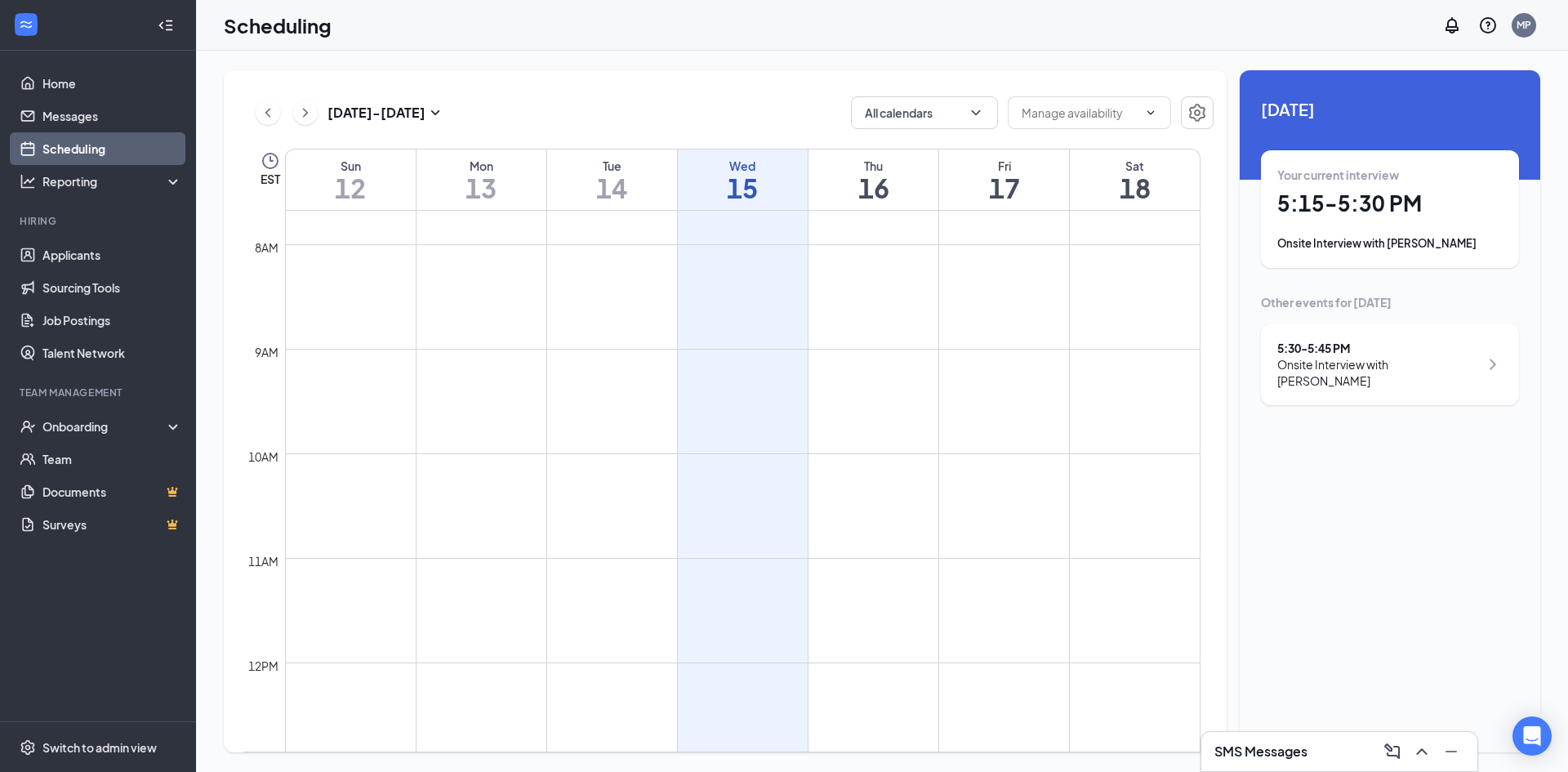
click at [1367, 224] on div "Your current interview 5:15 - 5:30 PM Onsite Interview with Jesse Mcgilton" at bounding box center [1389, 209] width 225 height 85
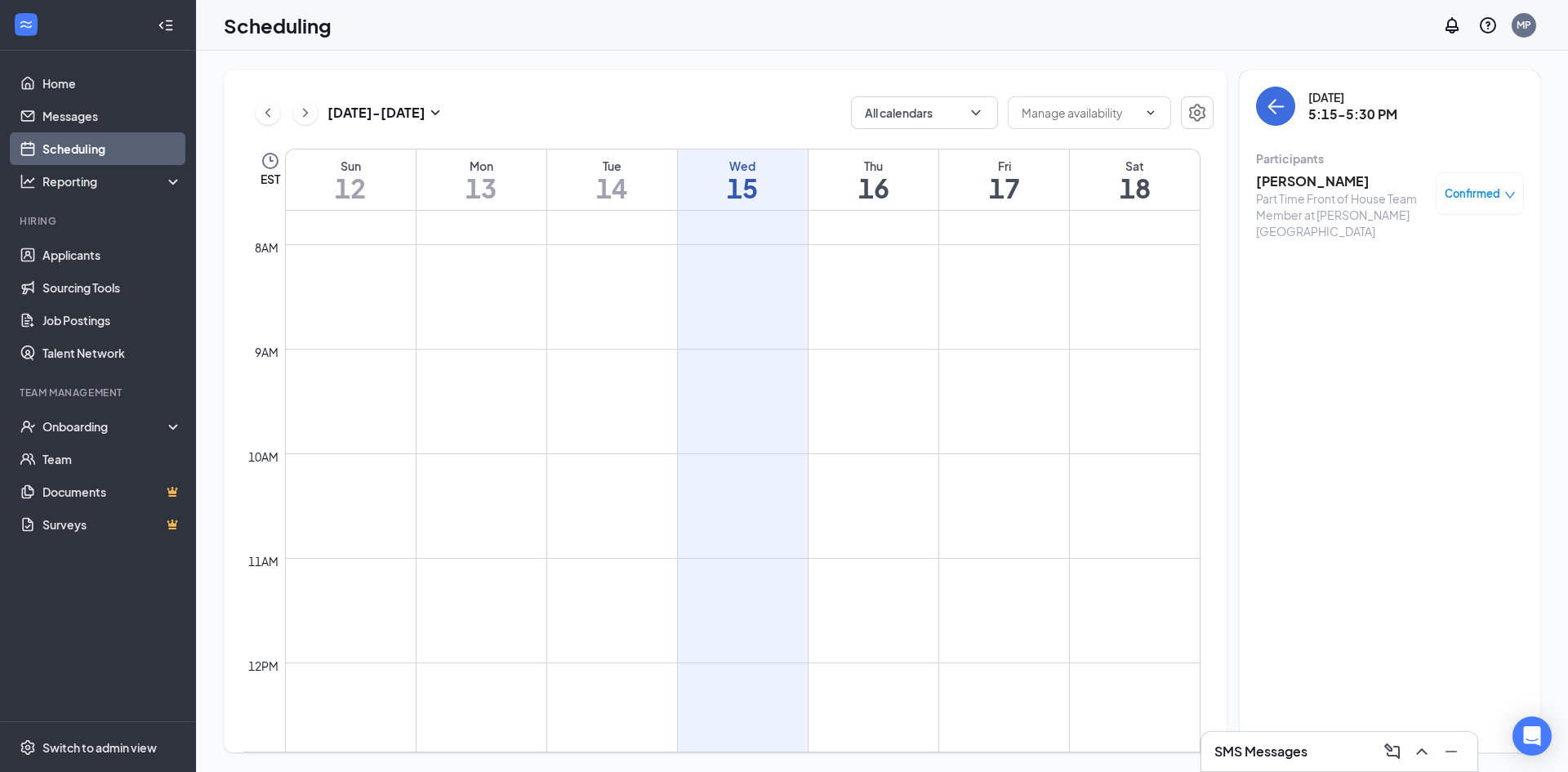
click at [1326, 181] on h3 "Jesse Mcgilton" at bounding box center [1341, 181] width 171 height 18
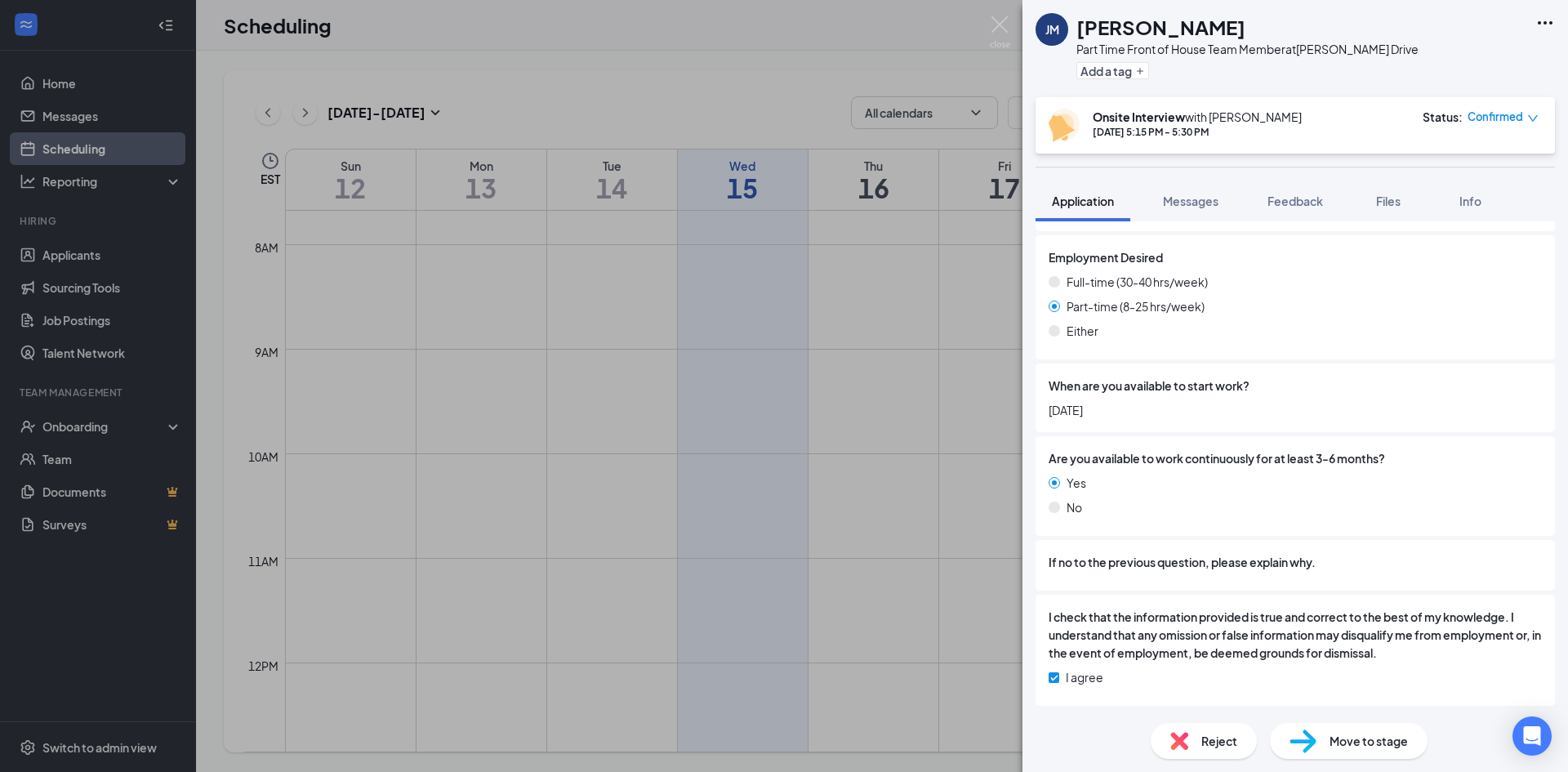
scroll to position [1352, 0]
click at [927, 43] on div "JM Jesse Mcgilton Part Time Front of House Team Member at Patteson Drive Add a …" at bounding box center [784, 386] width 1568 height 772
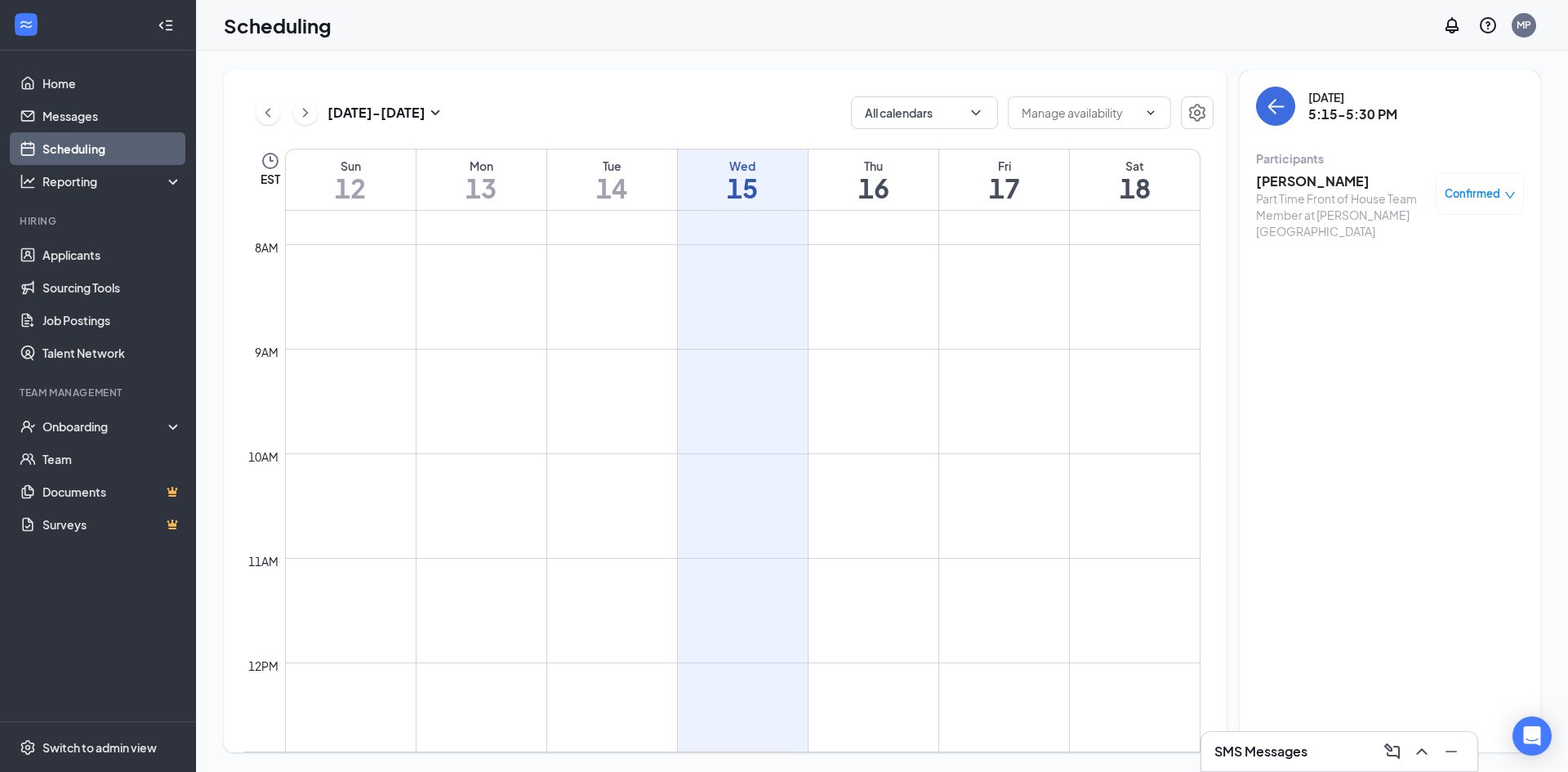
click at [998, 43] on div "Scheduling MP" at bounding box center [882, 25] width 1372 height 50
click at [1290, 110] on button "back-button" at bounding box center [1275, 106] width 39 height 39
